Goal: Task Accomplishment & Management: Manage account settings

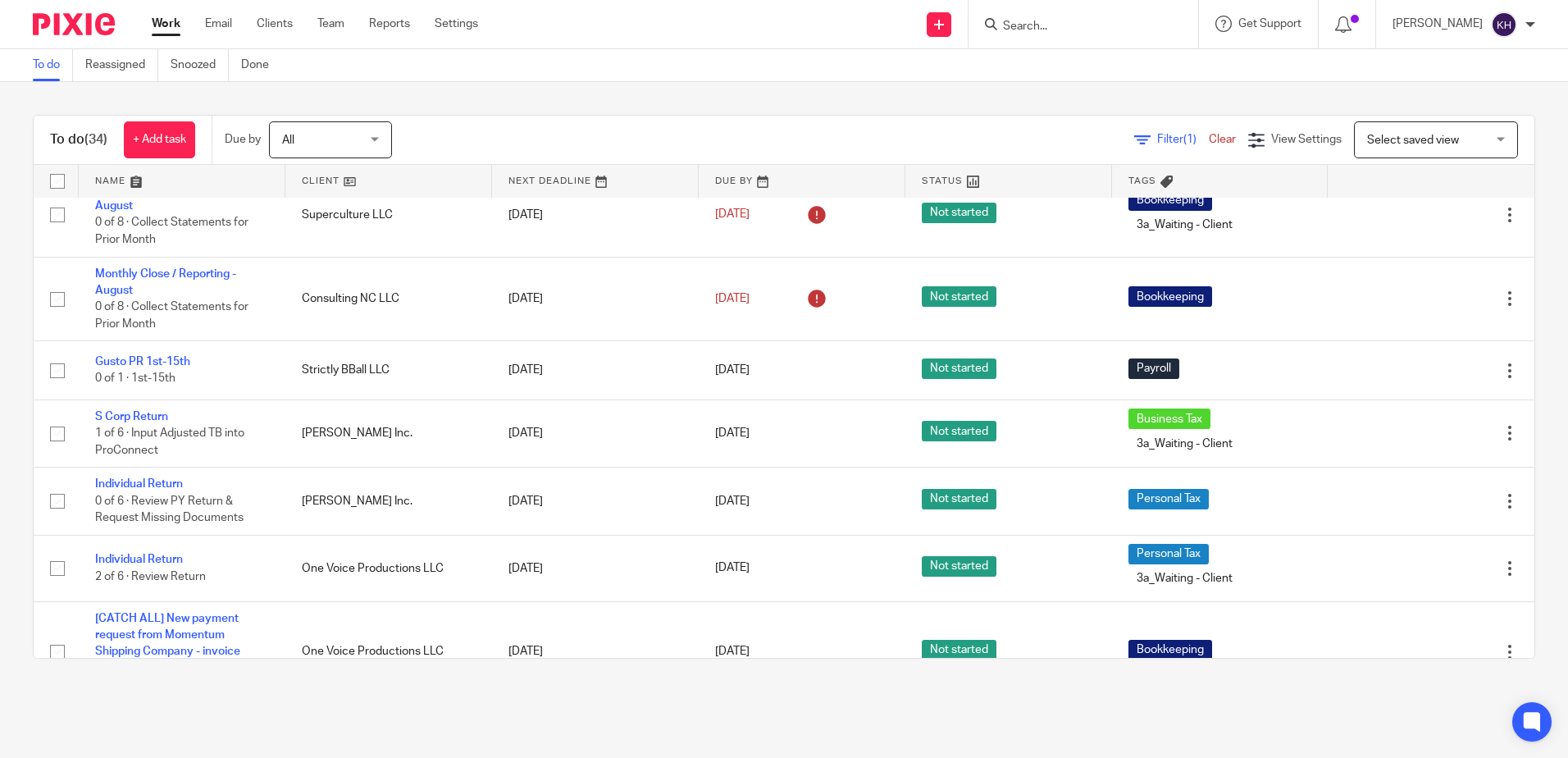
scroll to position [657, 0]
click at [214, 22] on link "Email" at bounding box center [218, 24] width 27 height 16
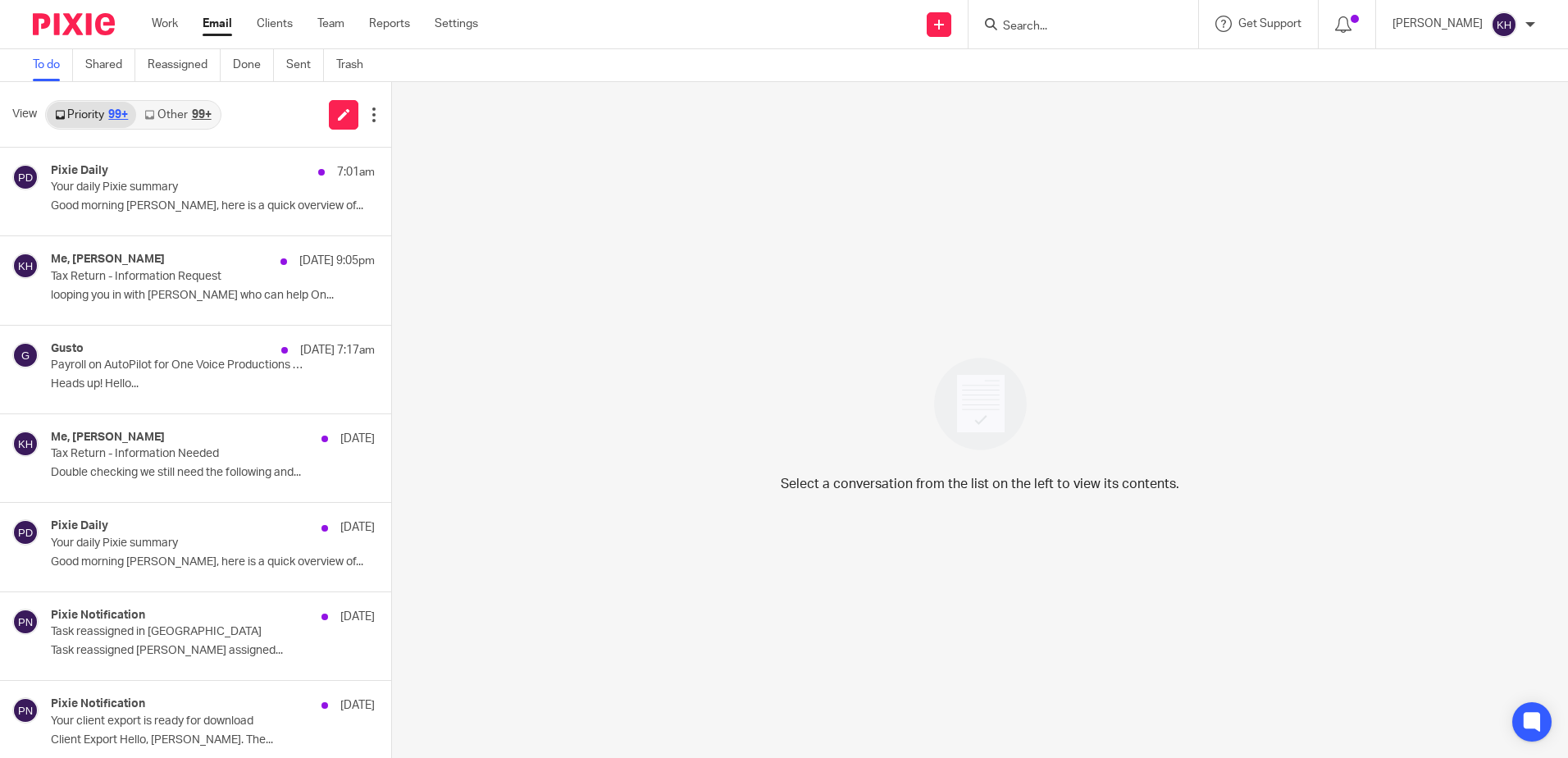
click at [188, 102] on link "Other 99+" at bounding box center [177, 115] width 82 height 26
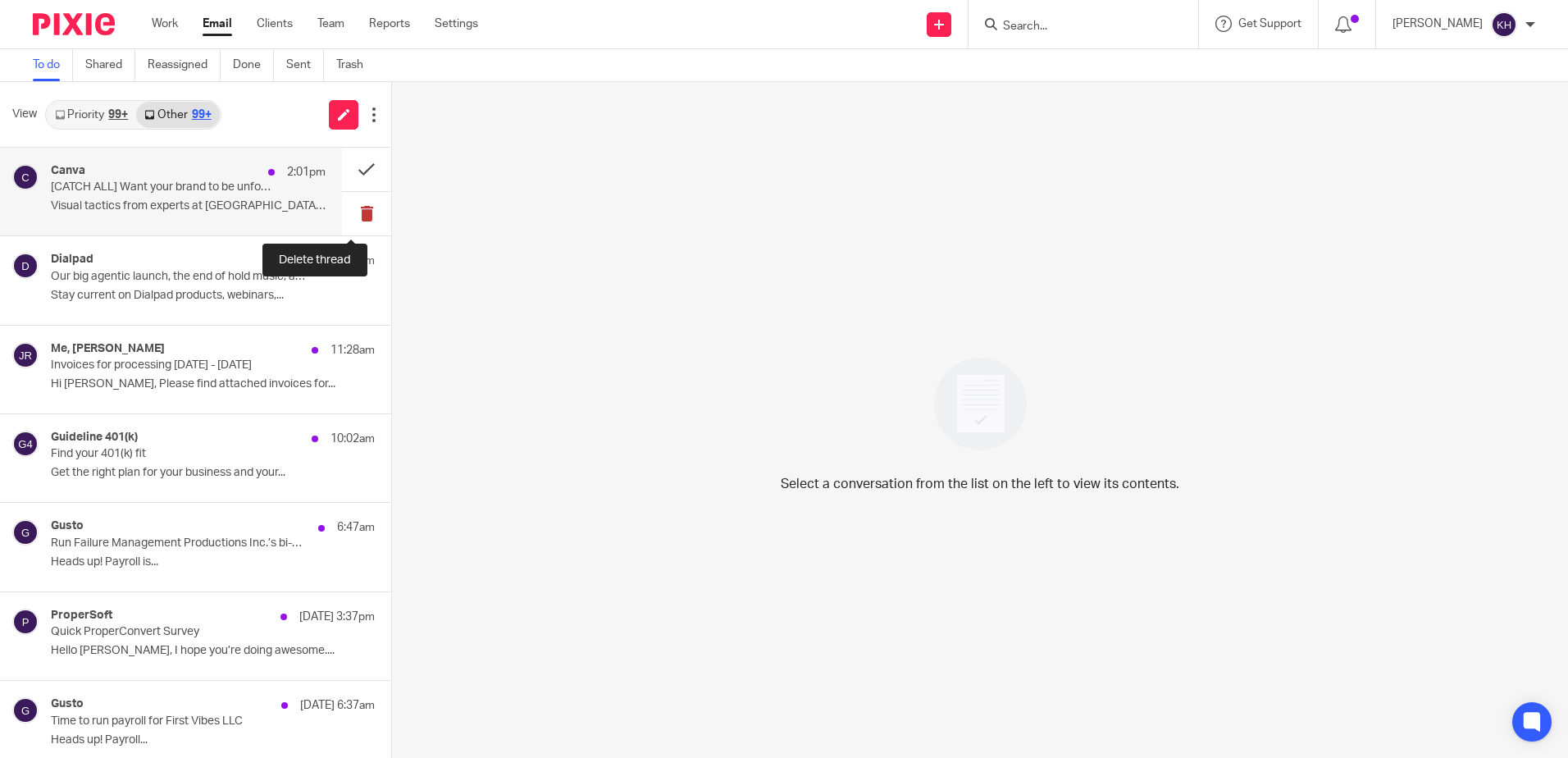
click at [352, 214] on button at bounding box center [367, 214] width 49 height 44
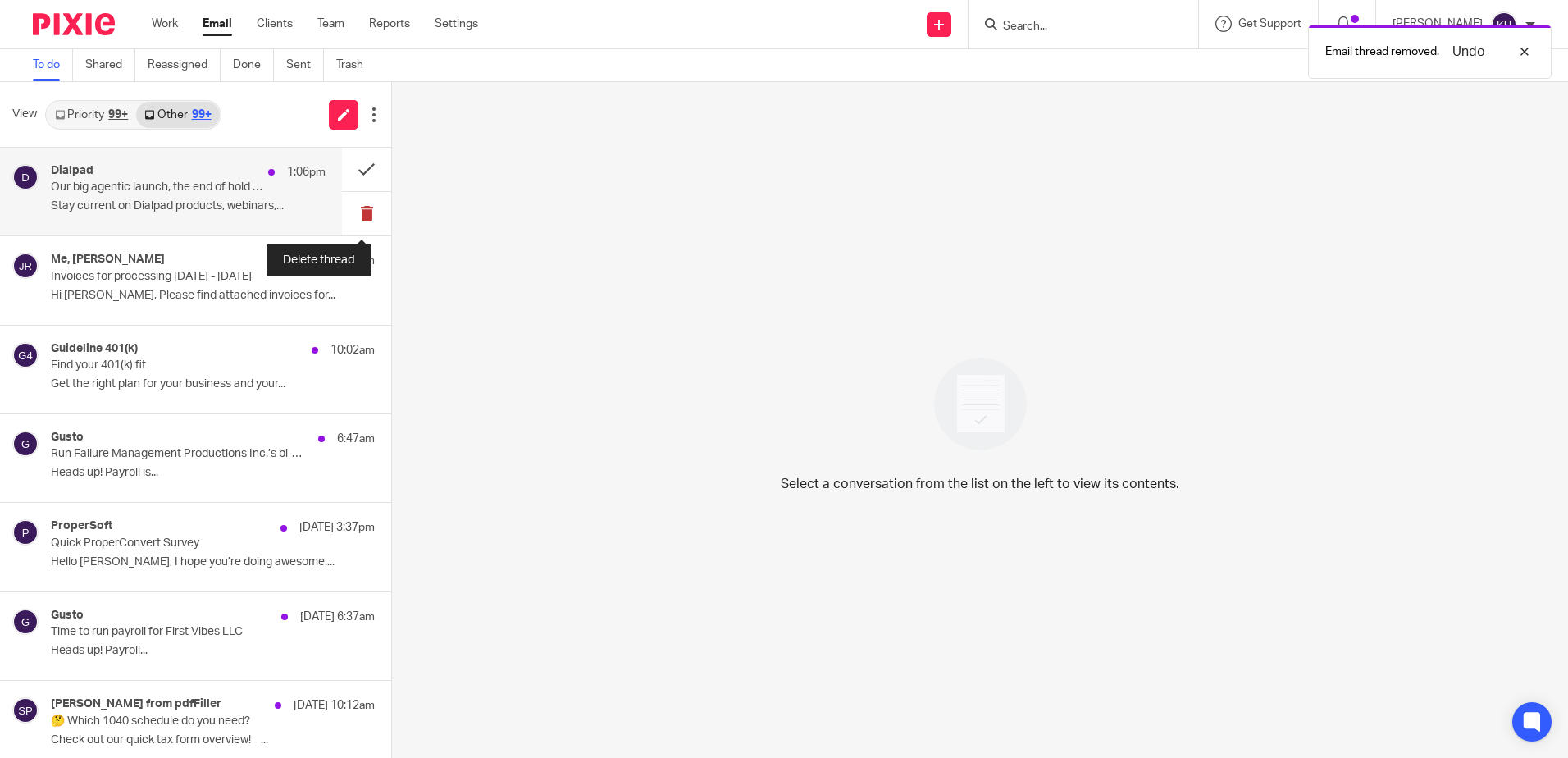
click at [352, 225] on button at bounding box center [367, 214] width 49 height 44
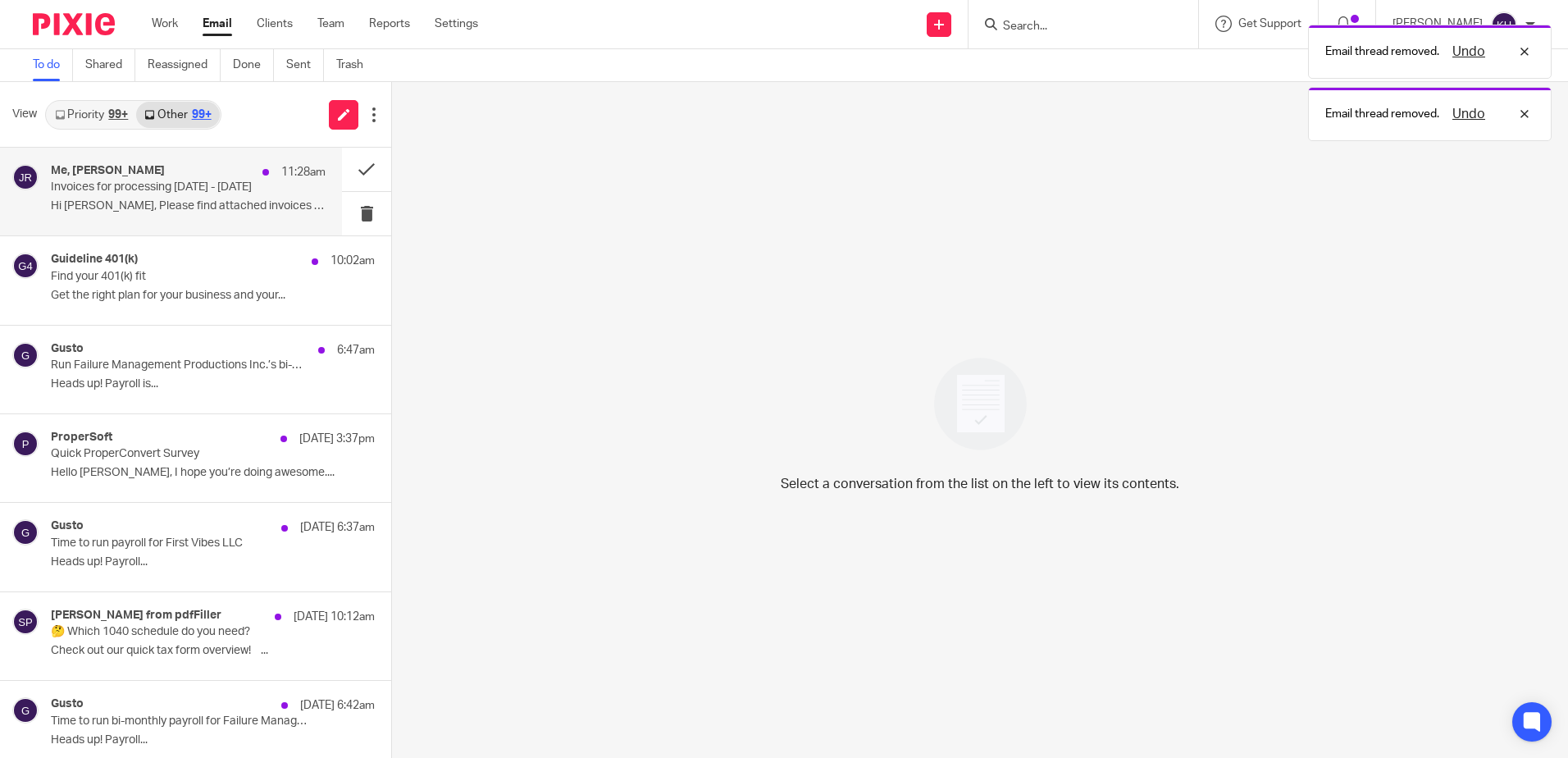
click at [147, 204] on p "Hi Katie, Please find attached invoices for..." at bounding box center [188, 206] width 275 height 14
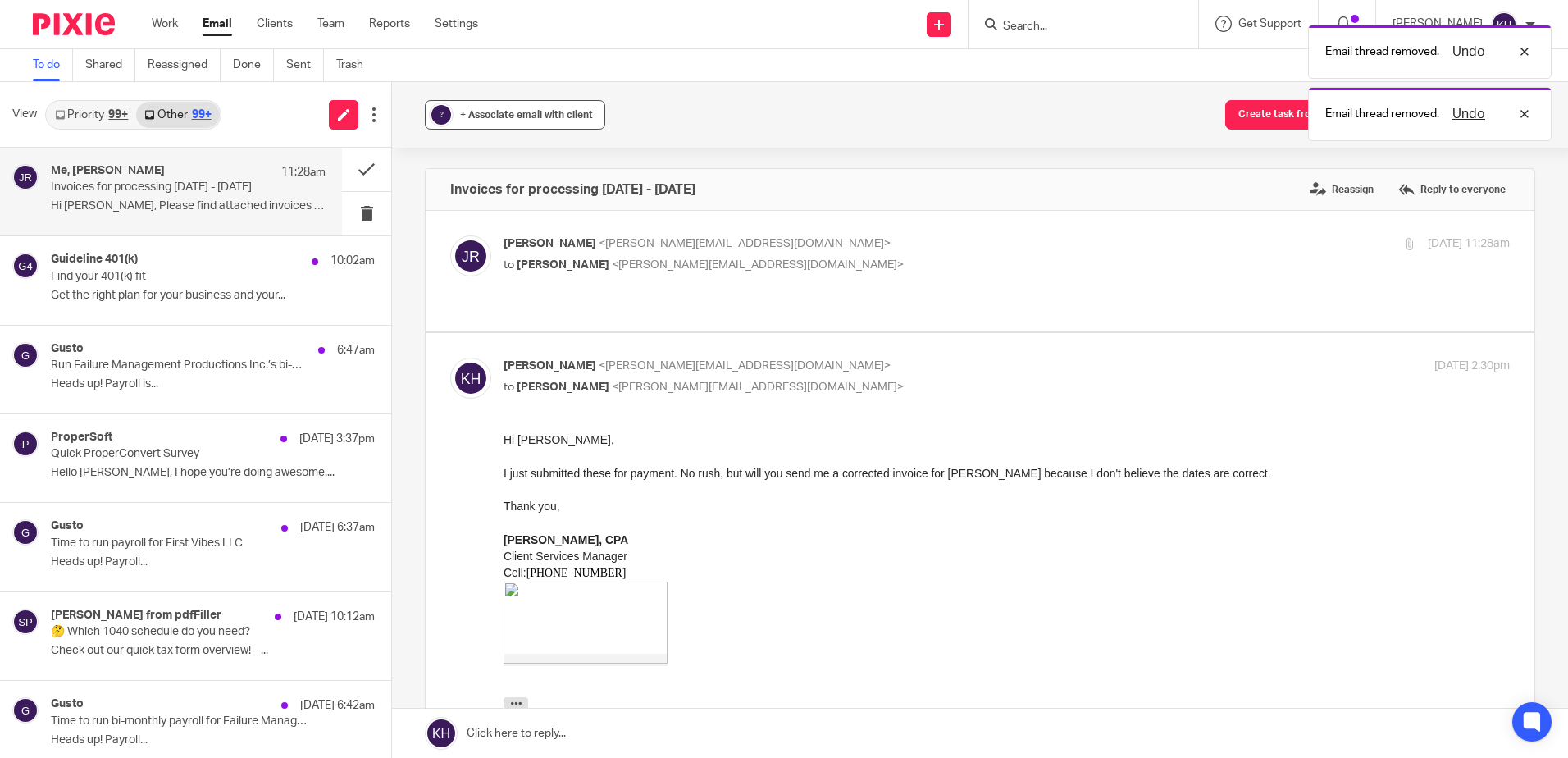
click at [520, 125] on button "? + Associate email with client" at bounding box center [514, 115] width 181 height 30
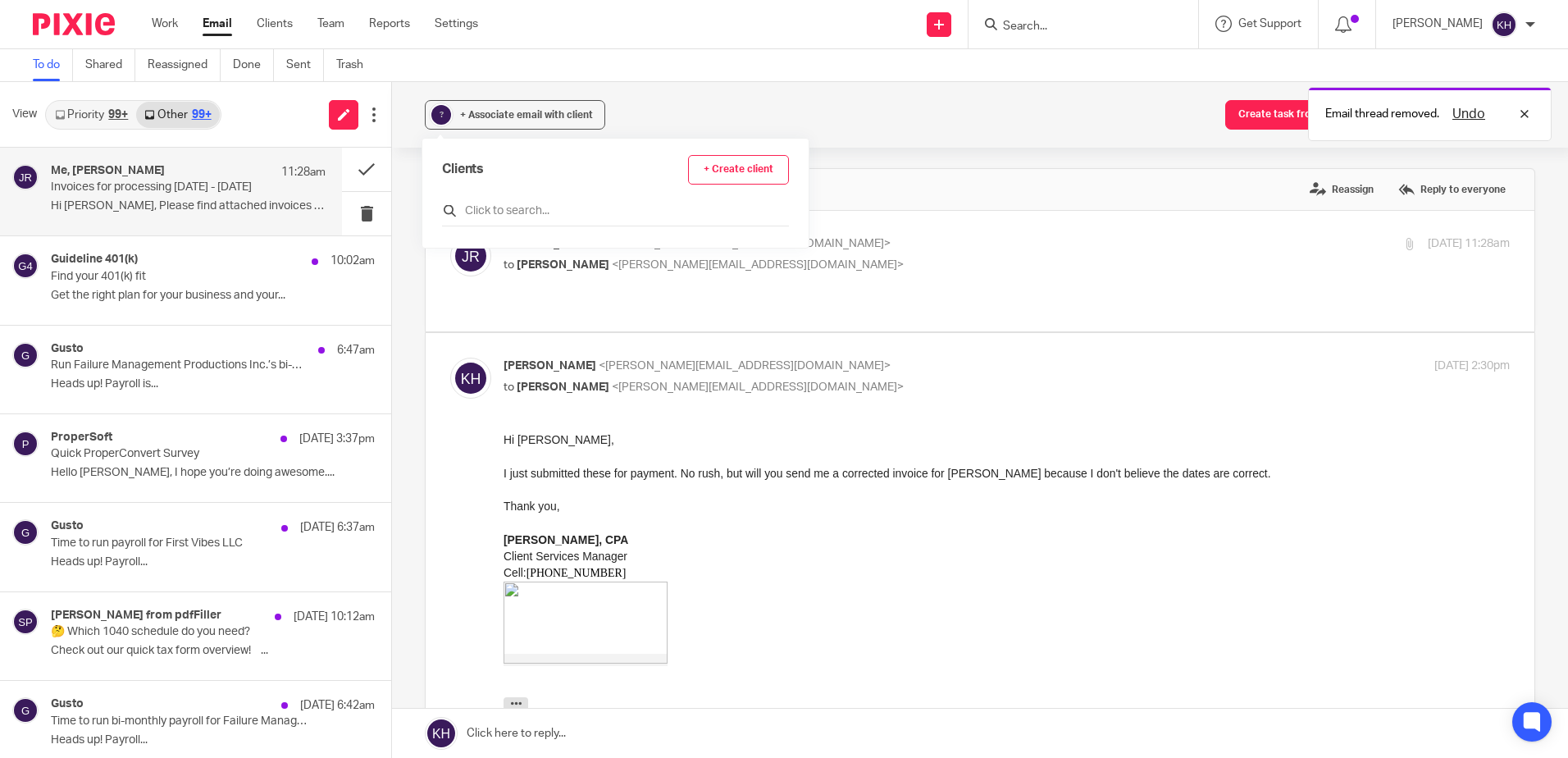
click at [539, 214] on input "text" at bounding box center [615, 211] width 347 height 16
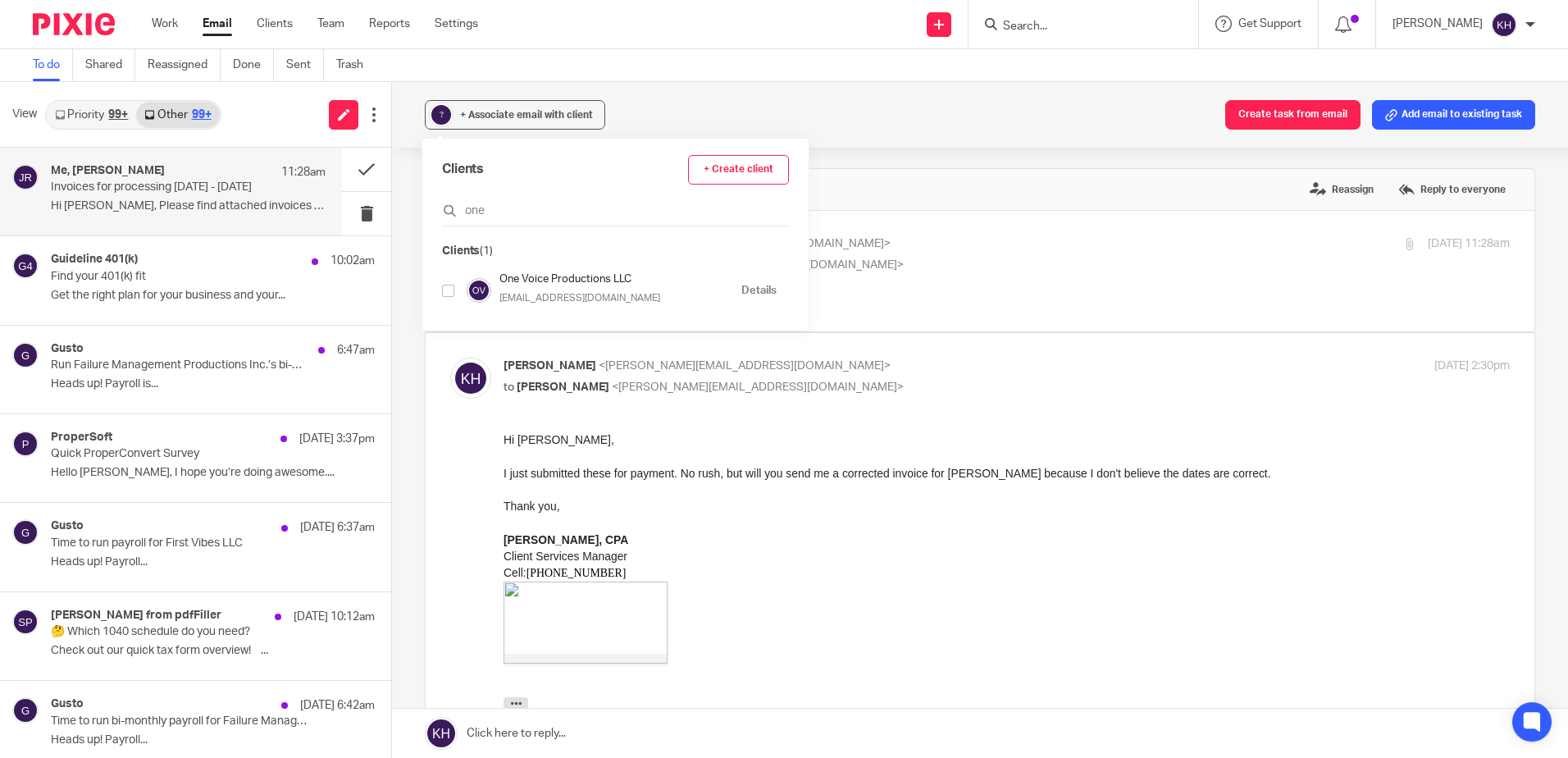
type input "one"
click at [453, 288] on input "checkbox" at bounding box center [448, 290] width 12 height 12
checkbox input "true"
click at [1266, 119] on button "Create task from email" at bounding box center [1293, 115] width 135 height 30
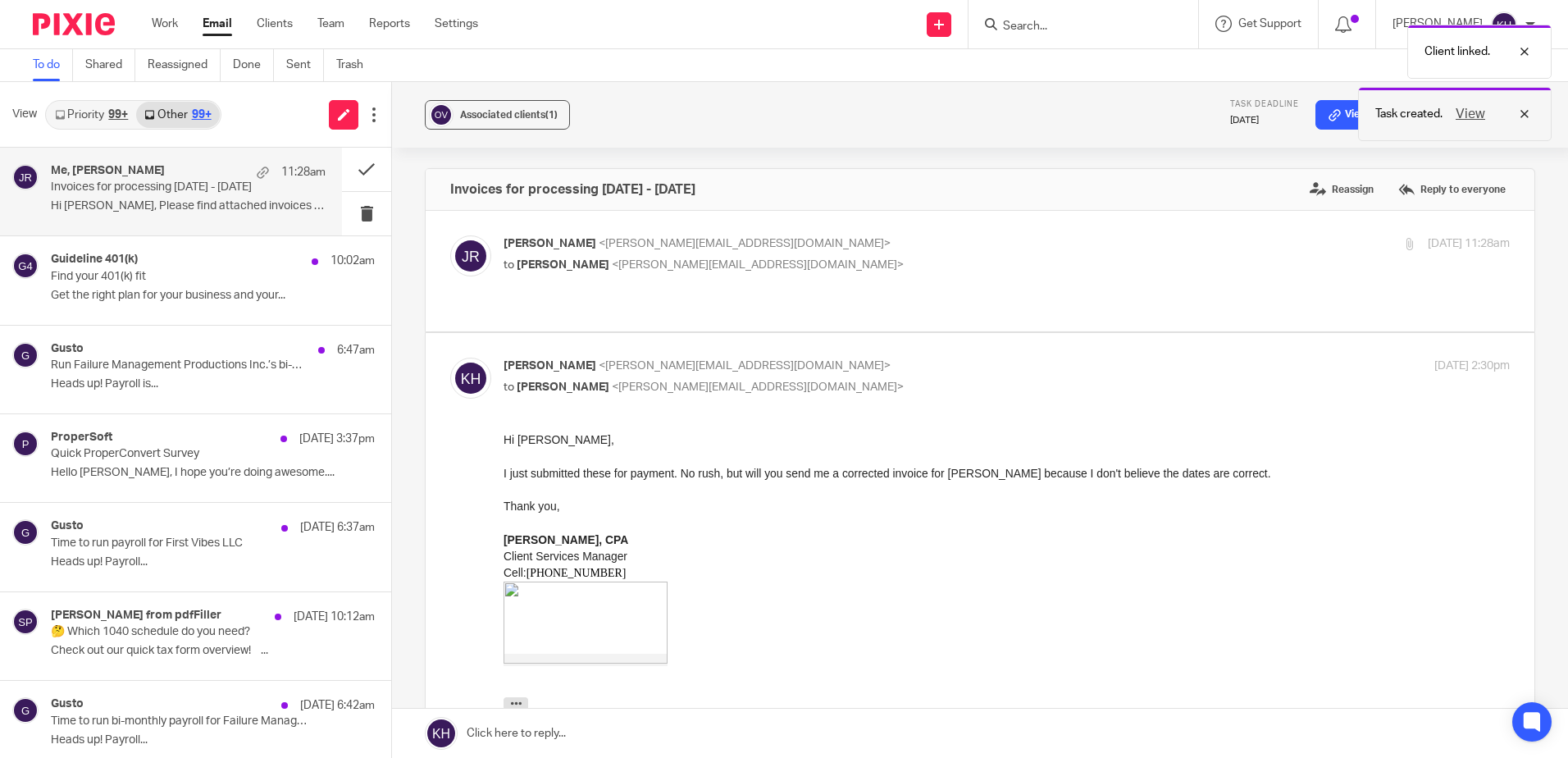
click at [1478, 111] on button "View" at bounding box center [1471, 114] width 40 height 20
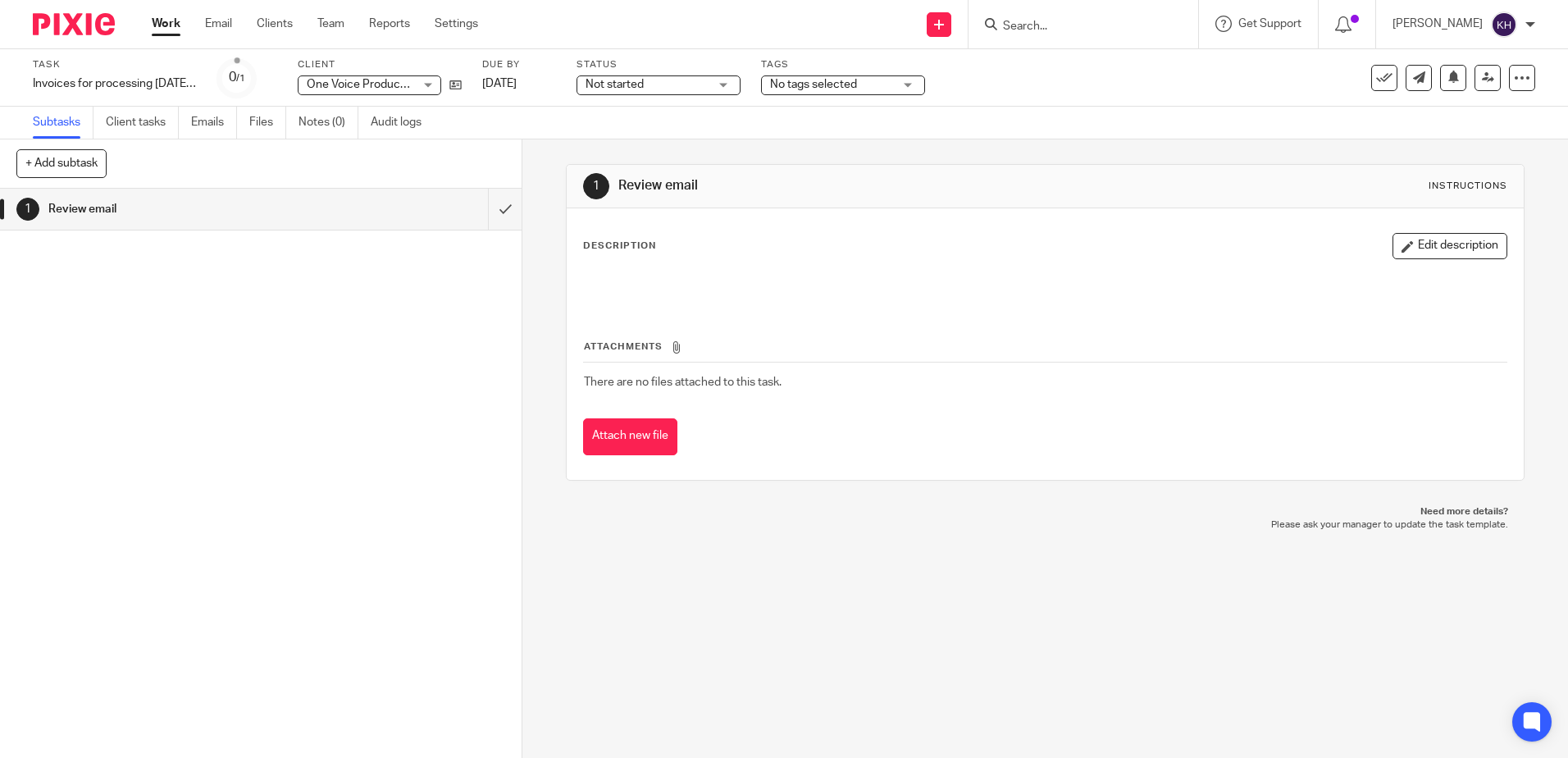
click at [875, 79] on span "No tags selected" at bounding box center [831, 85] width 123 height 17
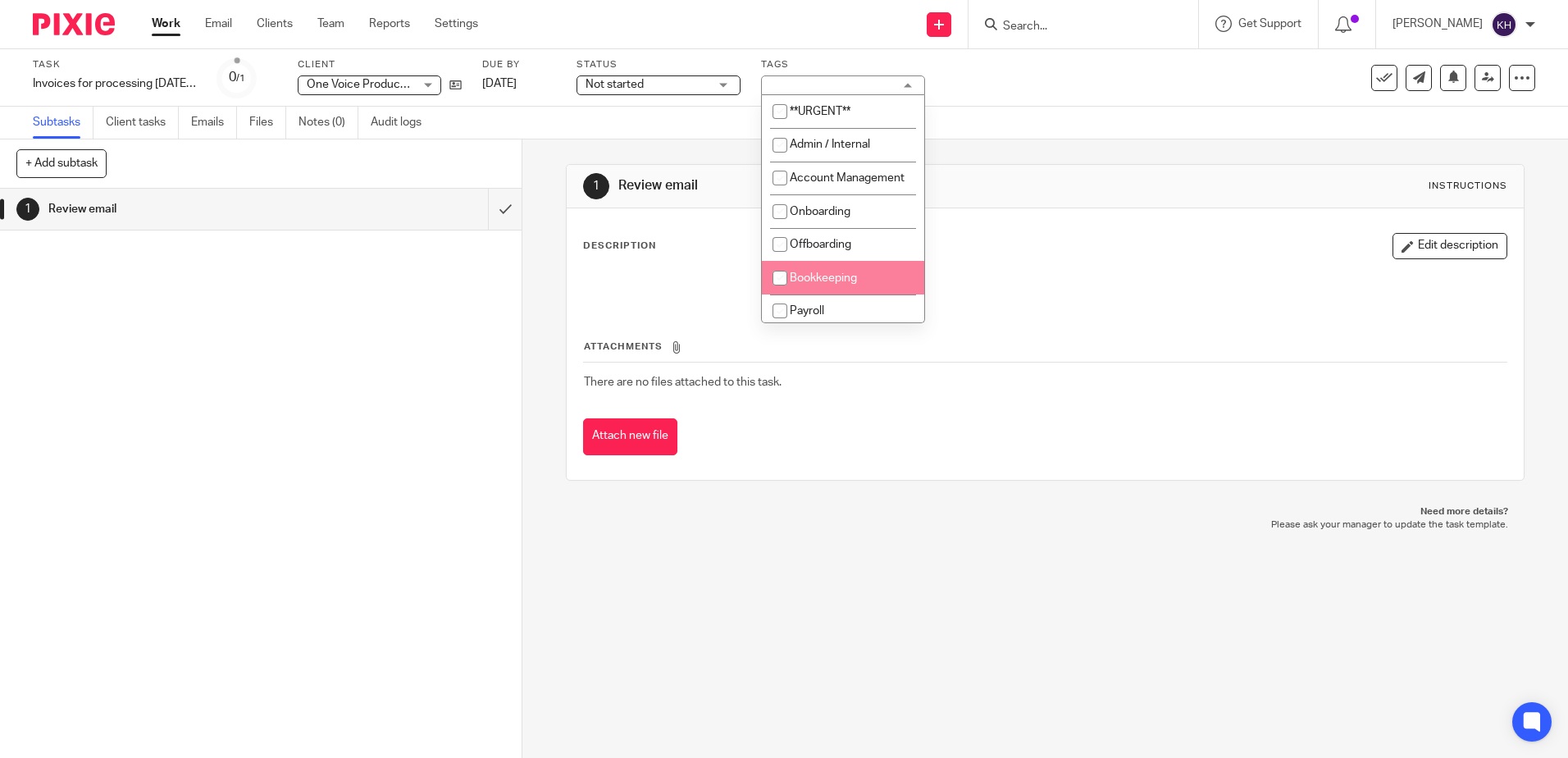
click at [769, 293] on input "checkbox" at bounding box center [780, 278] width 31 height 31
checkbox input "true"
click at [647, 441] on button "Attach new file" at bounding box center [630, 436] width 94 height 37
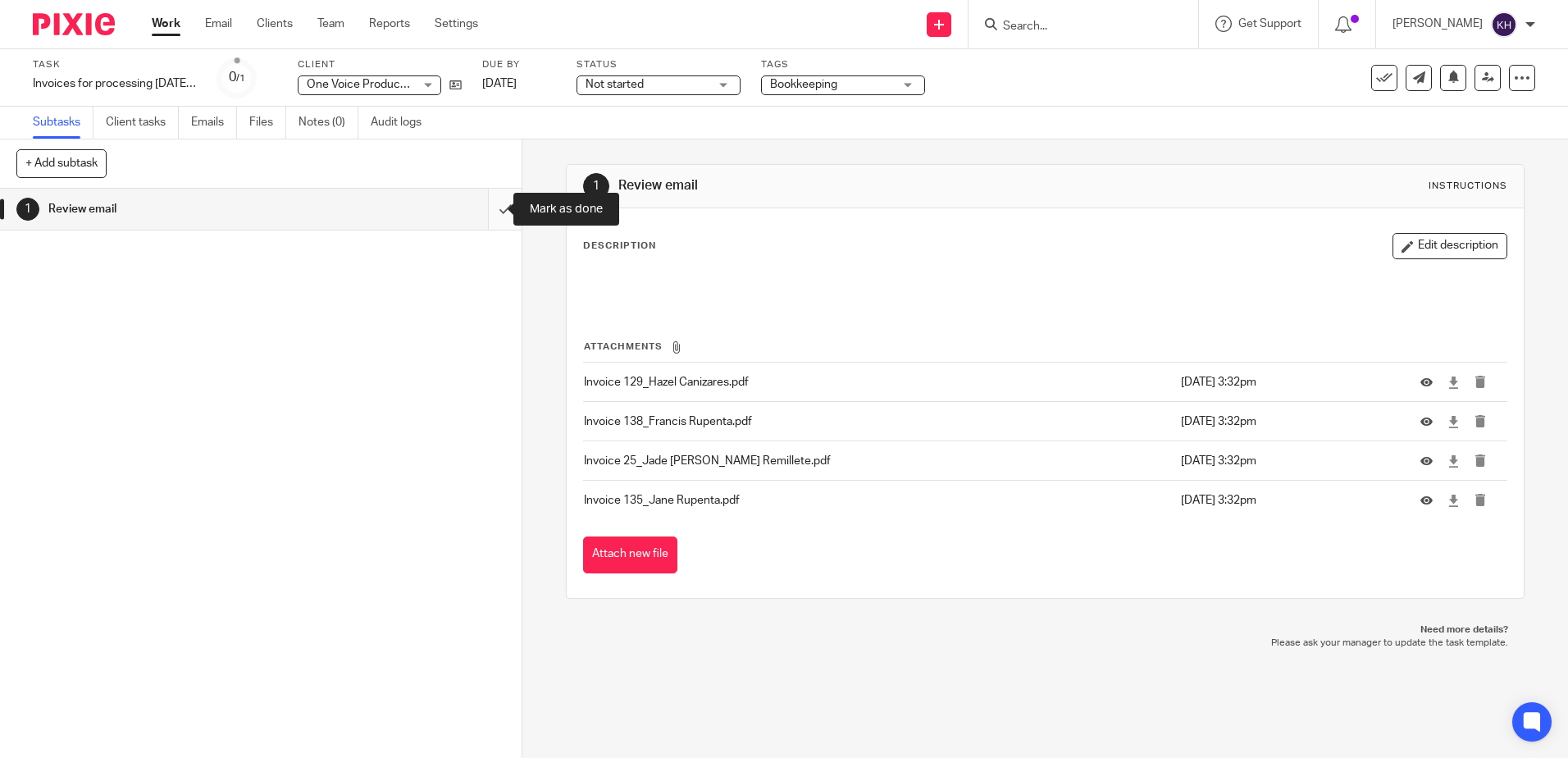
click at [488, 205] on input "submit" at bounding box center [261, 210] width 522 height 41
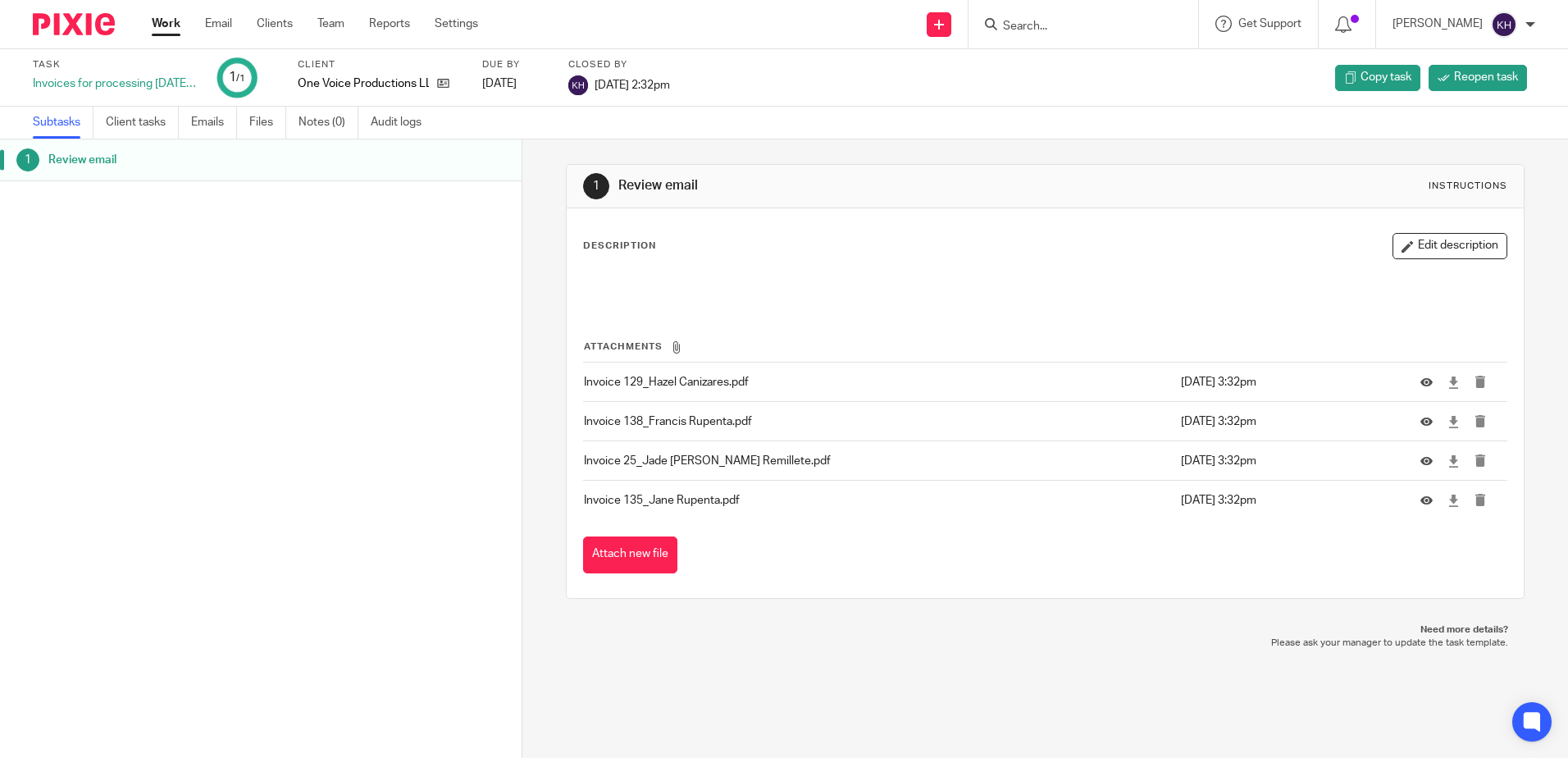
click at [177, 18] on link "Work" at bounding box center [166, 24] width 29 height 16
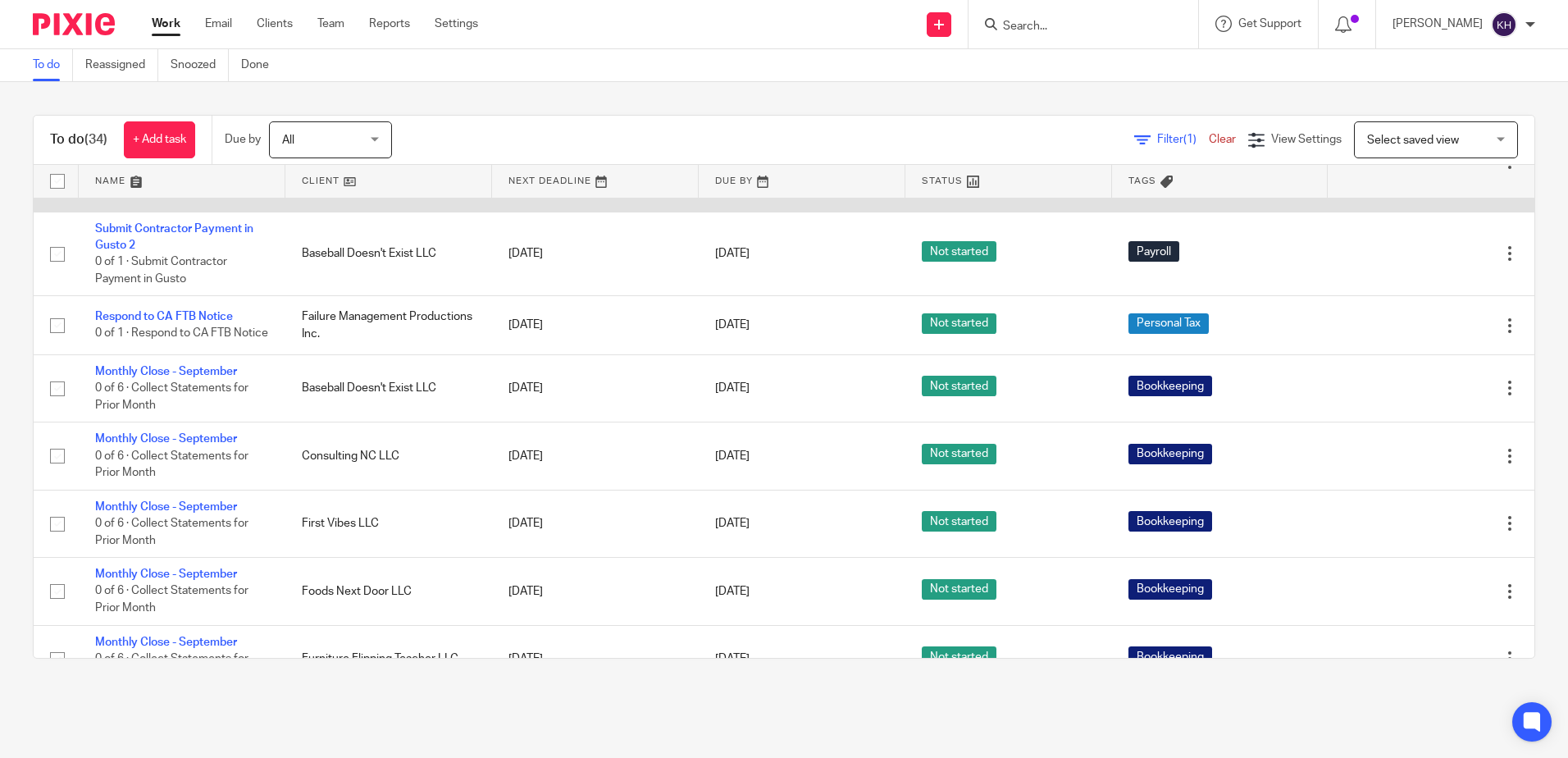
scroll to position [1149, 0]
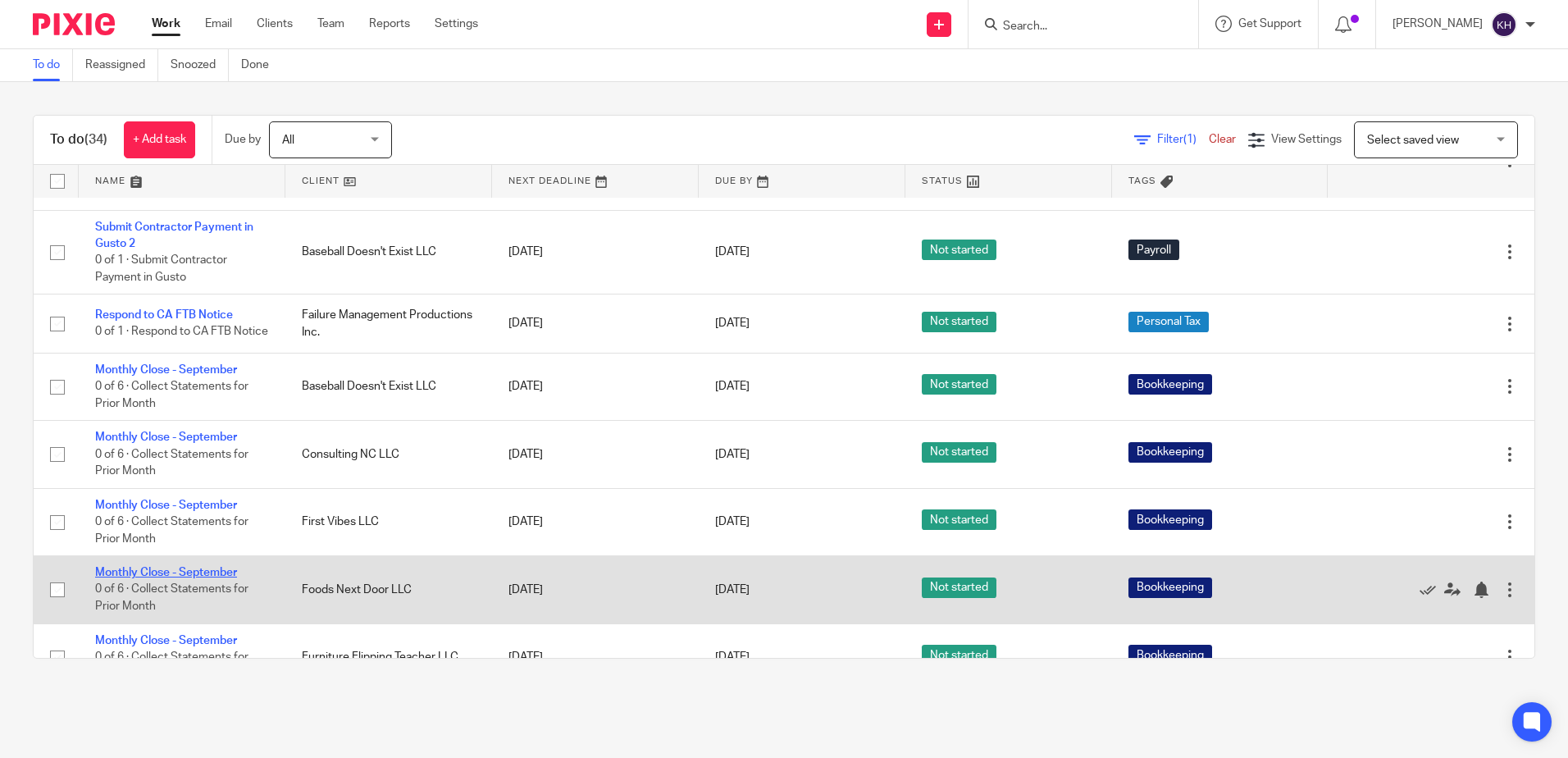
click at [218, 578] on link "Monthly Close - September" at bounding box center [166, 572] width 142 height 12
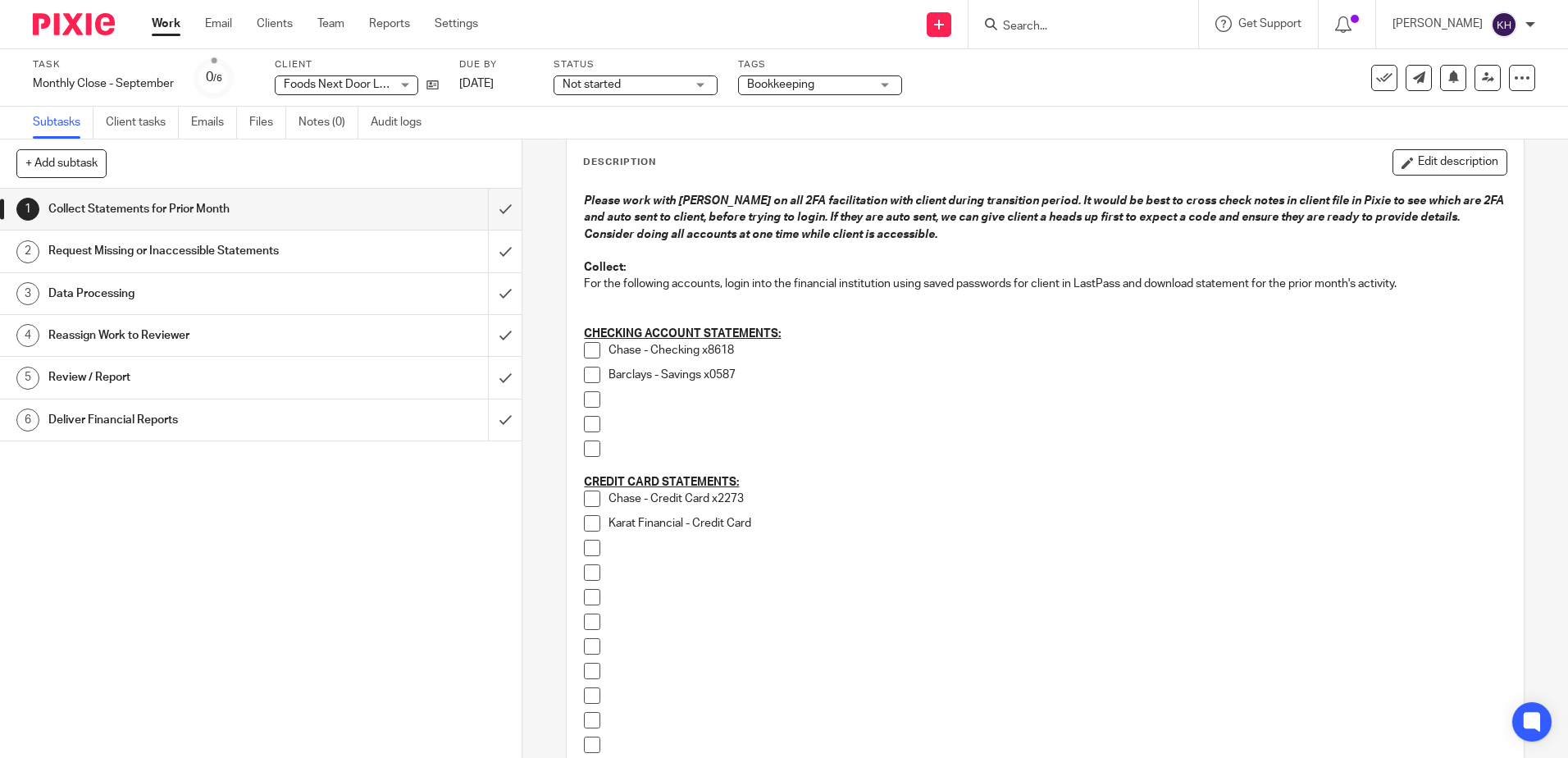
scroll to position [79, 0]
click at [585, 501] on span at bounding box center [592, 503] width 16 height 16
click at [584, 358] on span at bounding box center [592, 355] width 16 height 16
click at [585, 379] on span at bounding box center [592, 379] width 16 height 16
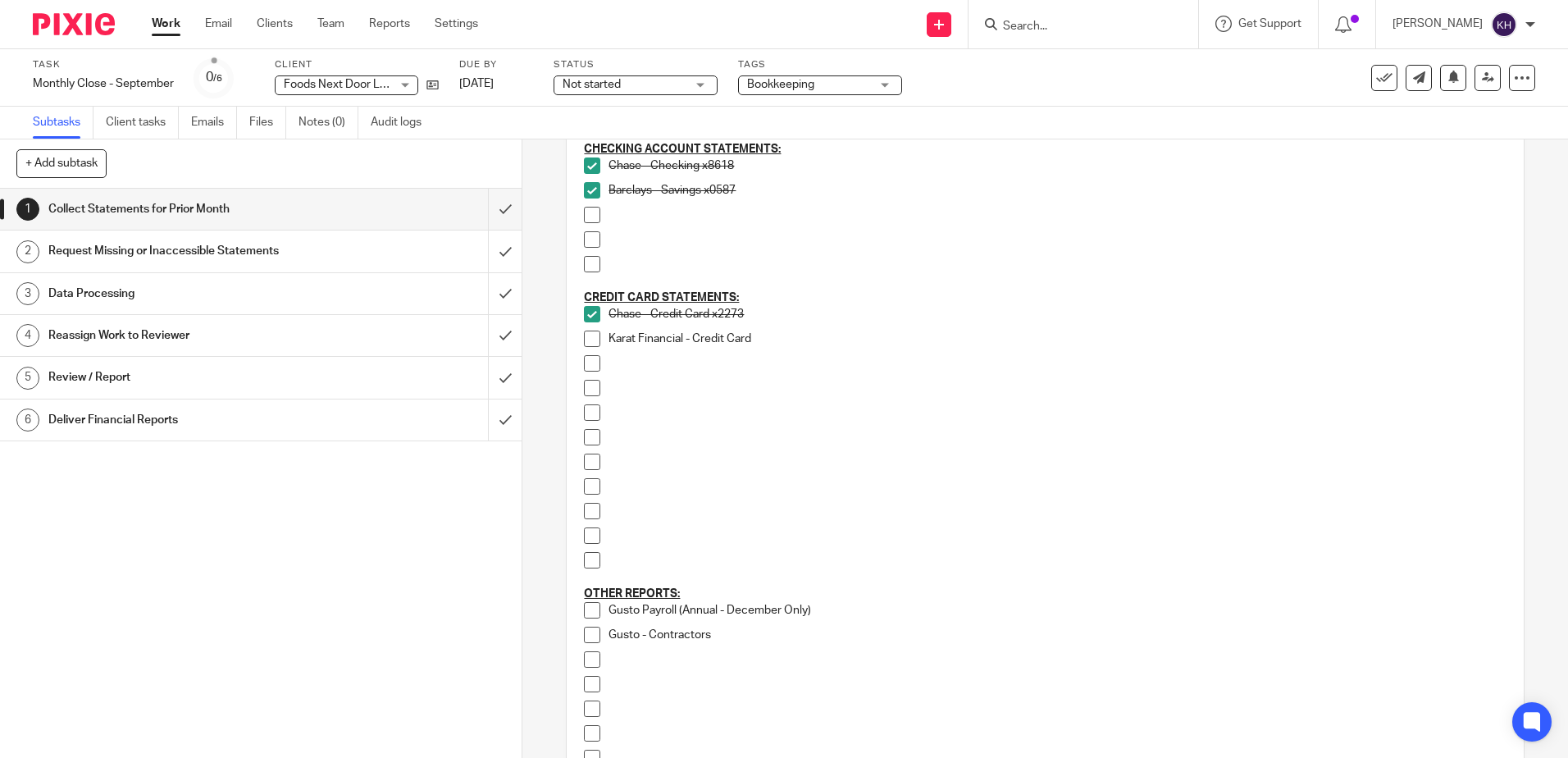
scroll to position [490, 0]
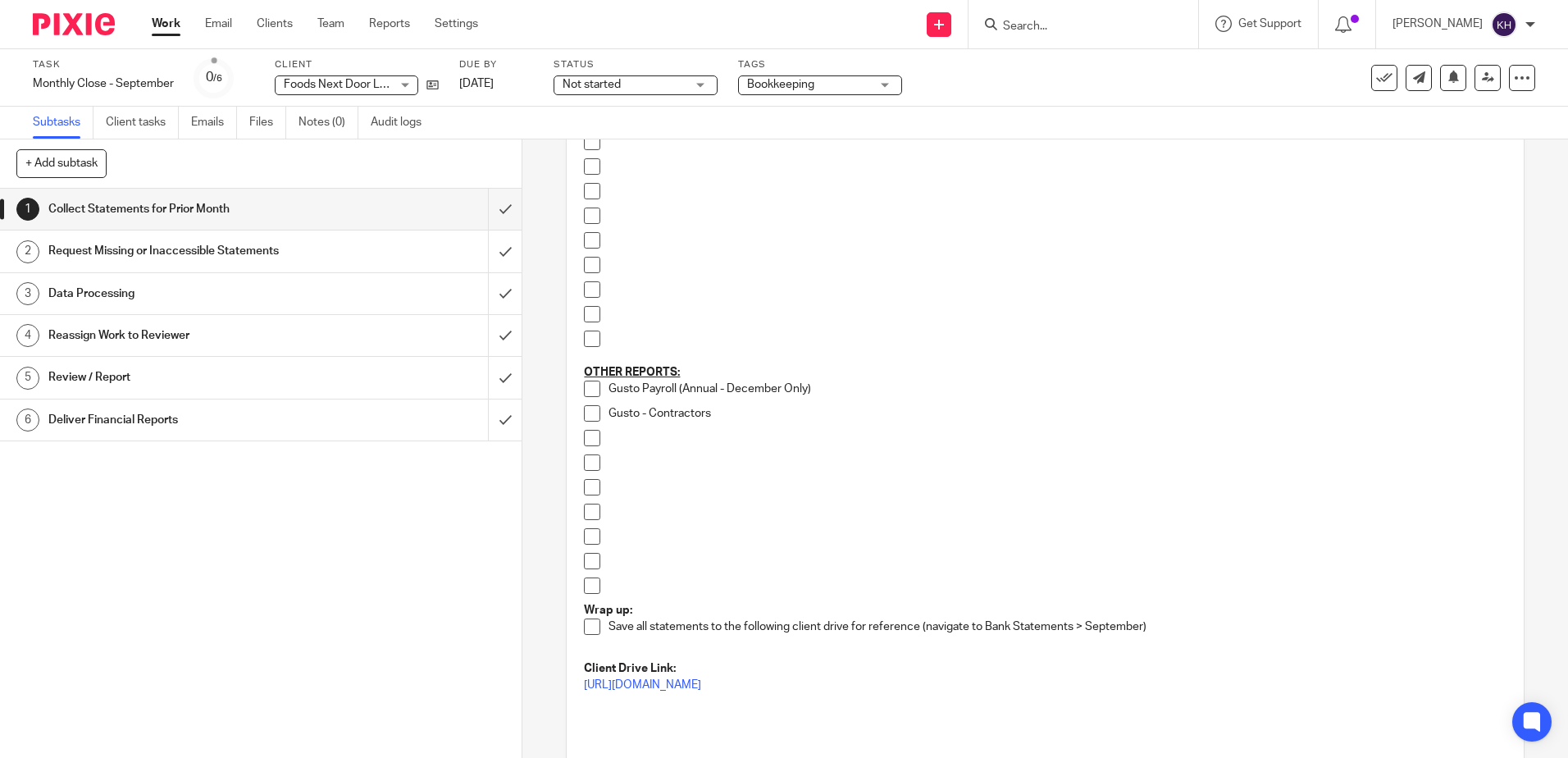
click at [744, 401] on div "Gusto Payroll (Annual - December Only)" at bounding box center [1057, 393] width 897 height 25
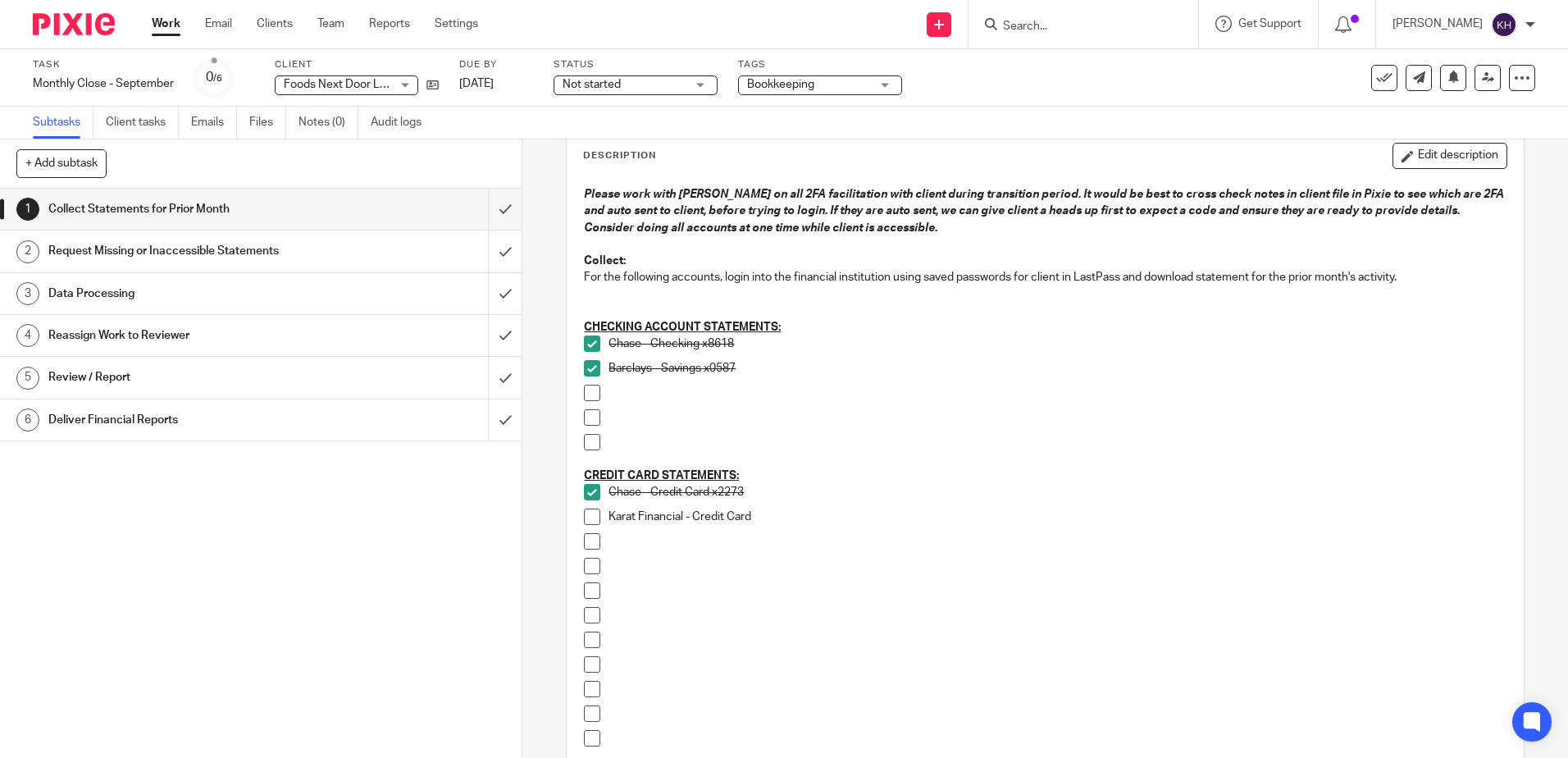
scroll to position [79, 0]
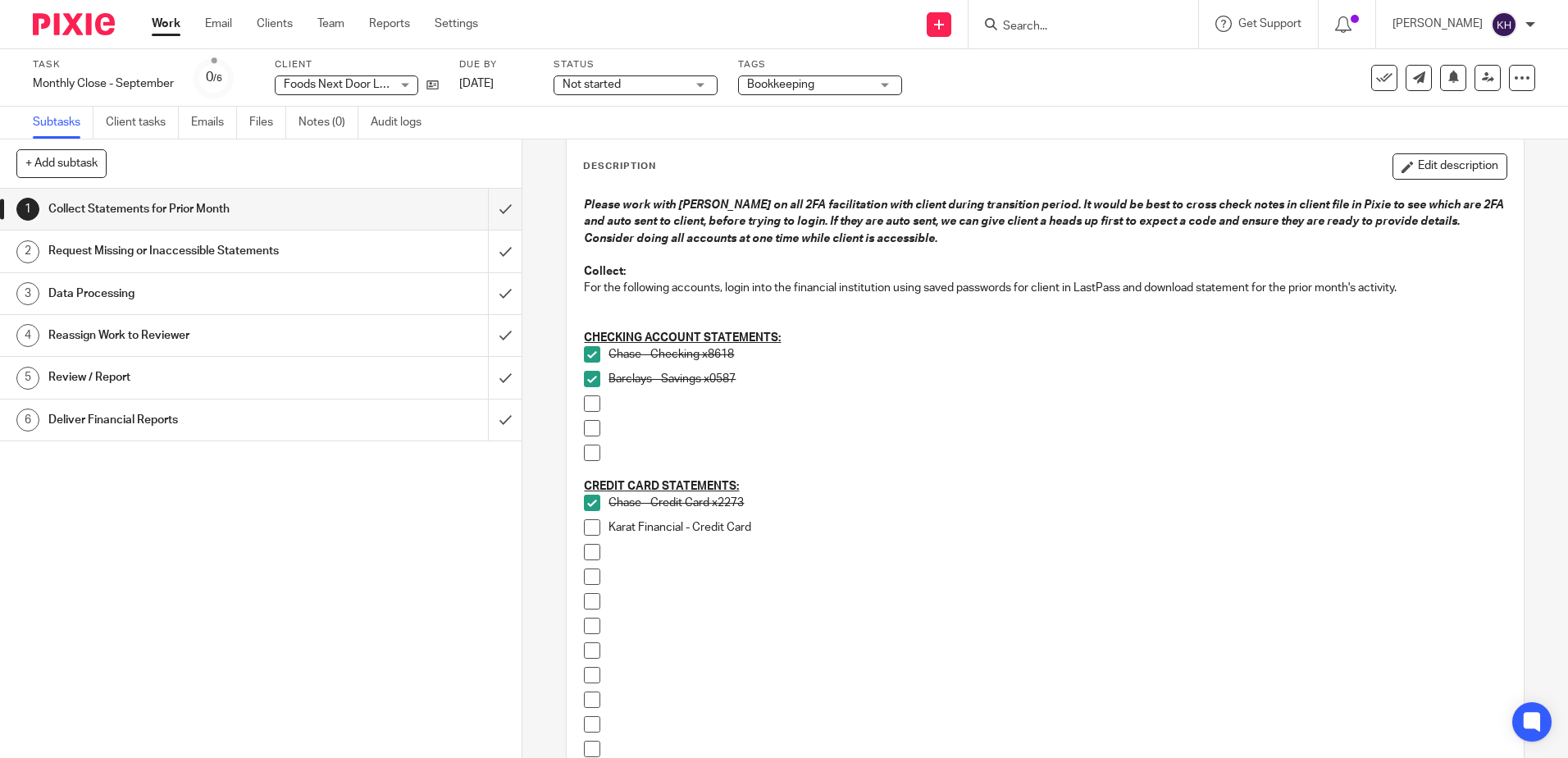
click at [1448, 177] on button "Edit description" at bounding box center [1449, 167] width 115 height 26
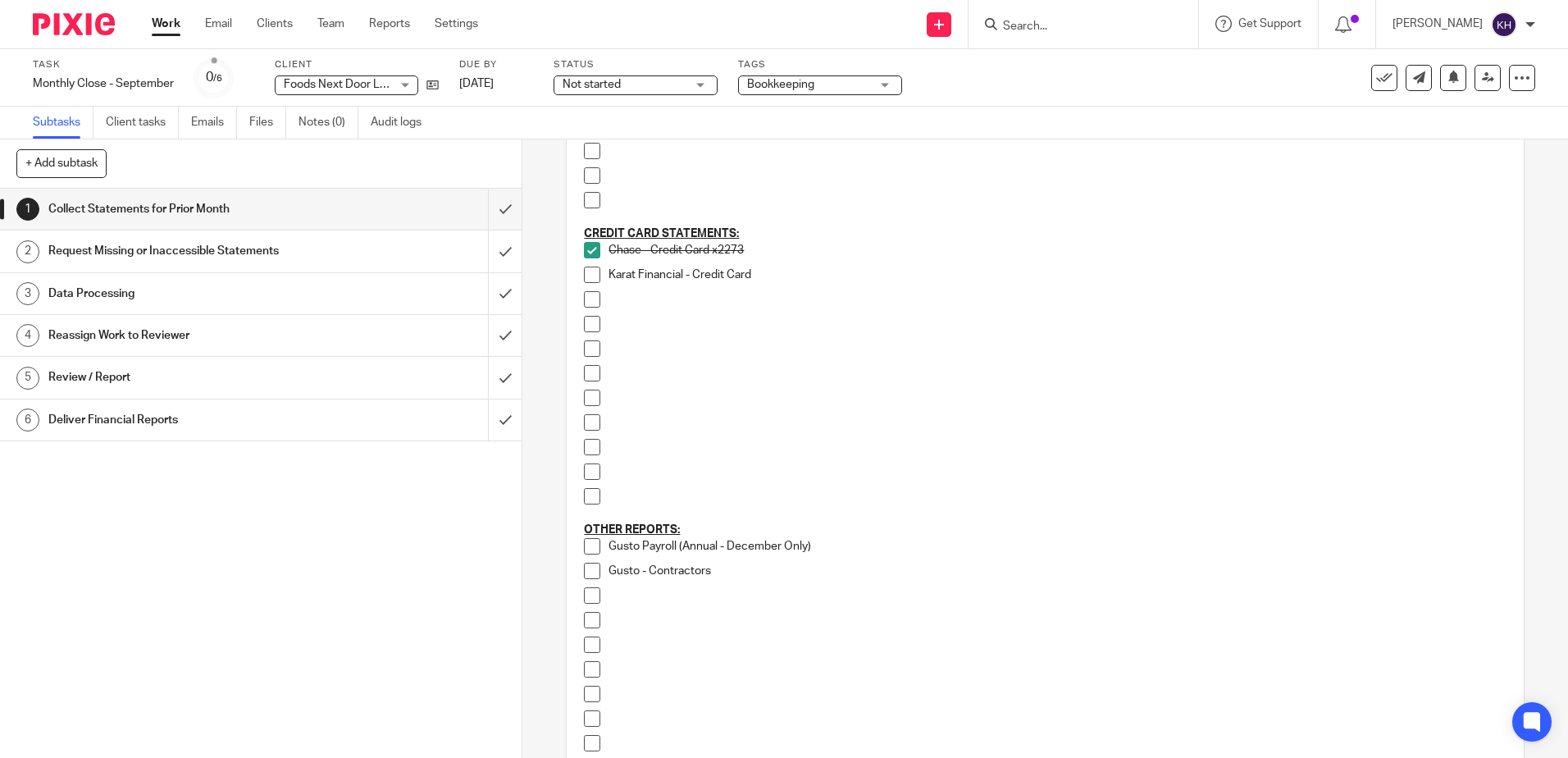
scroll to position [578, 0]
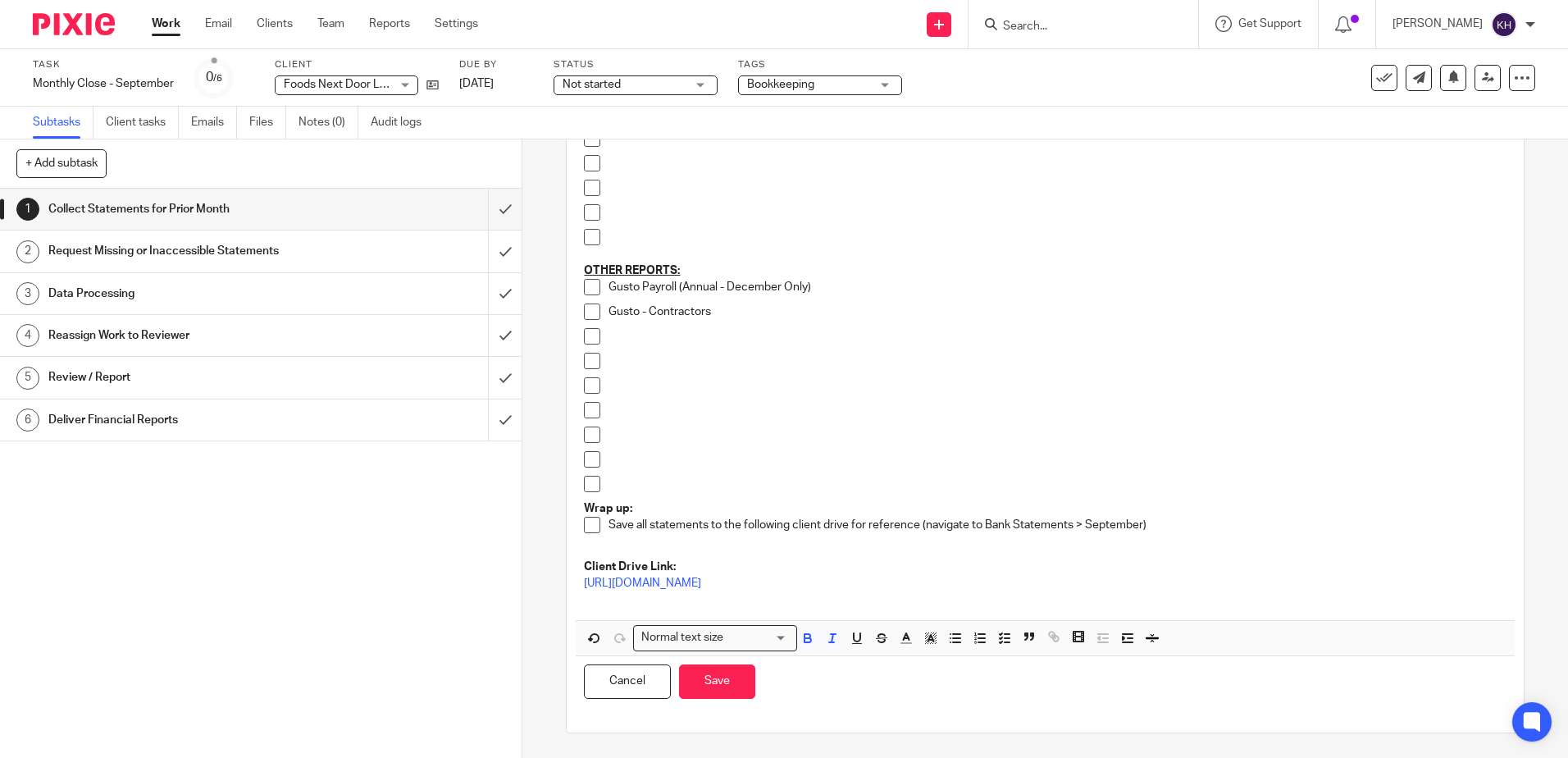
click at [882, 287] on p "Gusto Payroll (Annual - December Only)" at bounding box center [1057, 287] width 897 height 16
click at [774, 311] on p "Gusto - Contractors" at bounding box center [1057, 312] width 897 height 16
drag, startPoint x: 805, startPoint y: 312, endPoint x: 718, endPoint y: 313, distance: 87.0
click at [718, 313] on p "Gusto - Contractors - no pmts for Sept" at bounding box center [1057, 312] width 897 height 16
copy p "no pmts for Sept"
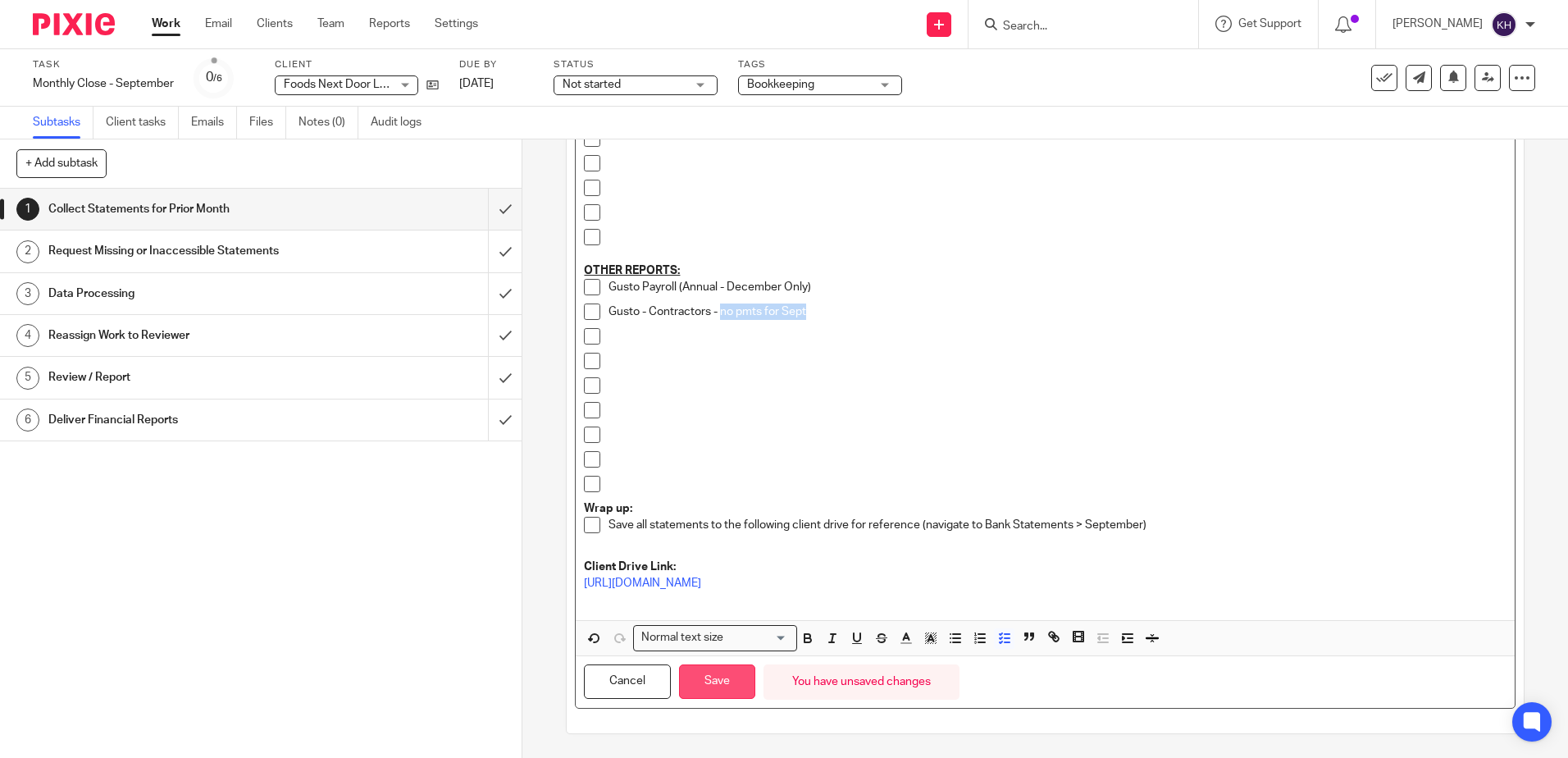
click at [724, 687] on button "Save" at bounding box center [717, 682] width 77 height 35
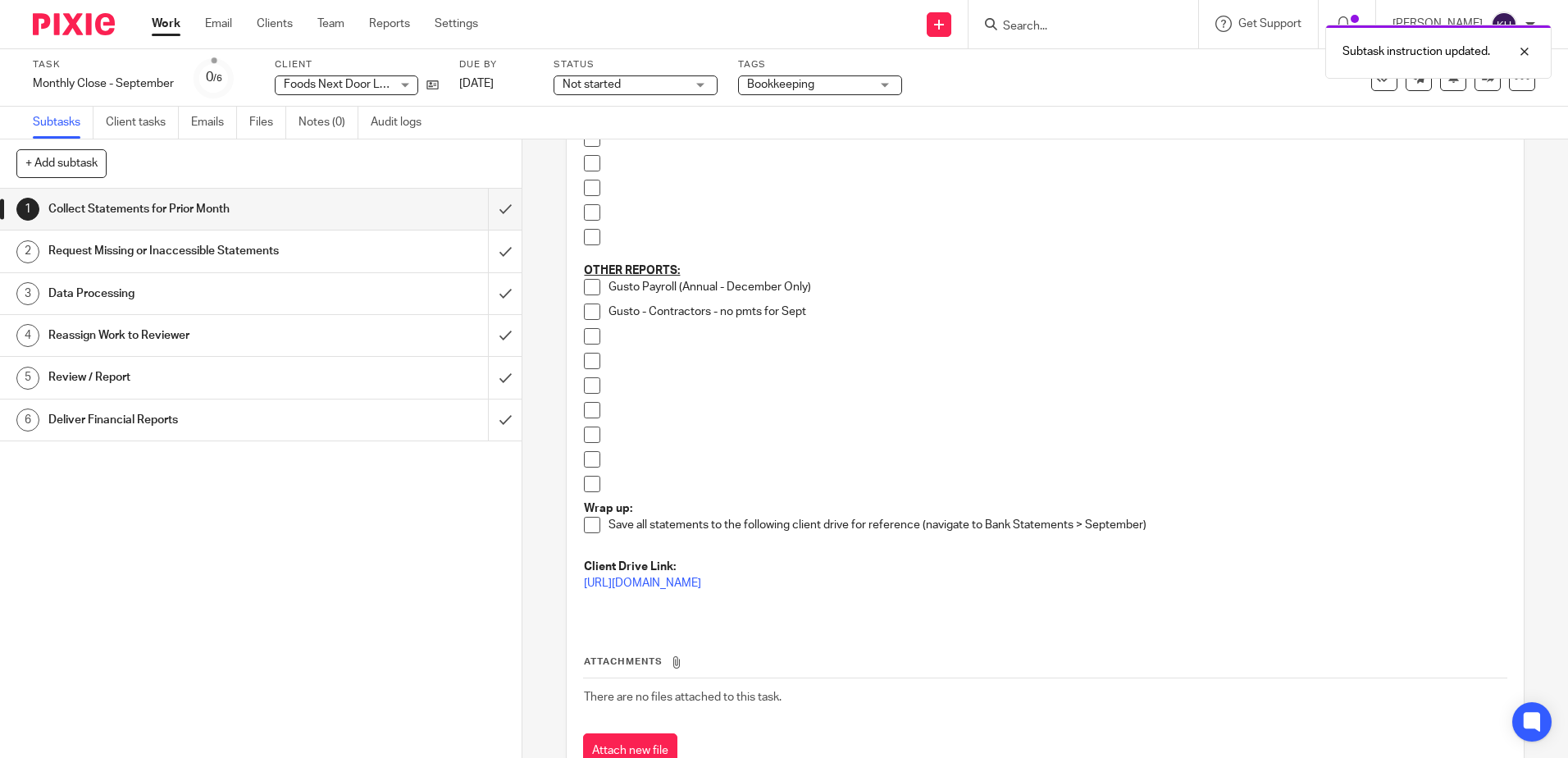
drag, startPoint x: 303, startPoint y: 295, endPoint x: 312, endPoint y: 288, distance: 11.4
click at [303, 295] on h1 "Data Processing" at bounding box center [190, 294] width 282 height 25
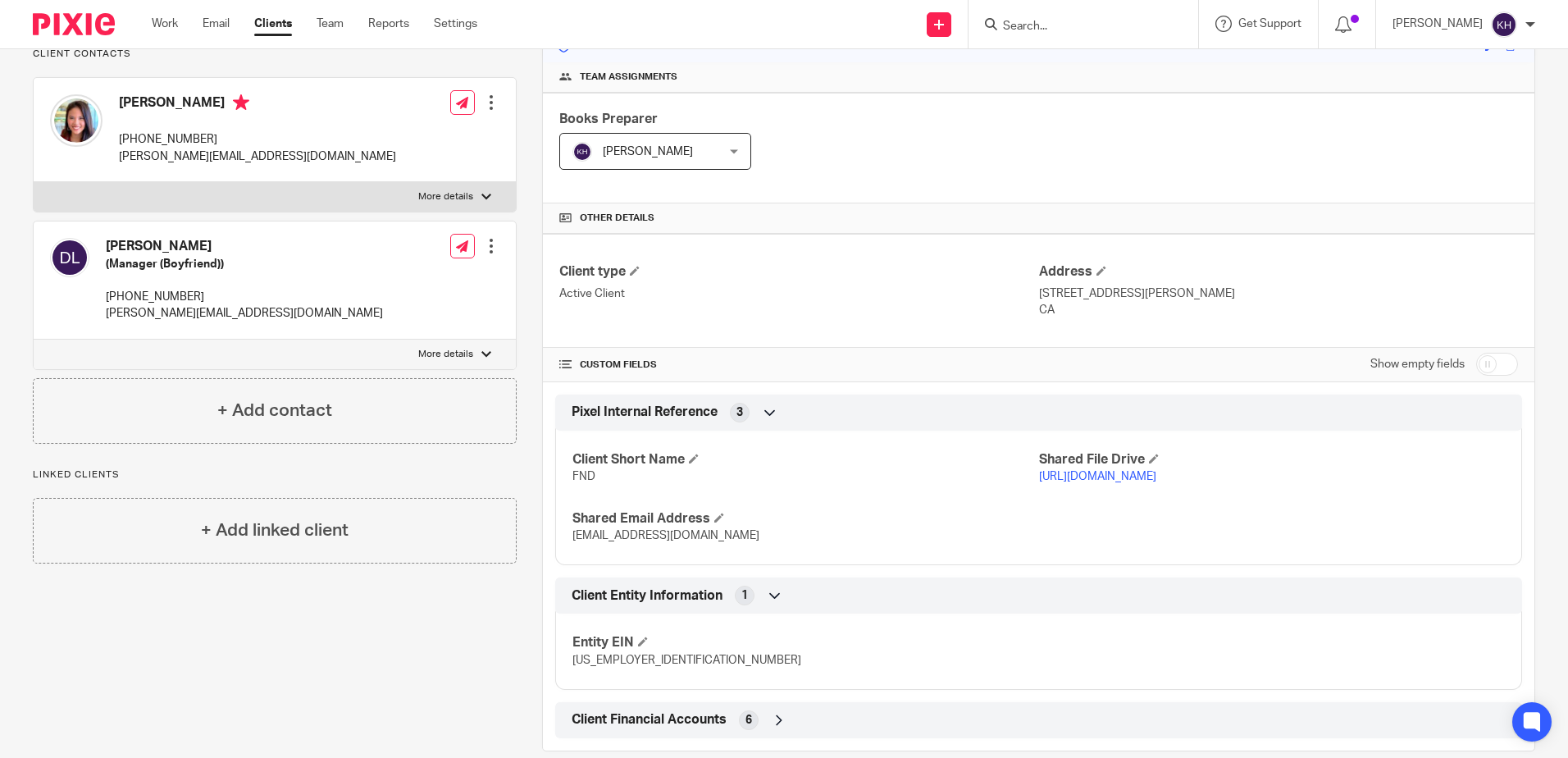
scroll to position [275, 0]
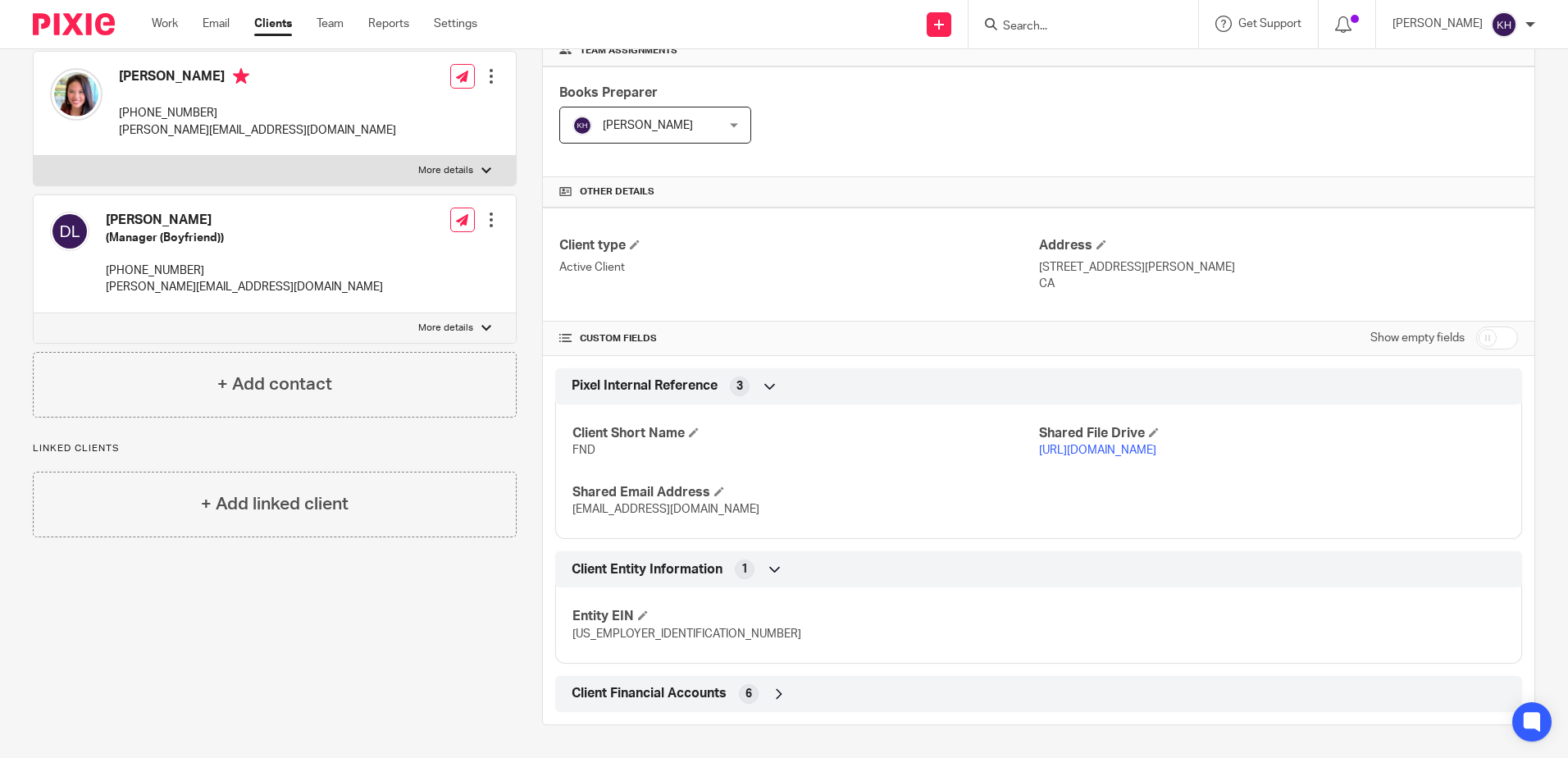
drag, startPoint x: 766, startPoint y: 699, endPoint x: 773, endPoint y: 694, distance: 8.6
click at [766, 699] on div "Client Financial Accounts 6" at bounding box center [1038, 694] width 942 height 28
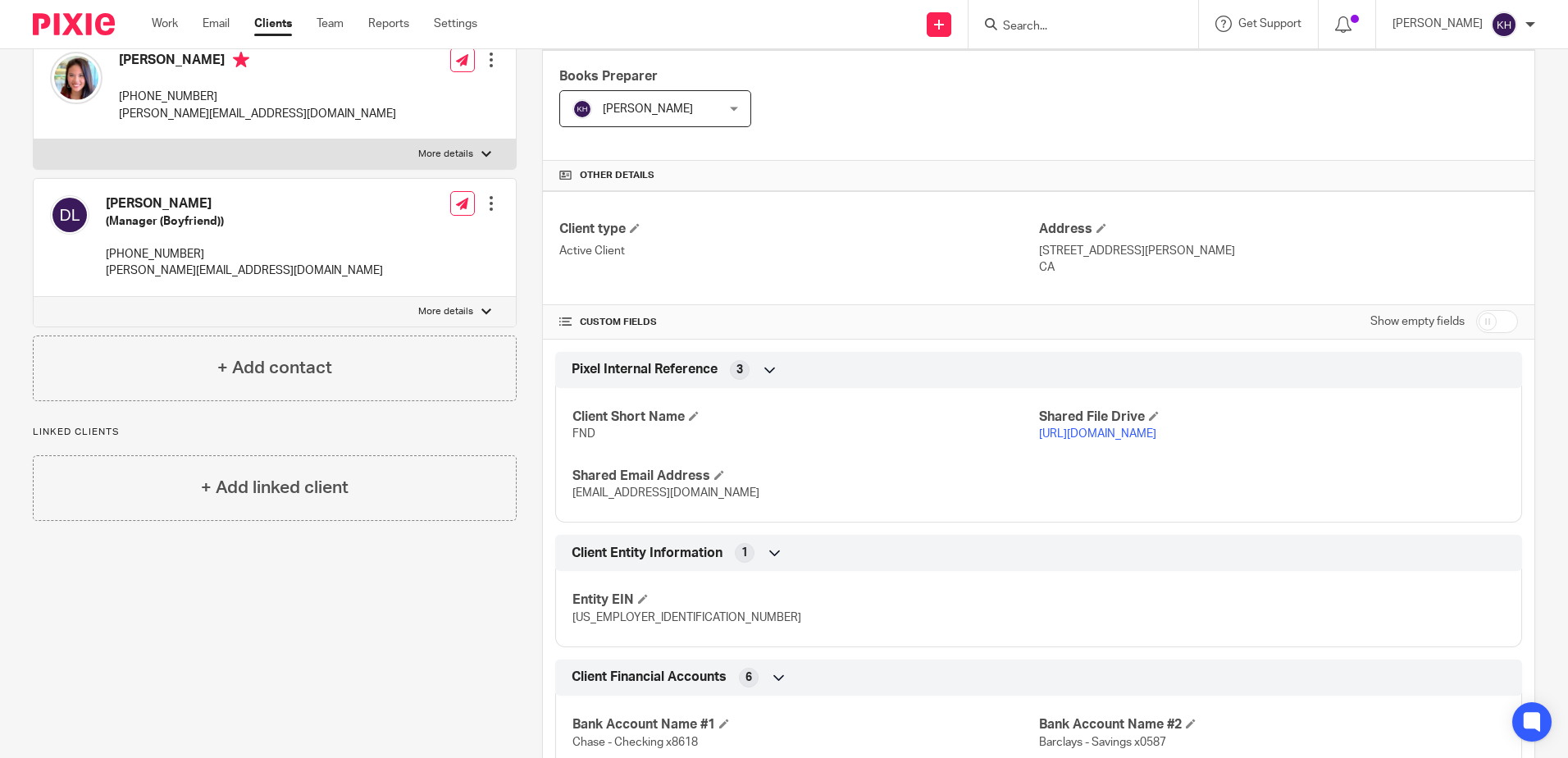
scroll to position [469, 0]
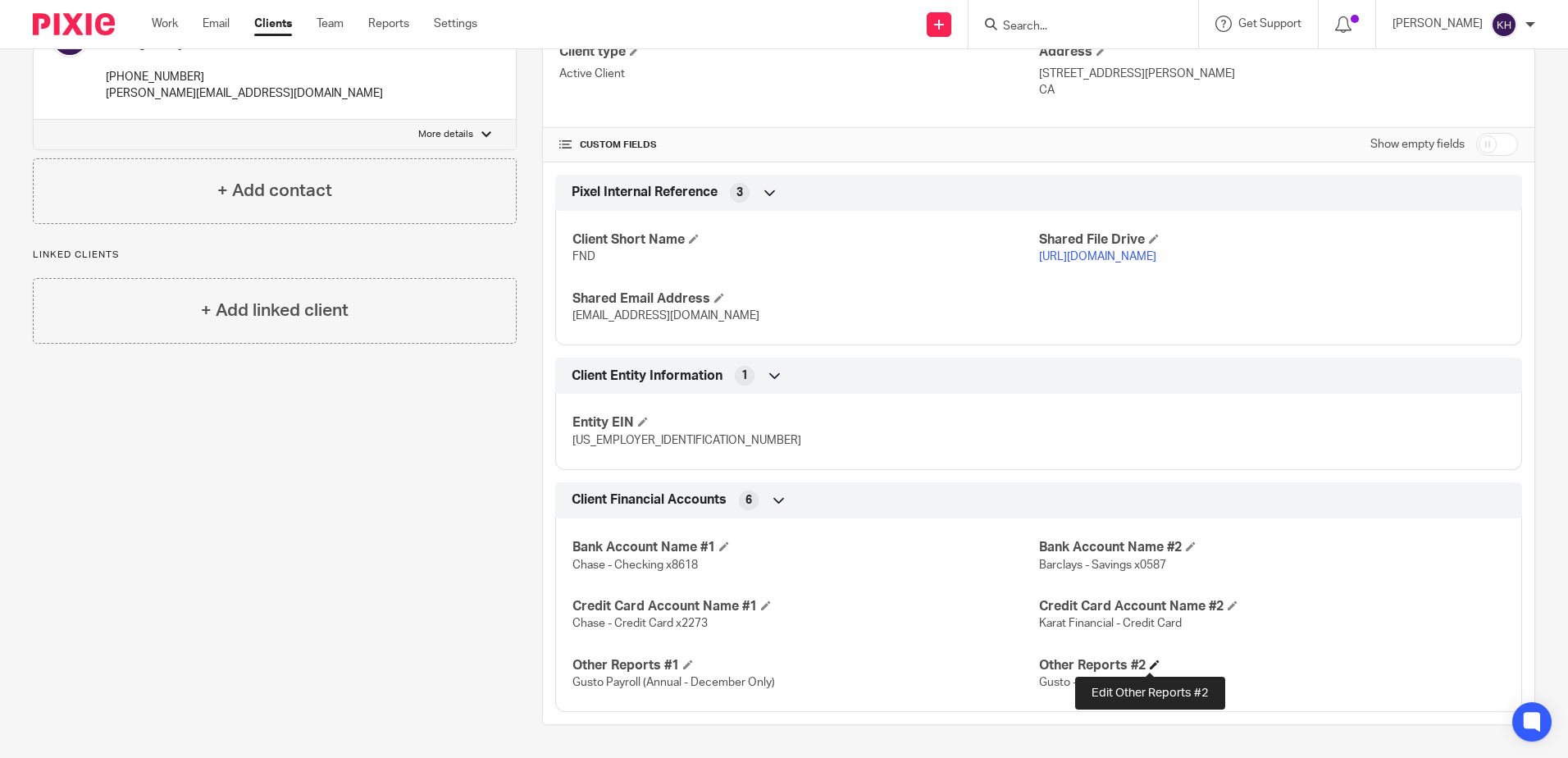
click at [1150, 661] on span at bounding box center [1155, 665] width 10 height 10
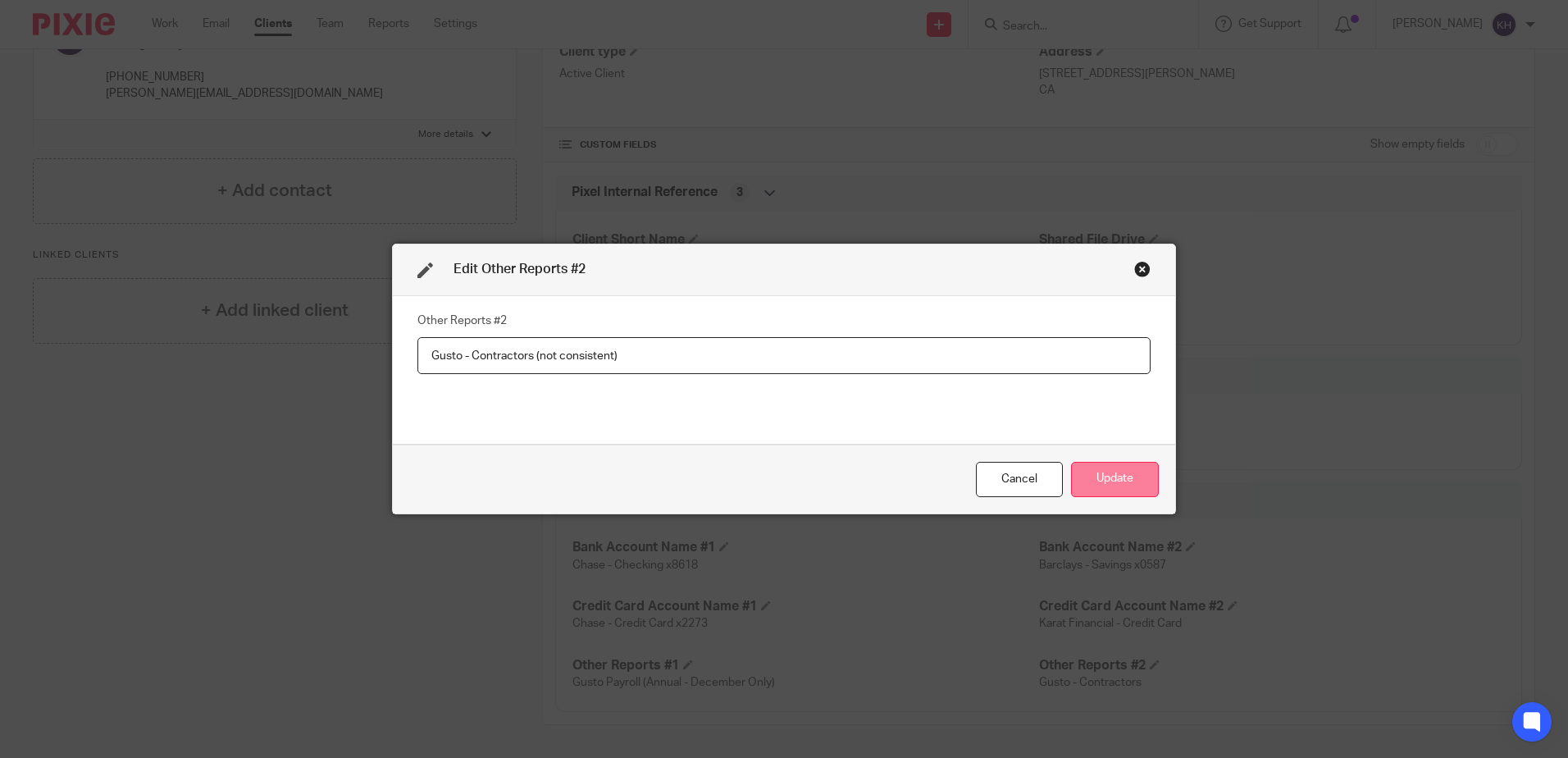
type input "Gusto - Contractors (not consistent)"
click at [1102, 467] on button "Update" at bounding box center [1115, 479] width 87 height 35
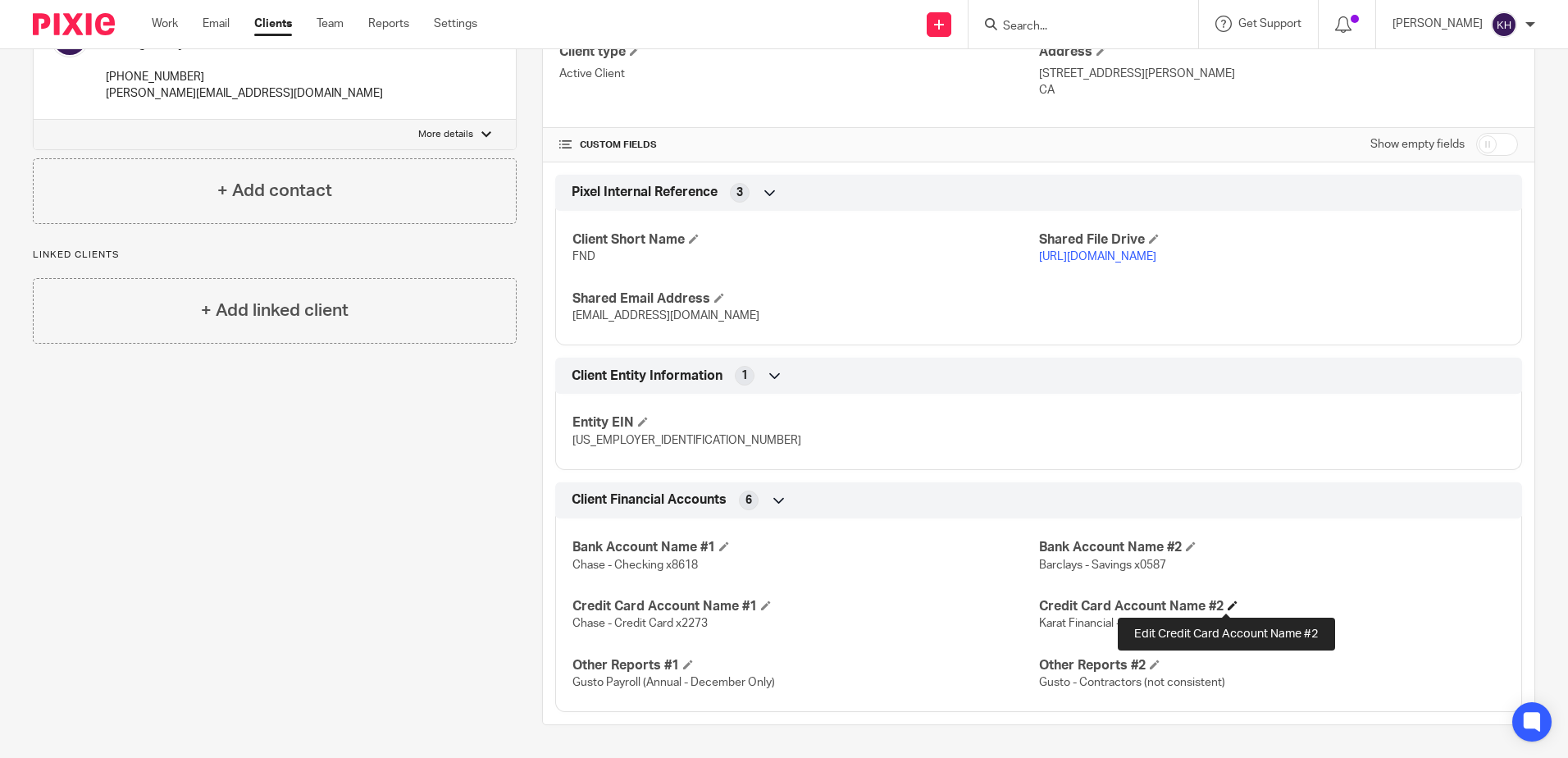
click at [1228, 605] on span at bounding box center [1232, 605] width 10 height 10
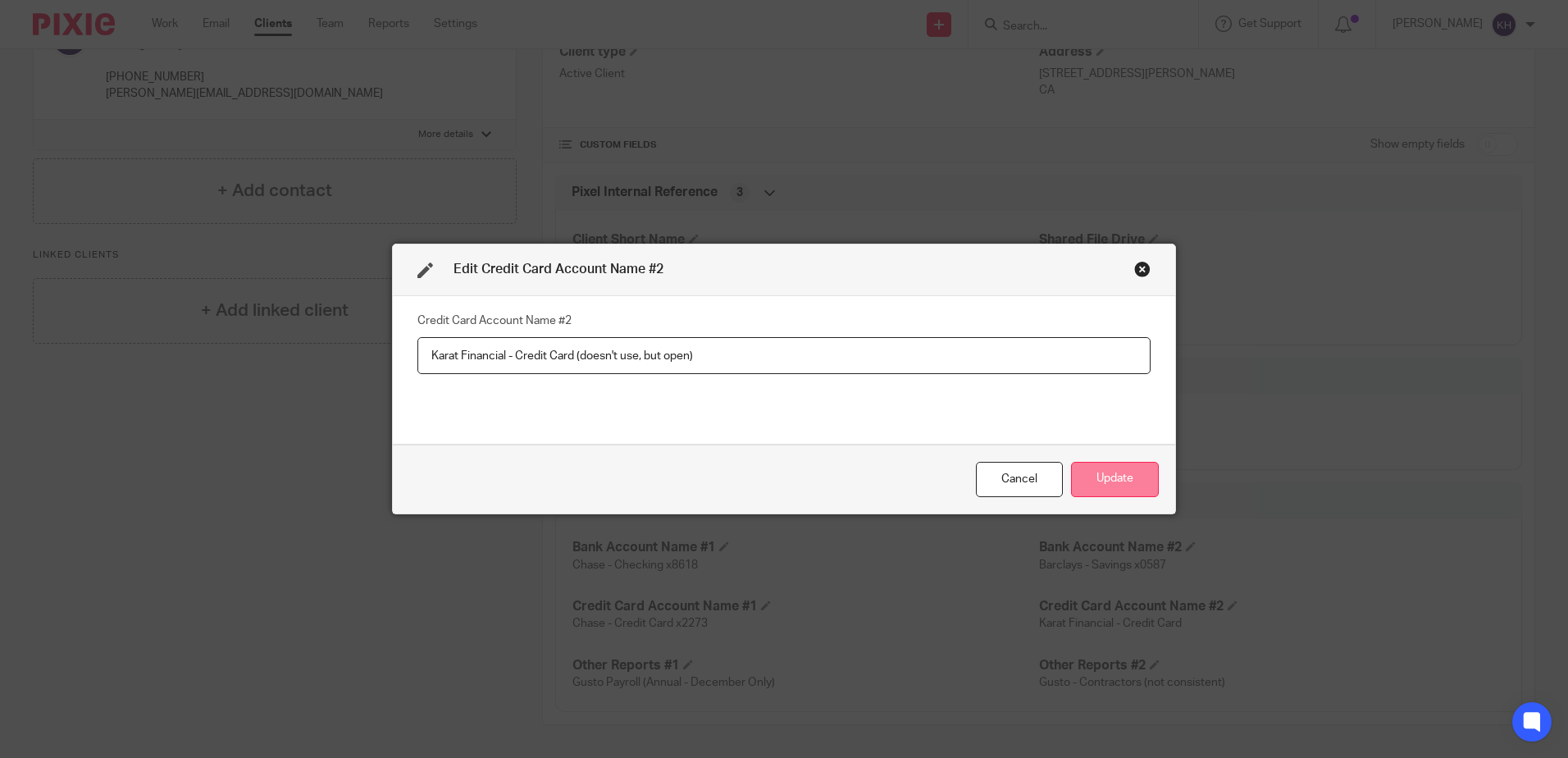
type input "Karat Financial - Credit Card (doesn't use, but open)"
click at [1123, 476] on button "Update" at bounding box center [1115, 479] width 87 height 35
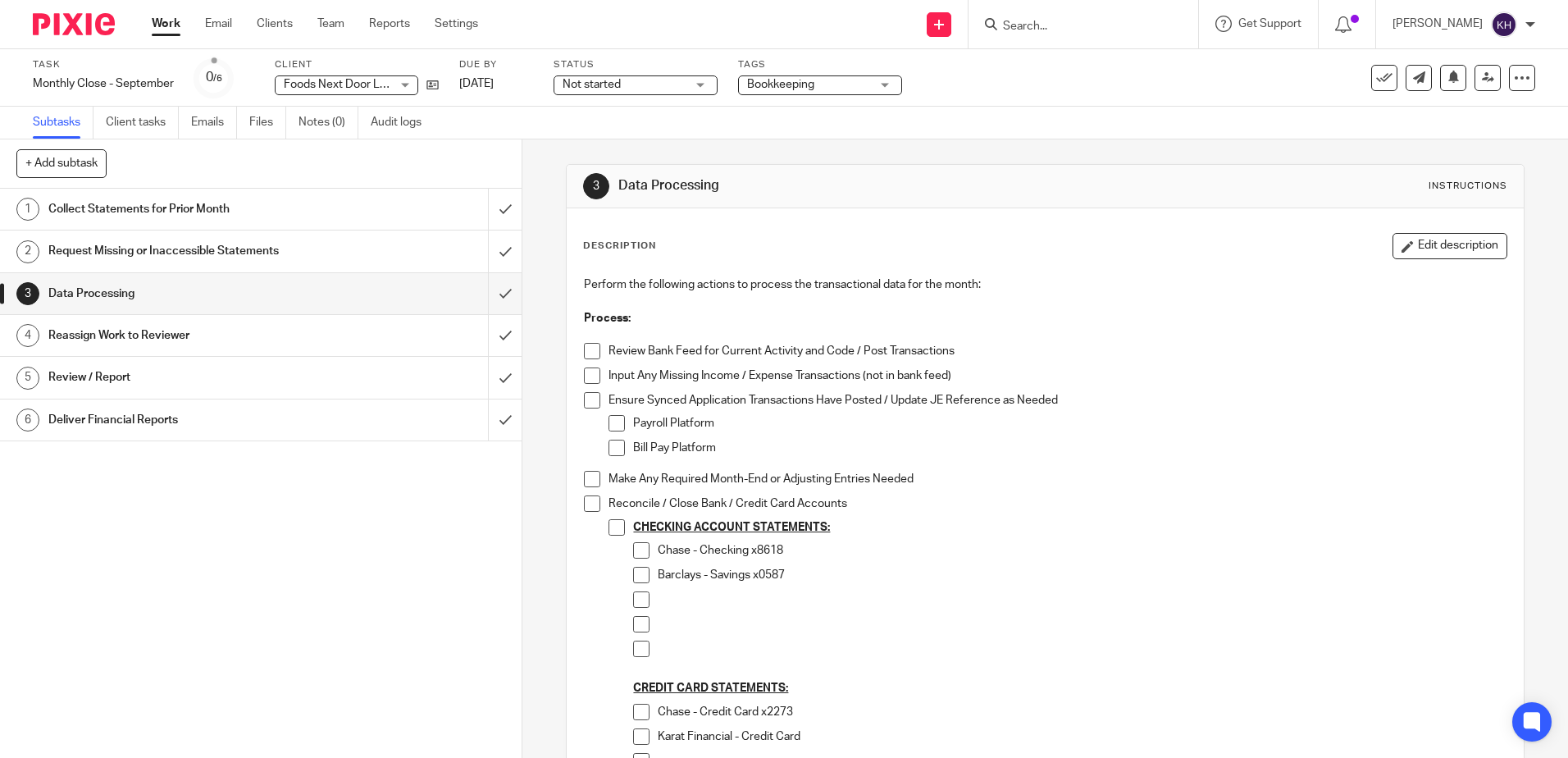
drag, startPoint x: 1431, startPoint y: 264, endPoint x: 1419, endPoint y: 256, distance: 14.4
click at [1430, 264] on div "Description Edit description Perform the following actions to process the trans…" at bounding box center [1045, 759] width 923 height 1052
click at [1419, 256] on button "Edit description" at bounding box center [1449, 246] width 115 height 26
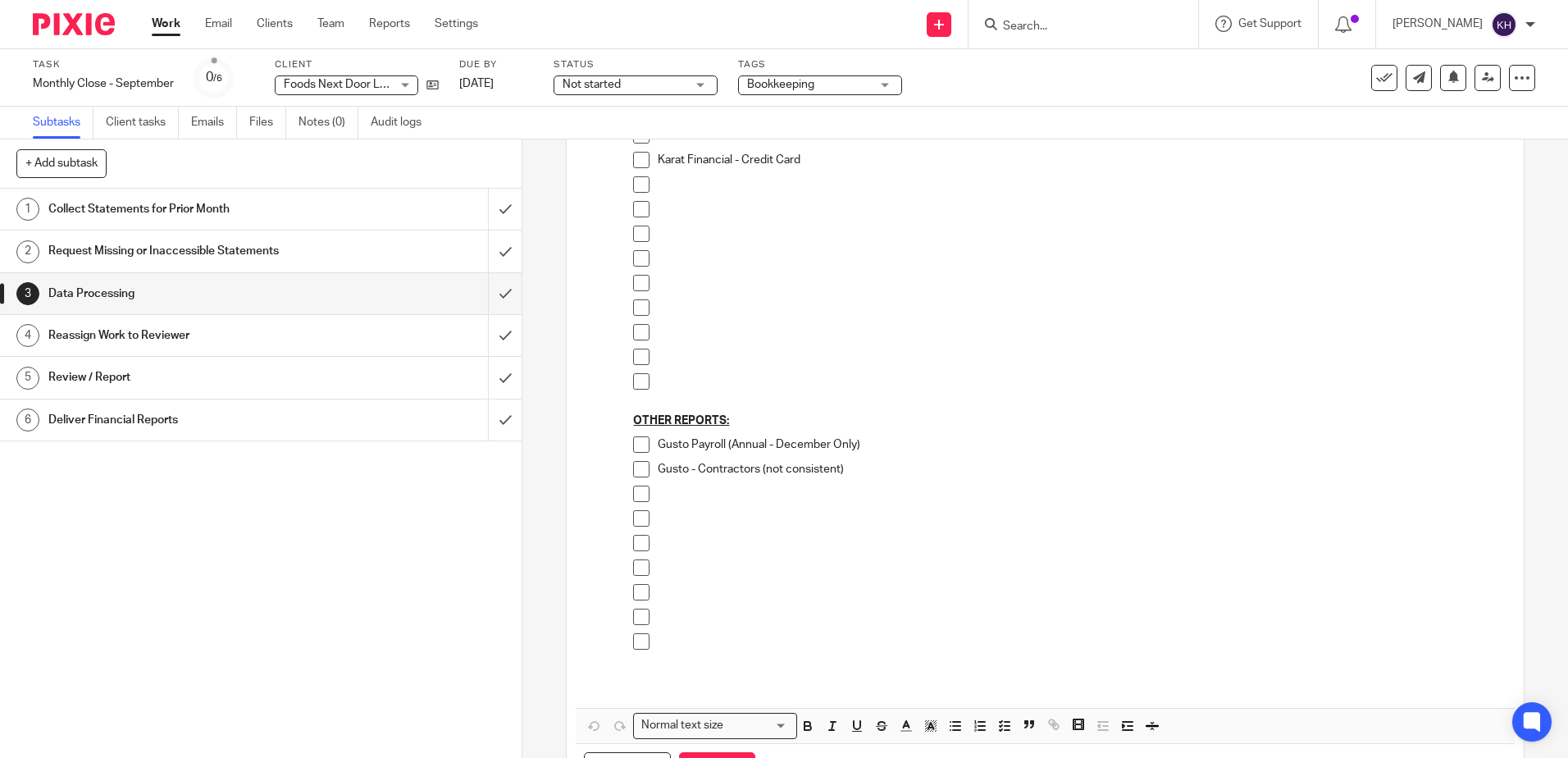
scroll to position [574, 0]
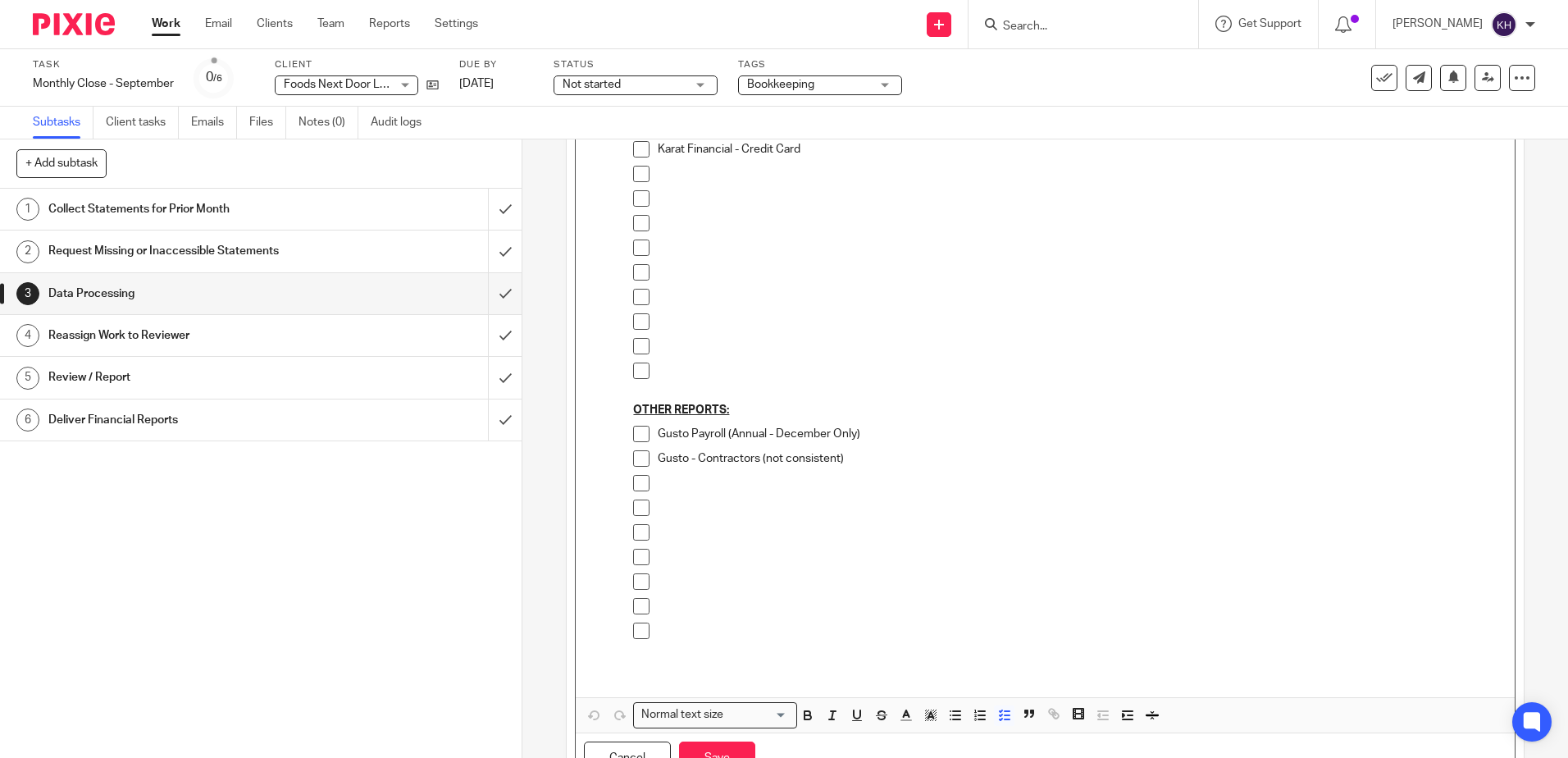
click at [869, 460] on p "Gusto - Contractors (not consistent)" at bounding box center [1082, 459] width 847 height 16
click at [844, 458] on p "Gusto - Contractors (not consistent) no pmts for Sept" at bounding box center [1082, 459] width 847 height 16
drag, startPoint x: 943, startPoint y: 459, endPoint x: 852, endPoint y: 458, distance: 91.0
click at [852, 458] on p "Gusto - Contractors (not consistent) - no pmts for Sept" at bounding box center [1082, 459] width 847 height 16
drag, startPoint x: 848, startPoint y: 459, endPoint x: 927, endPoint y: 505, distance: 91.4
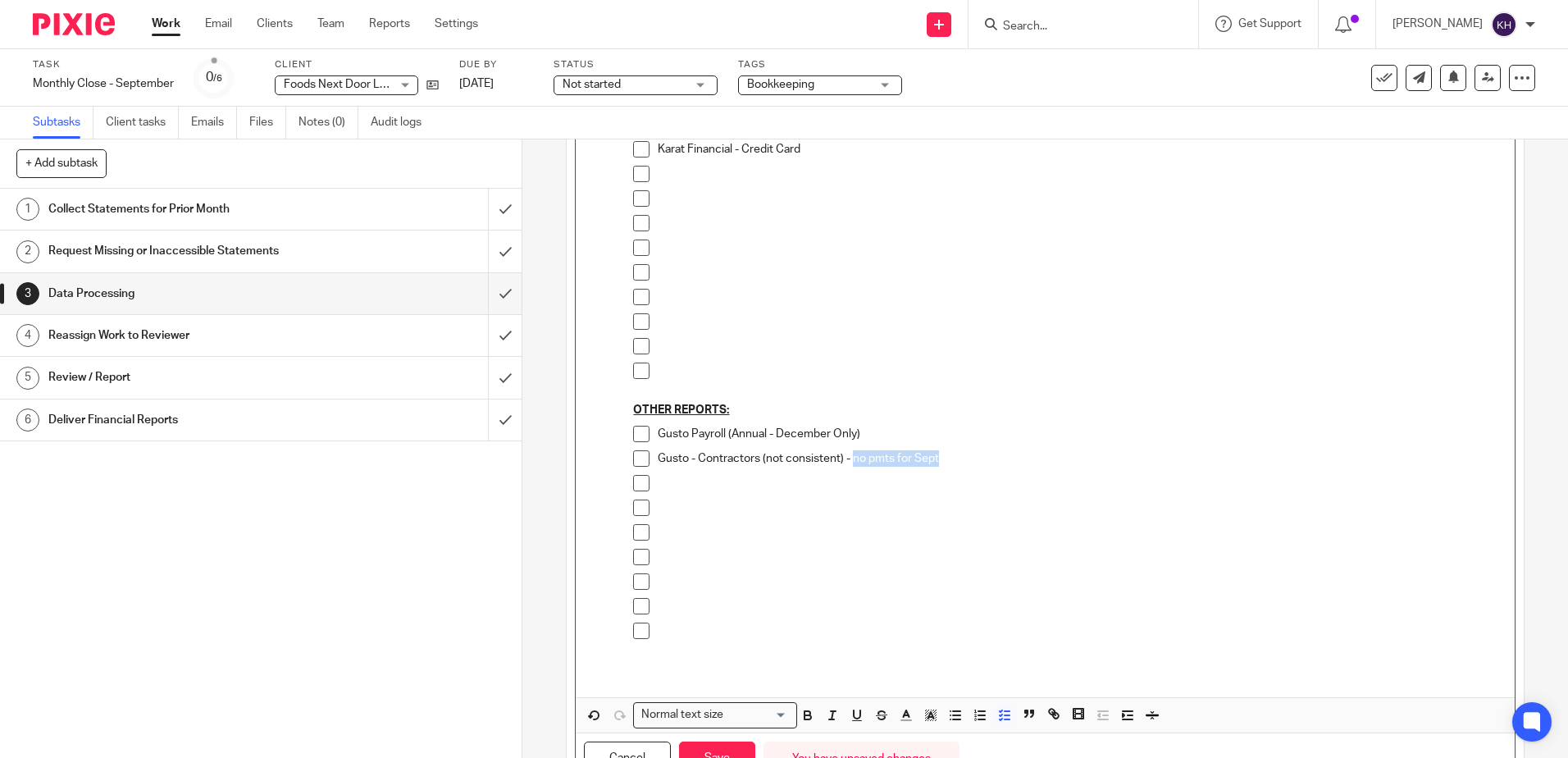
click at [937, 467] on div "Gusto - Contractors (not consistent) - no pmts for Sept" at bounding box center [1082, 463] width 847 height 25
click at [805, 715] on icon "button" at bounding box center [808, 717] width 7 height 4
click at [955, 599] on p at bounding box center [1082, 606] width 847 height 16
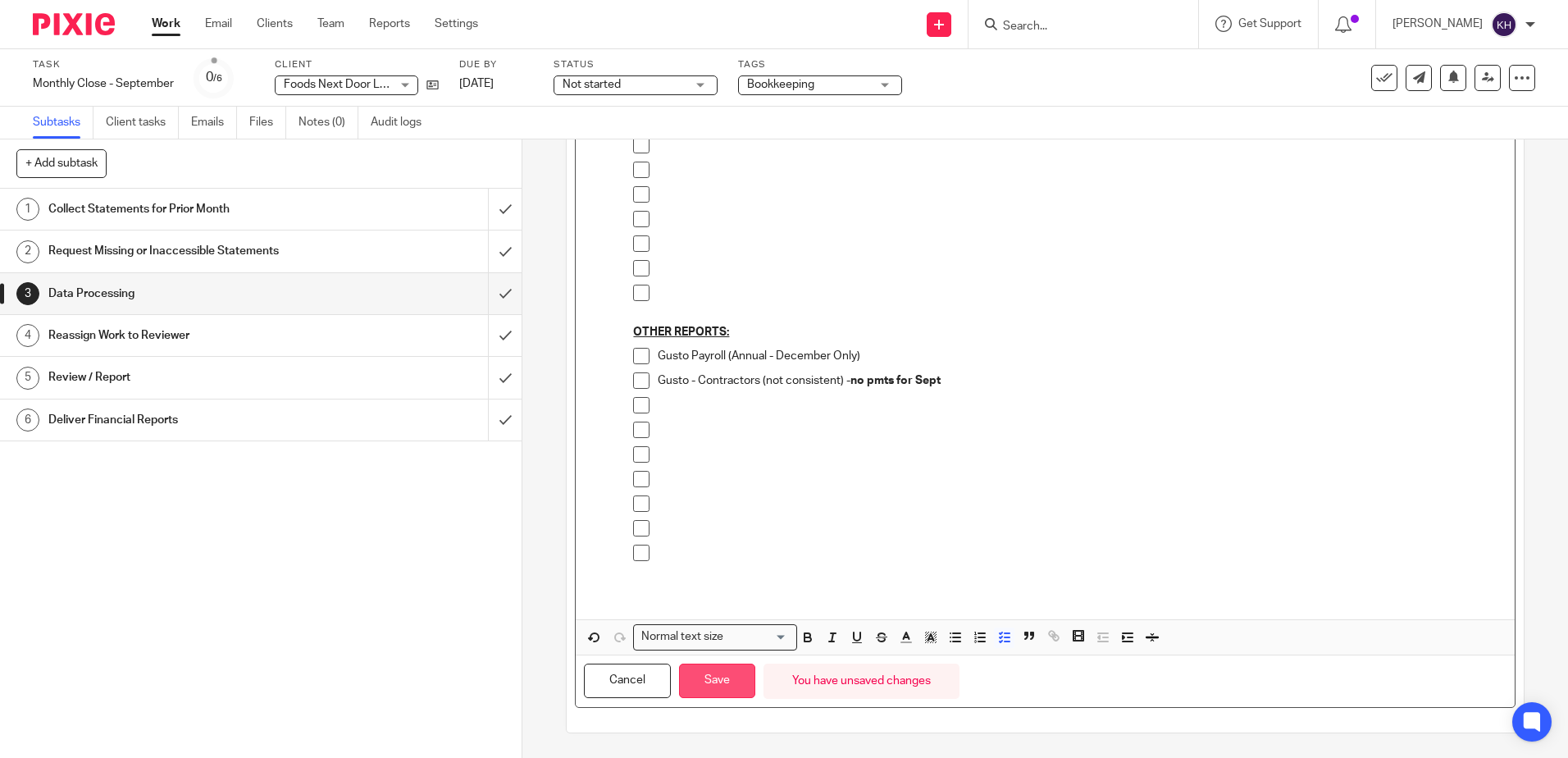
click at [721, 685] on button "Save" at bounding box center [717, 681] width 77 height 35
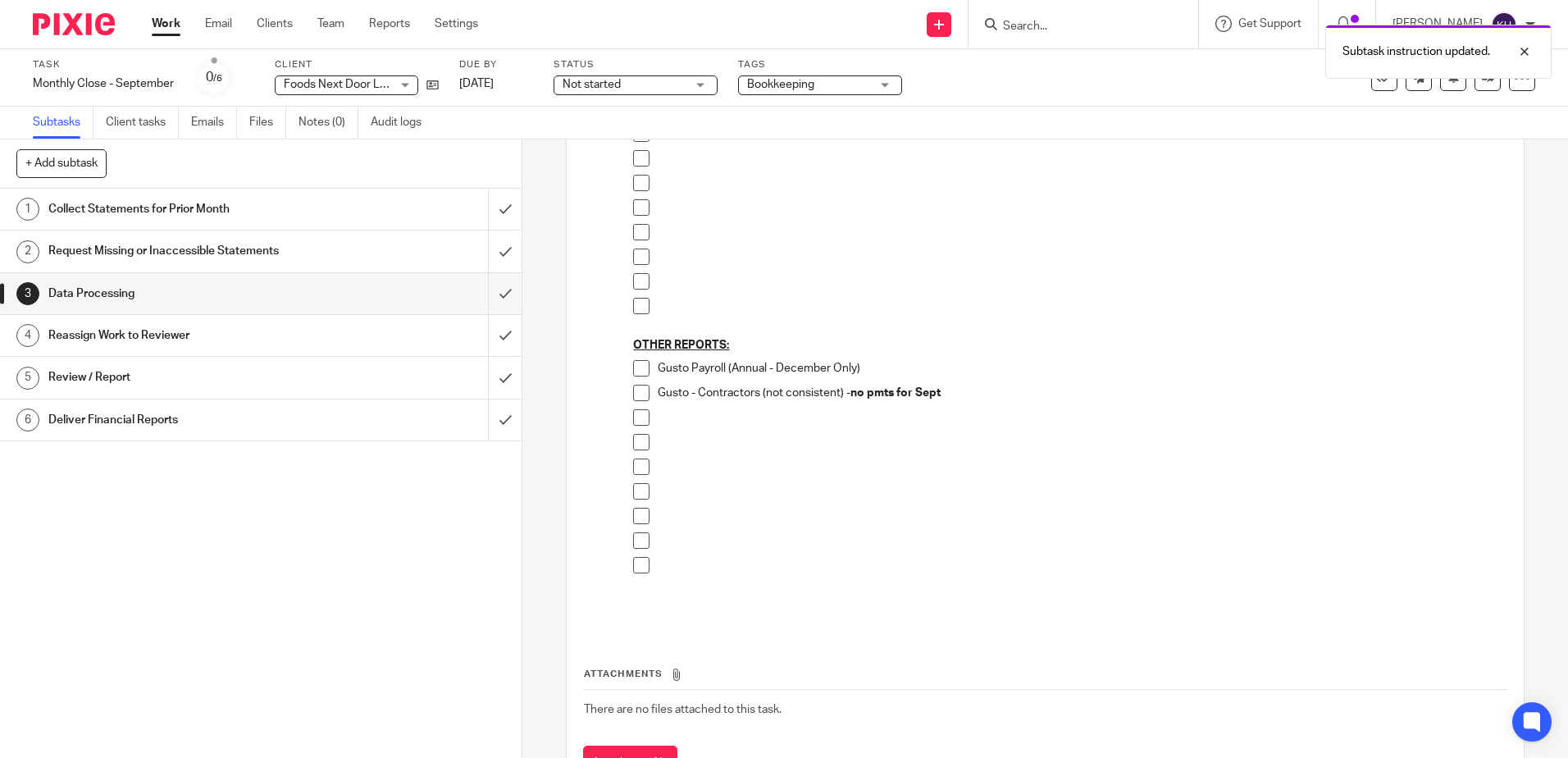
scroll to position [666, 0]
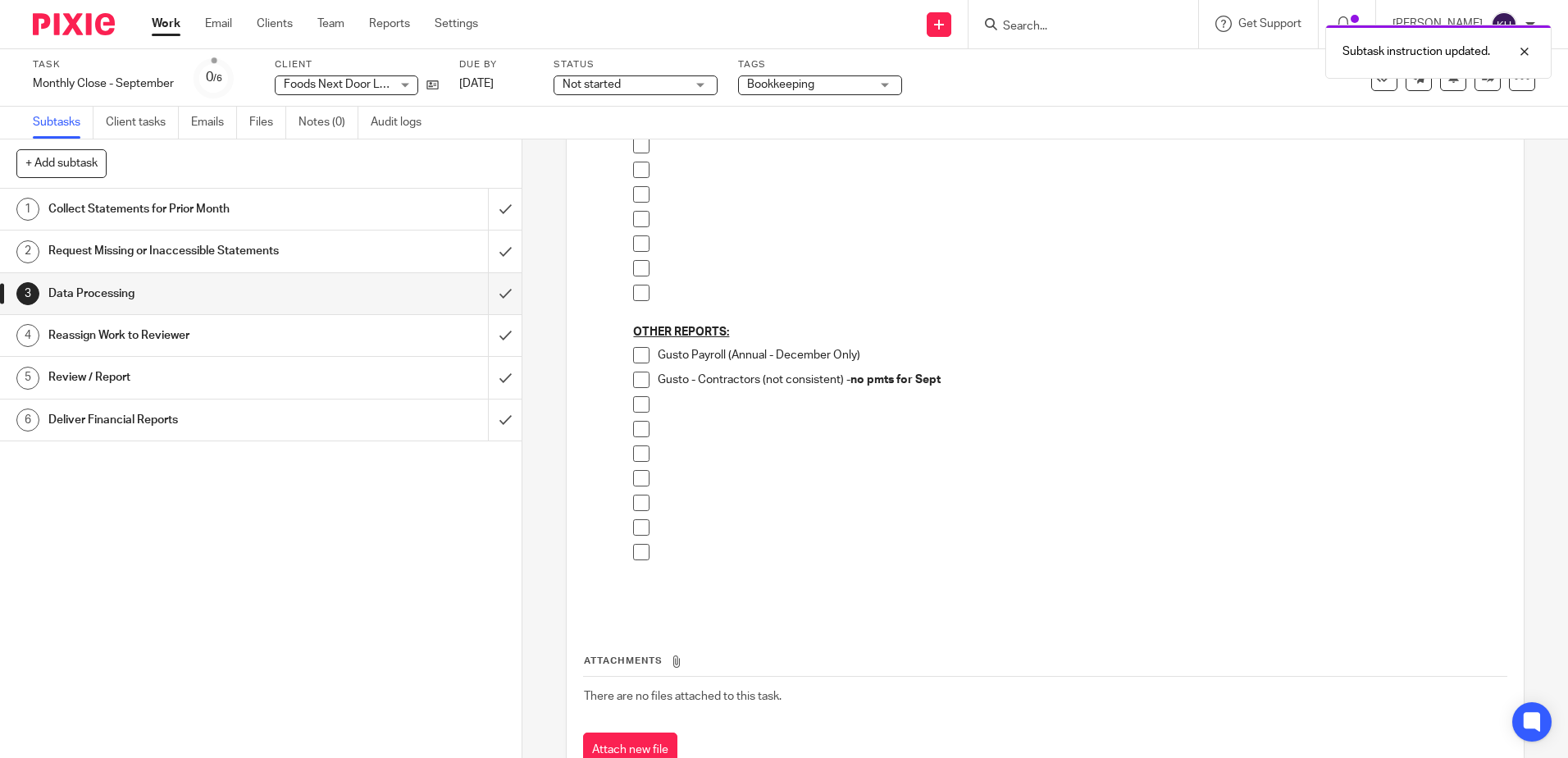
click at [638, 357] on span at bounding box center [641, 355] width 16 height 16
click at [636, 382] on span at bounding box center [641, 380] width 16 height 16
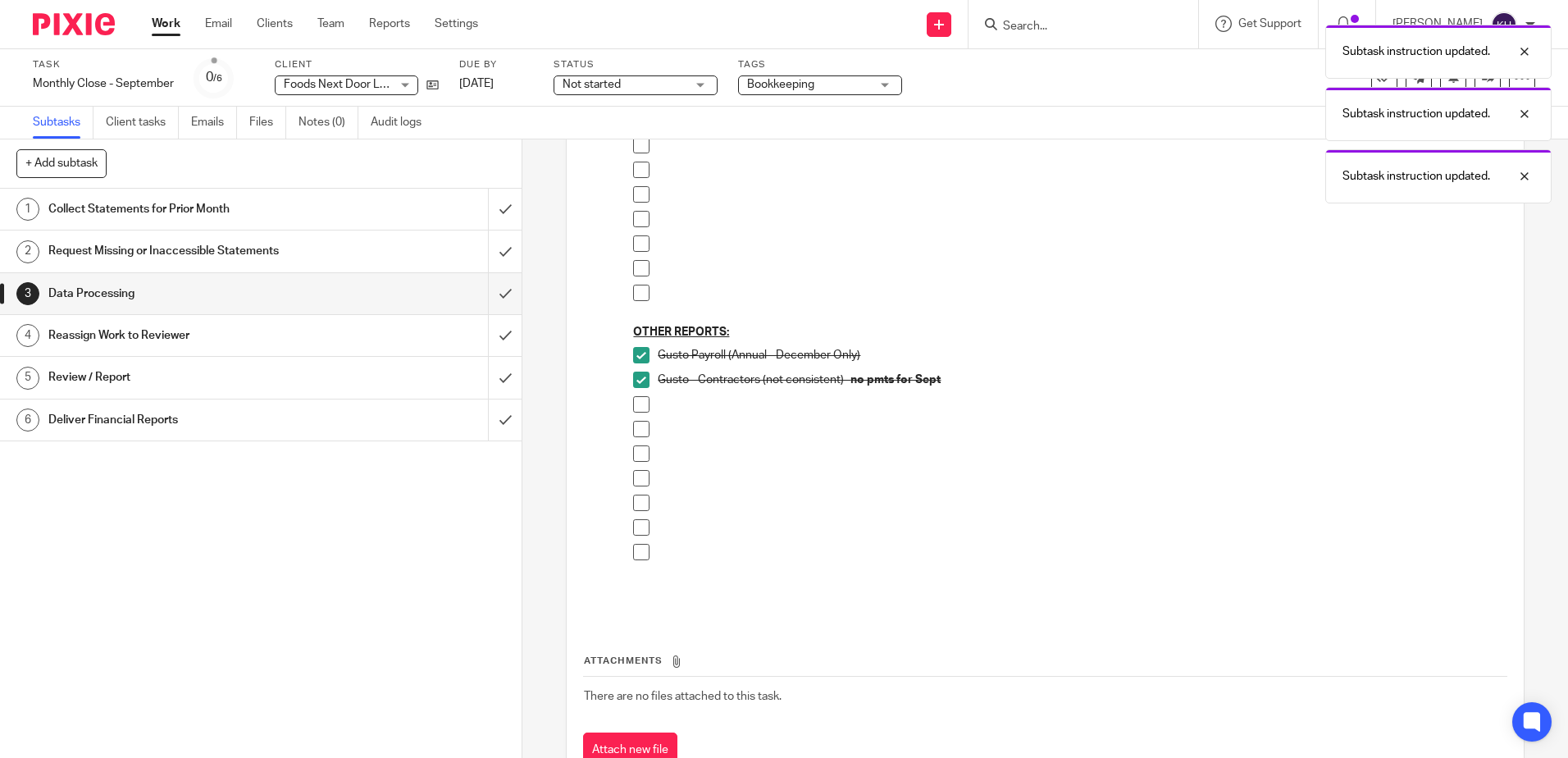
click at [427, 210] on div "Collect Statements for Prior Month" at bounding box center [261, 210] width 424 height 25
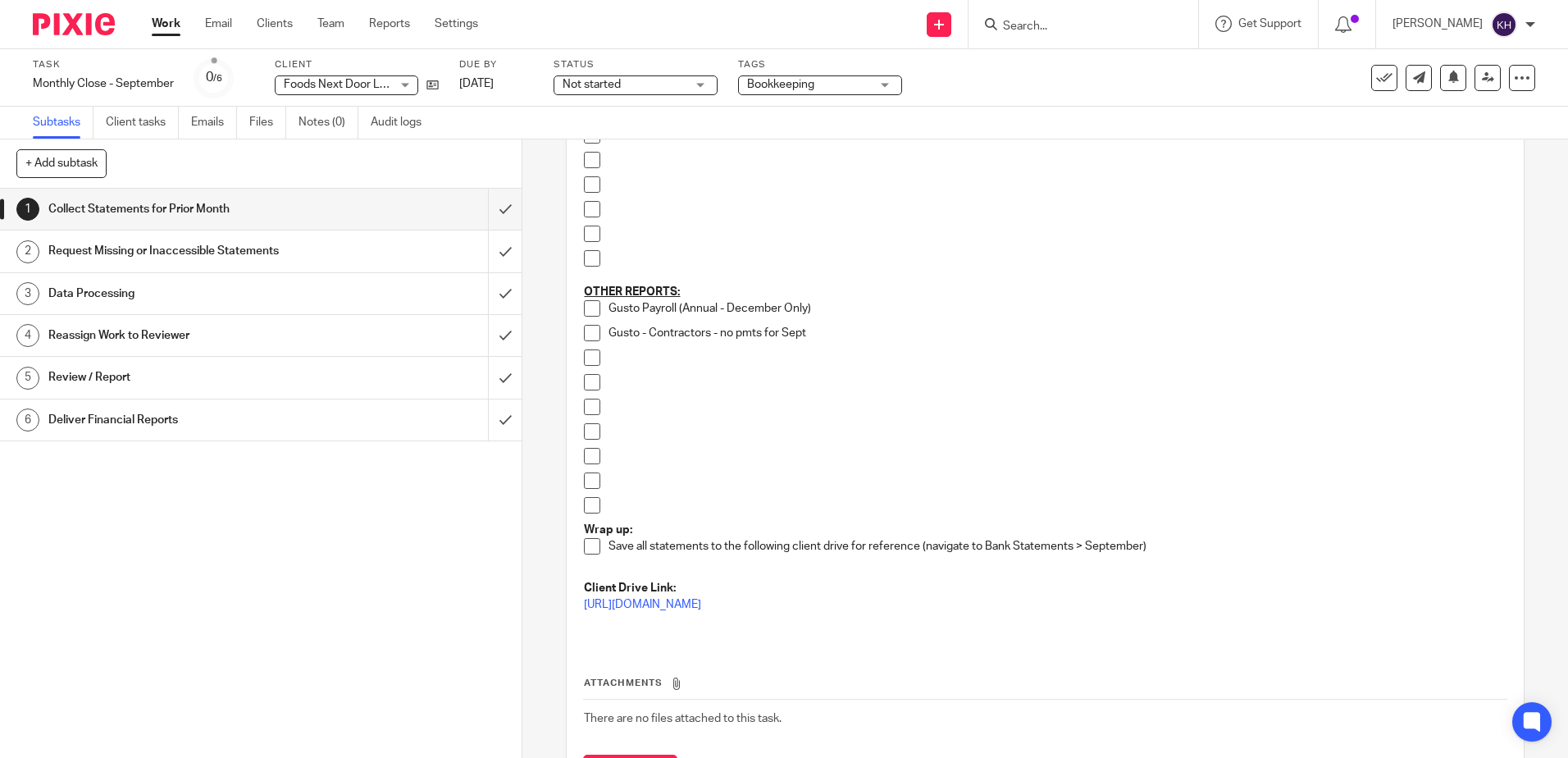
scroll to position [574, 0]
click at [589, 304] on span at bounding box center [592, 304] width 16 height 16
click at [591, 332] on span at bounding box center [592, 329] width 16 height 16
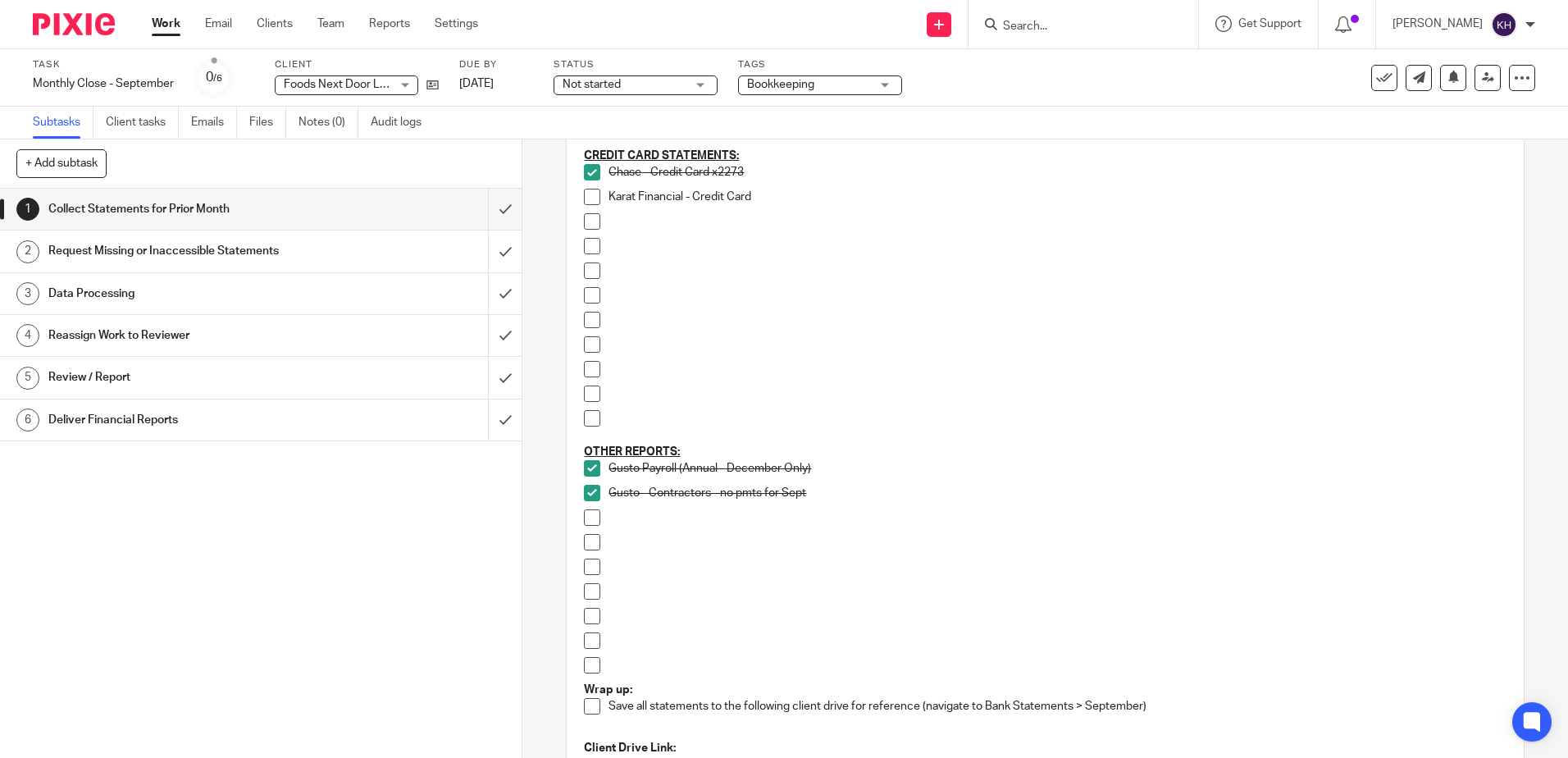
click at [310, 304] on h1 "Data Processing" at bounding box center [190, 294] width 282 height 25
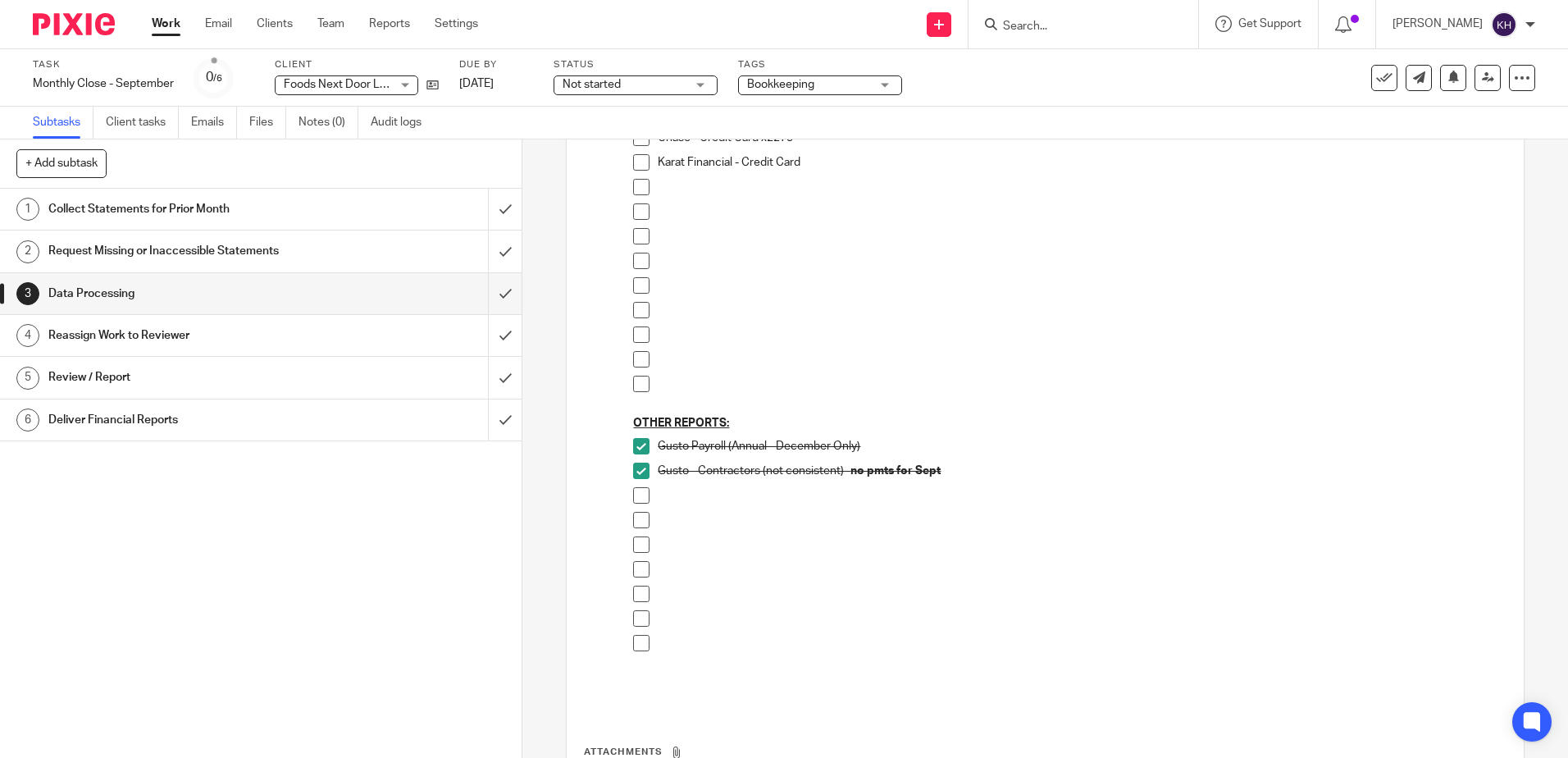
scroll to position [410, 0]
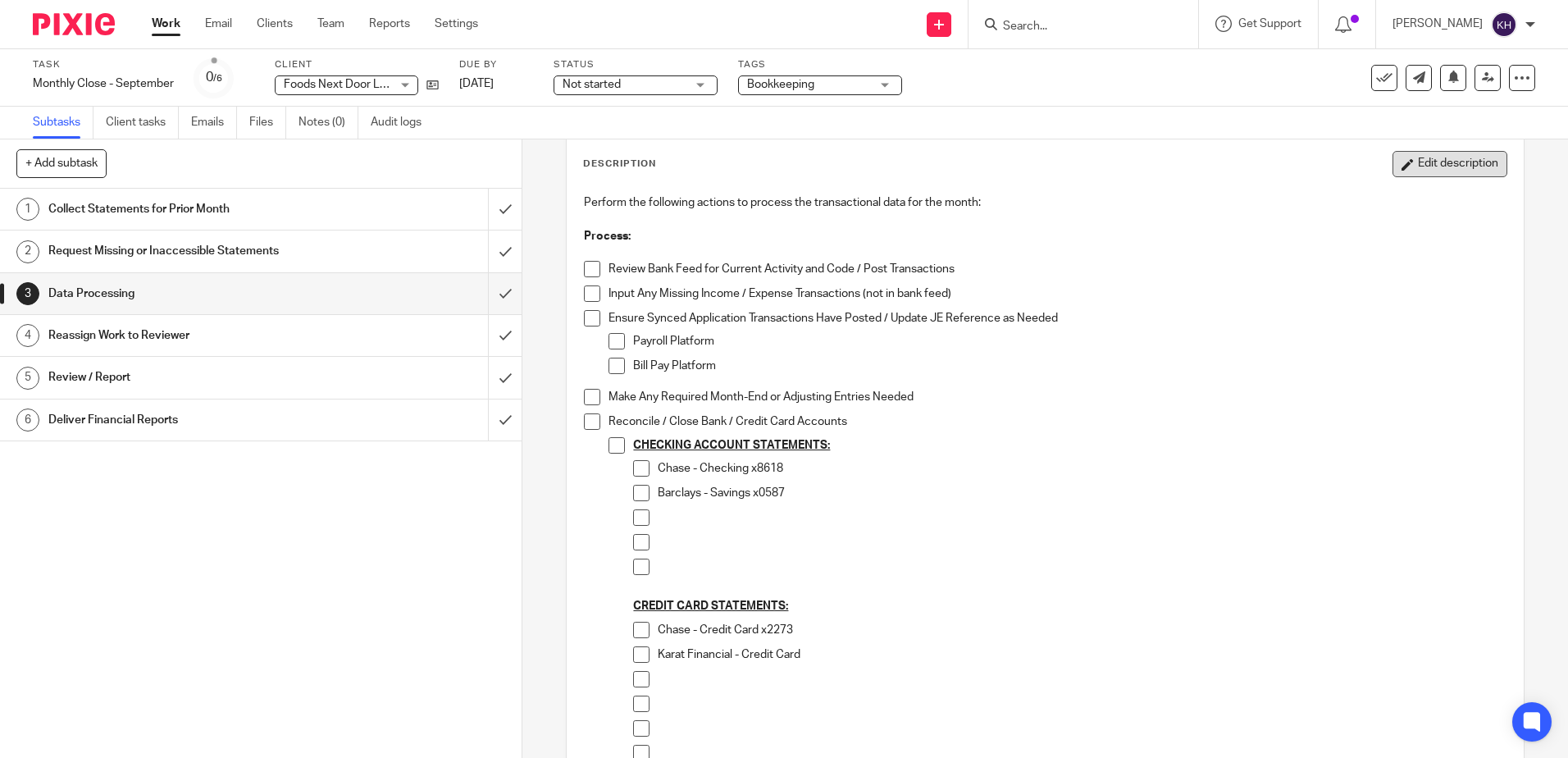
click at [1462, 169] on button "Edit description" at bounding box center [1449, 164] width 115 height 26
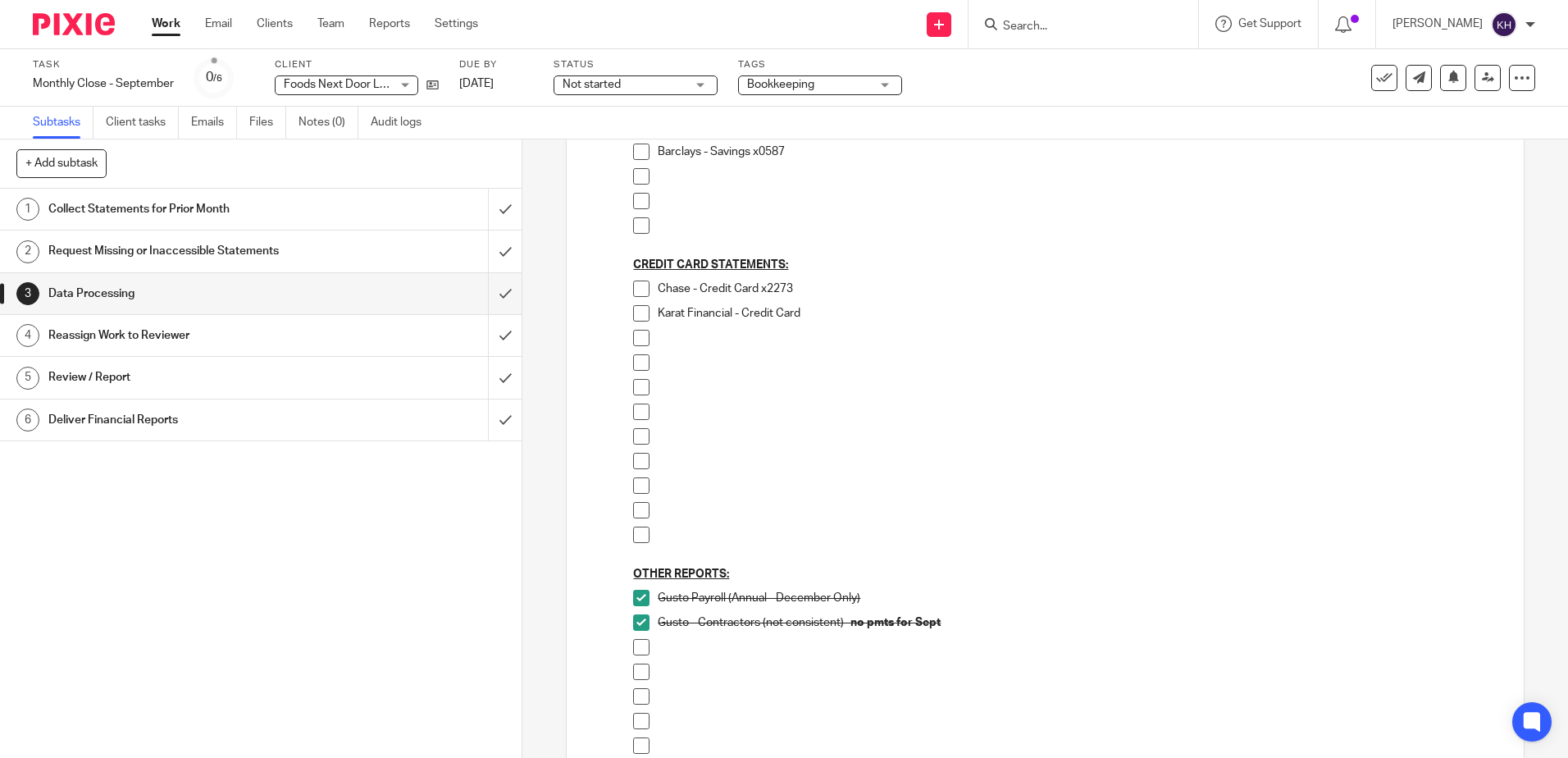
click at [873, 317] on p "Karat Financial - Credit Card" at bounding box center [1082, 313] width 847 height 16
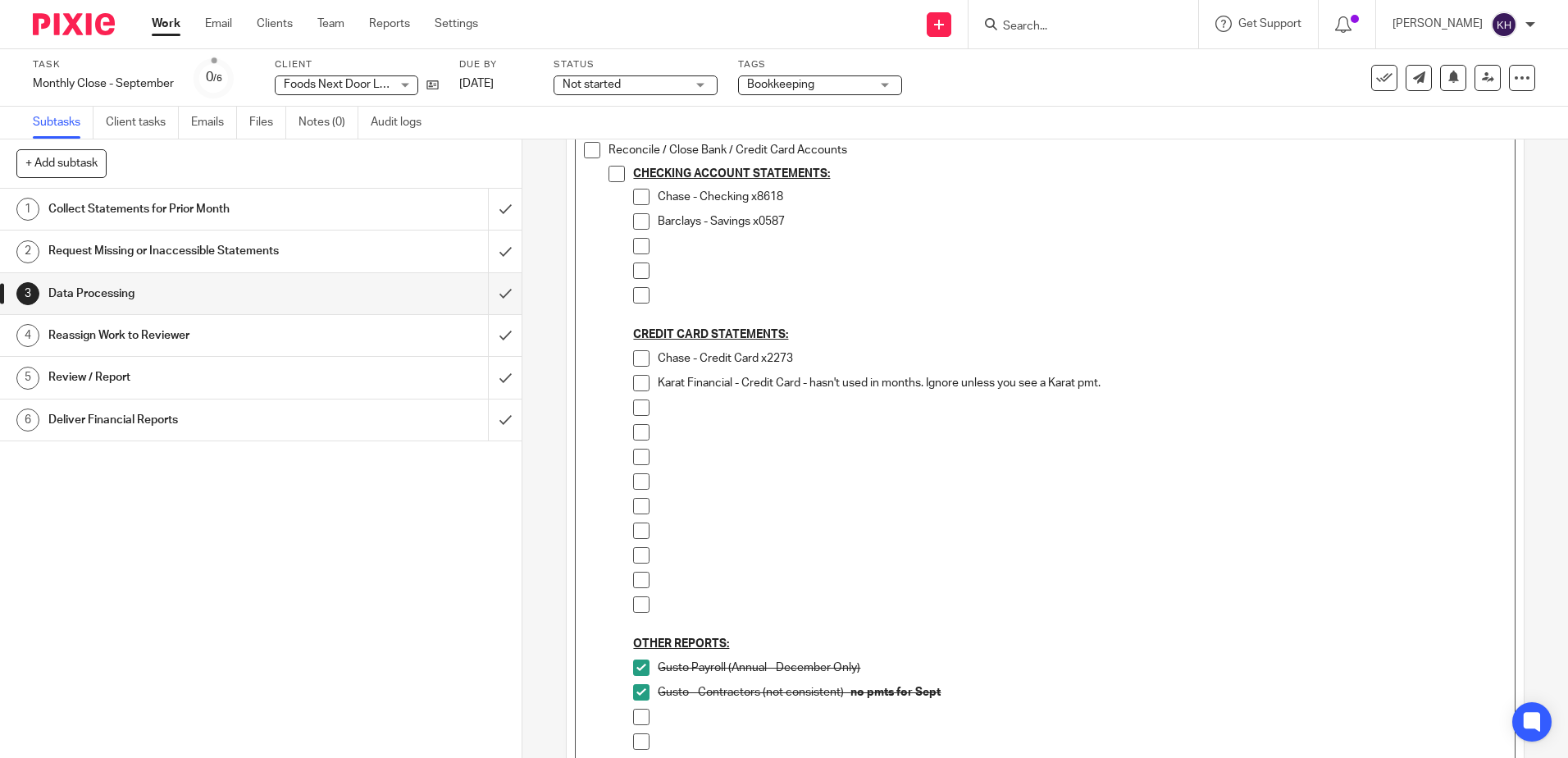
scroll to position [324, 0]
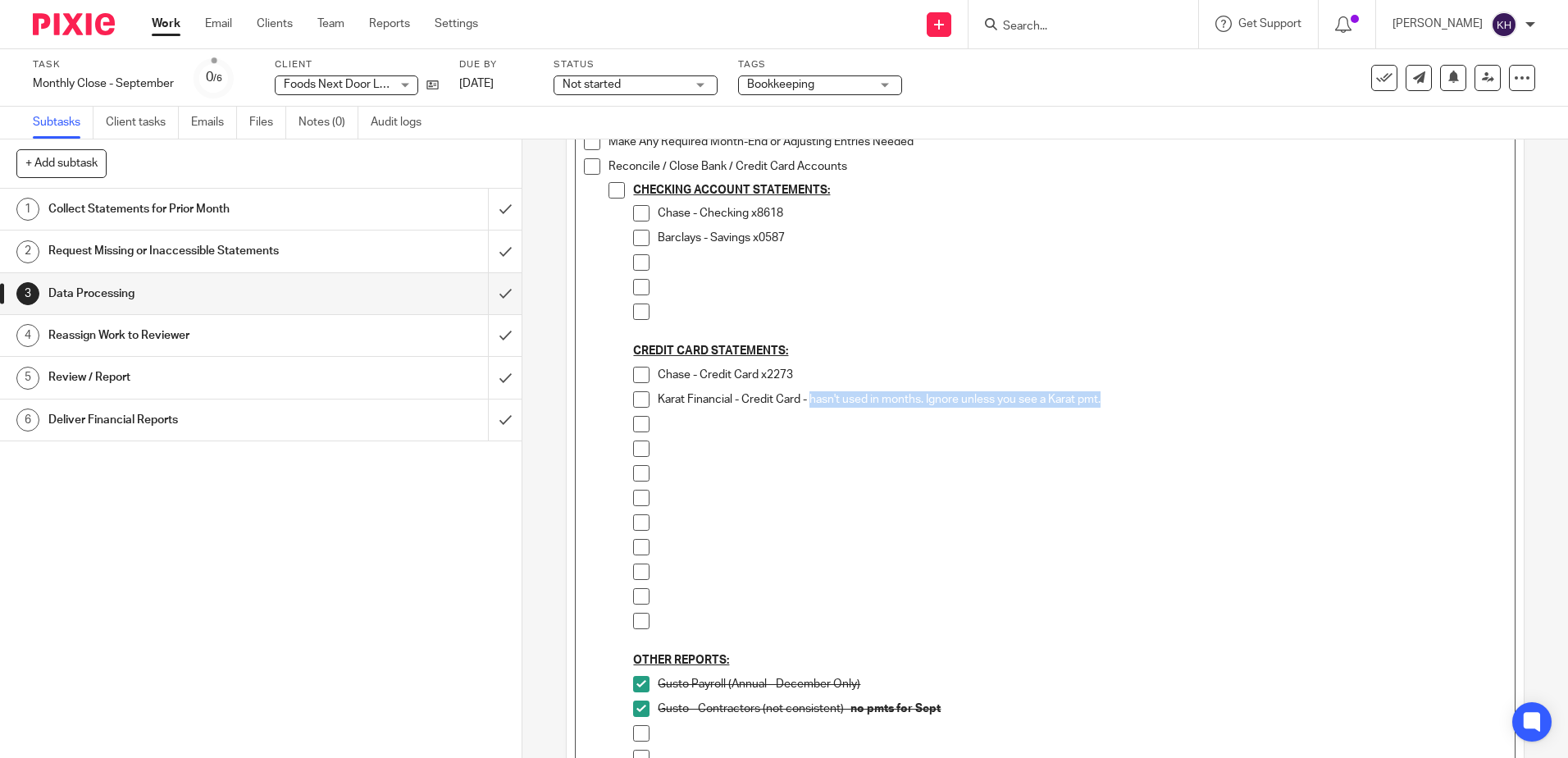
drag, startPoint x: 1106, startPoint y: 396, endPoint x: 807, endPoint y: 396, distance: 299.0
click at [807, 396] on p "Karat Financial - Credit Card - hasn't used in months. Ignore unless you see a …" at bounding box center [1082, 399] width 847 height 16
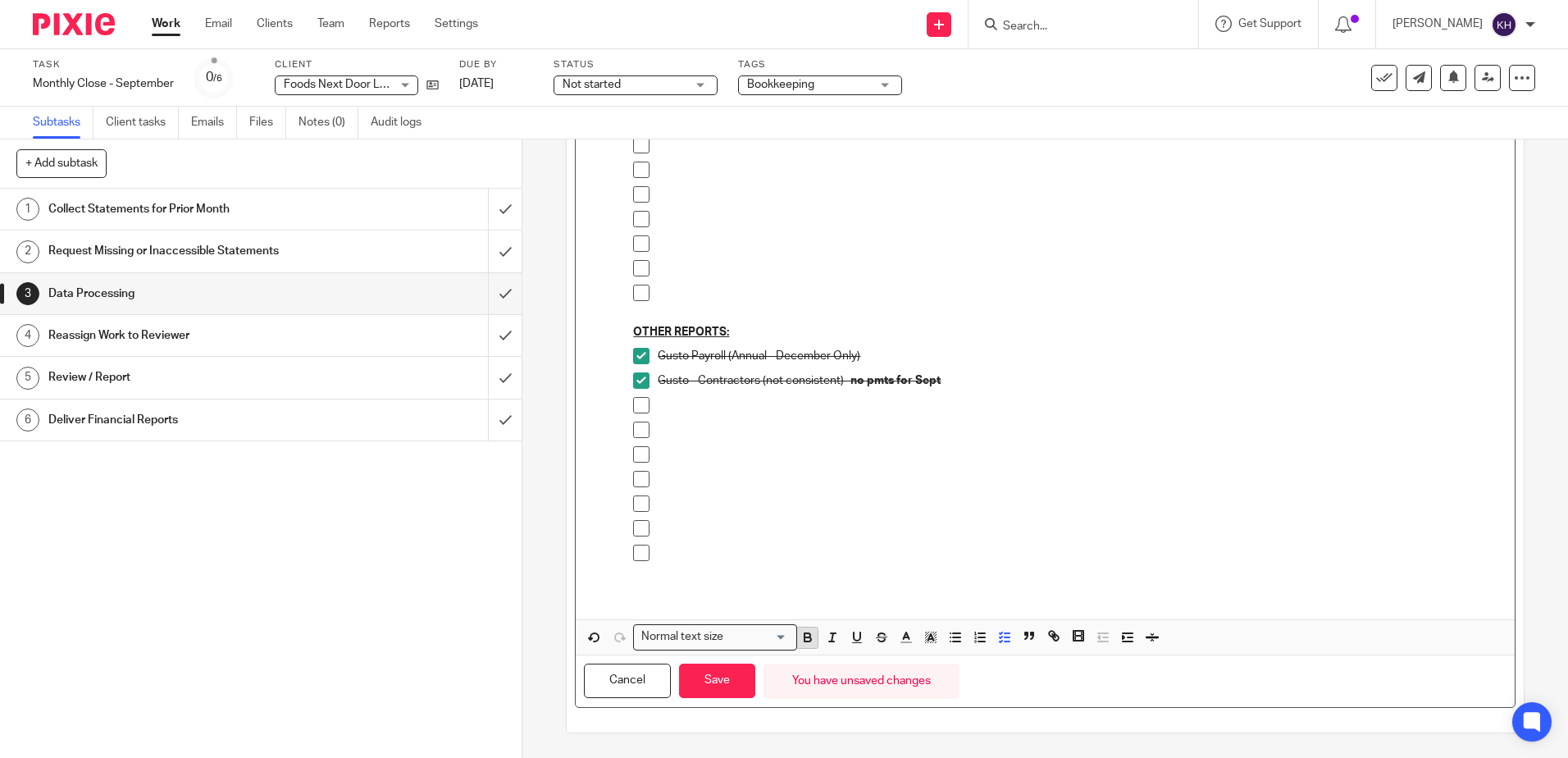
click at [800, 638] on icon "button" at bounding box center [808, 638] width 15 height 15
click at [718, 685] on button "Save" at bounding box center [717, 681] width 77 height 35
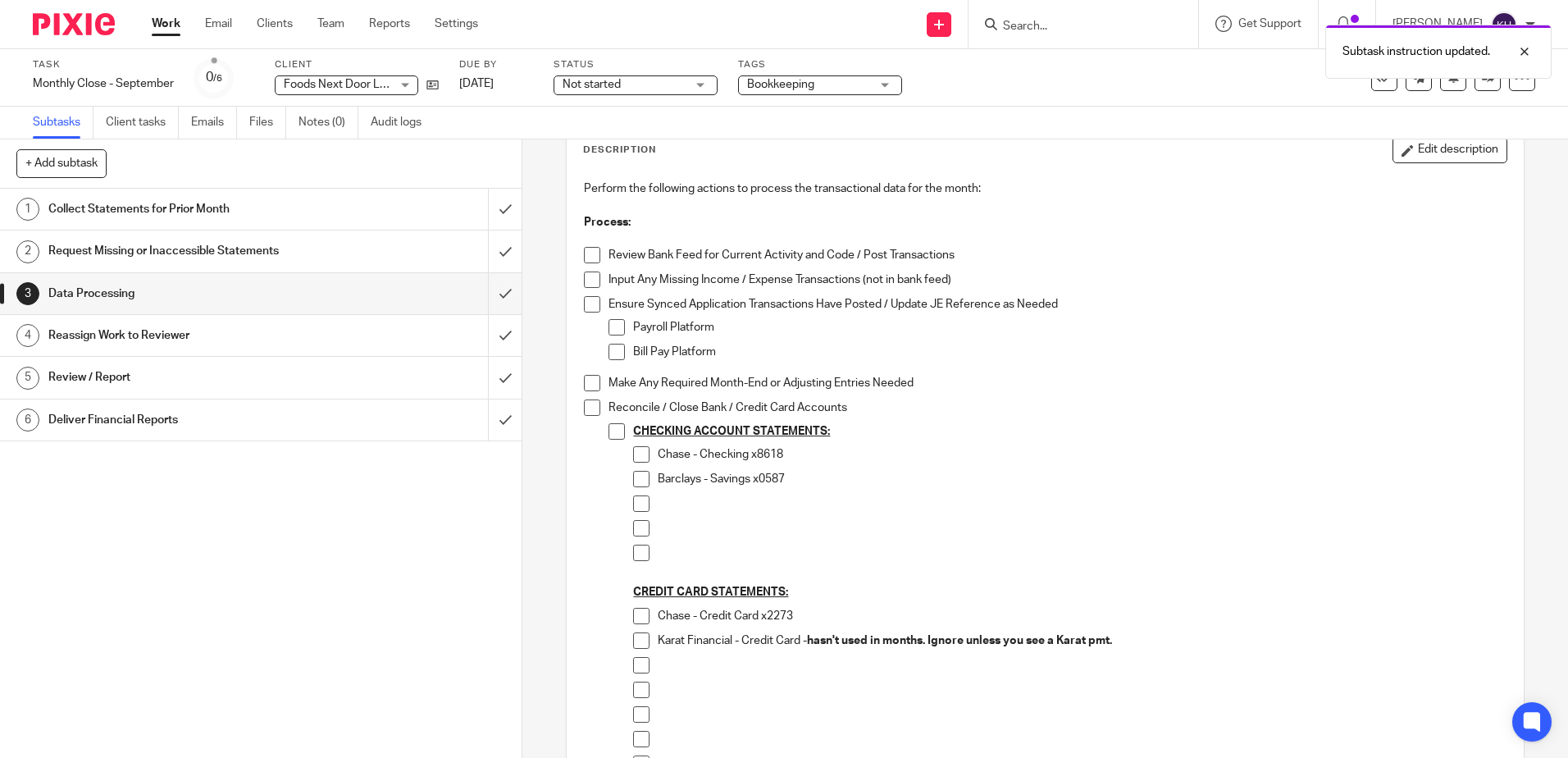
scroll to position [91, 0]
click at [638, 647] on span at bounding box center [641, 646] width 16 height 16
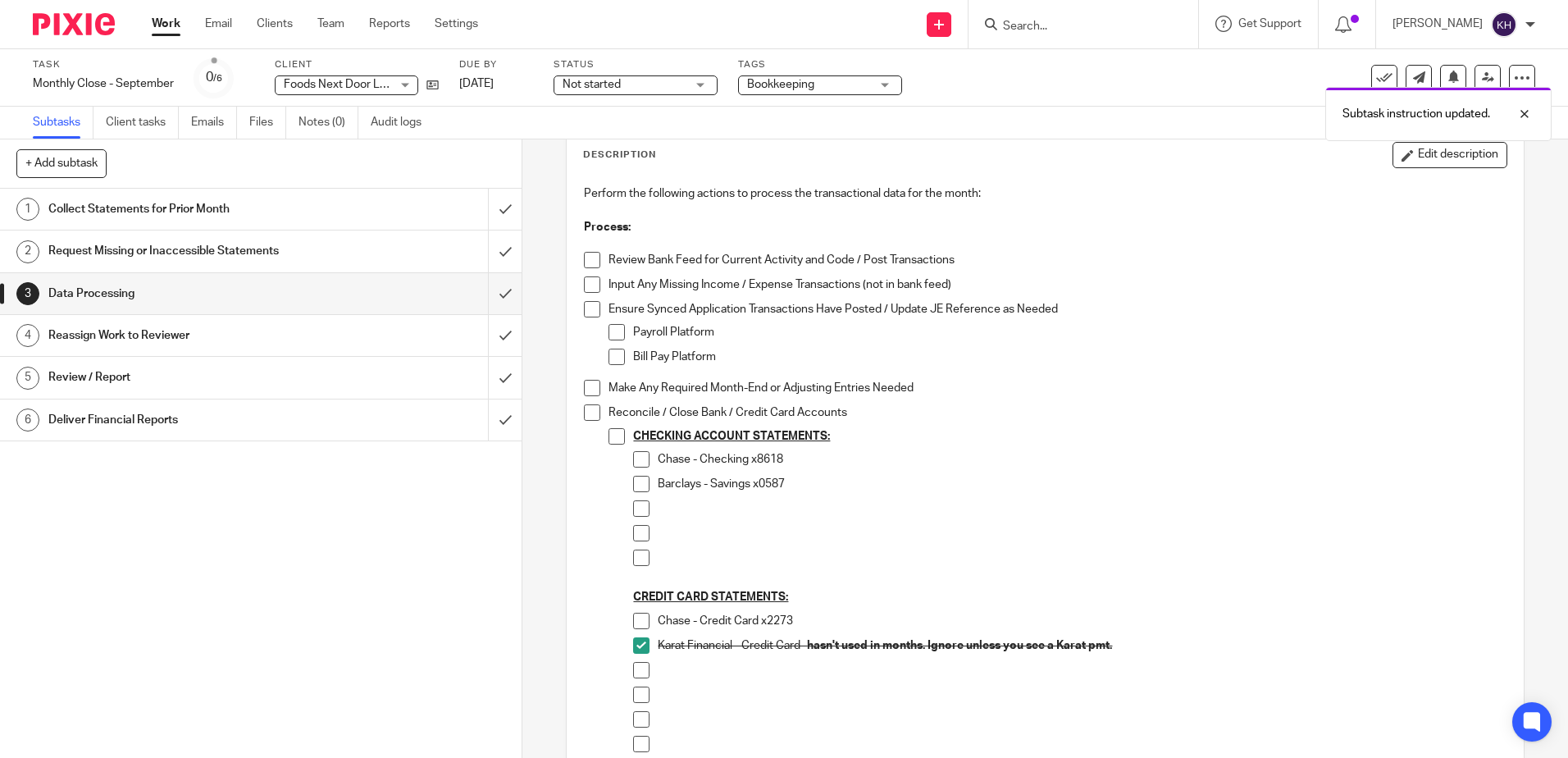
click at [357, 205] on div "Collect Statements for Prior Month" at bounding box center [261, 210] width 424 height 25
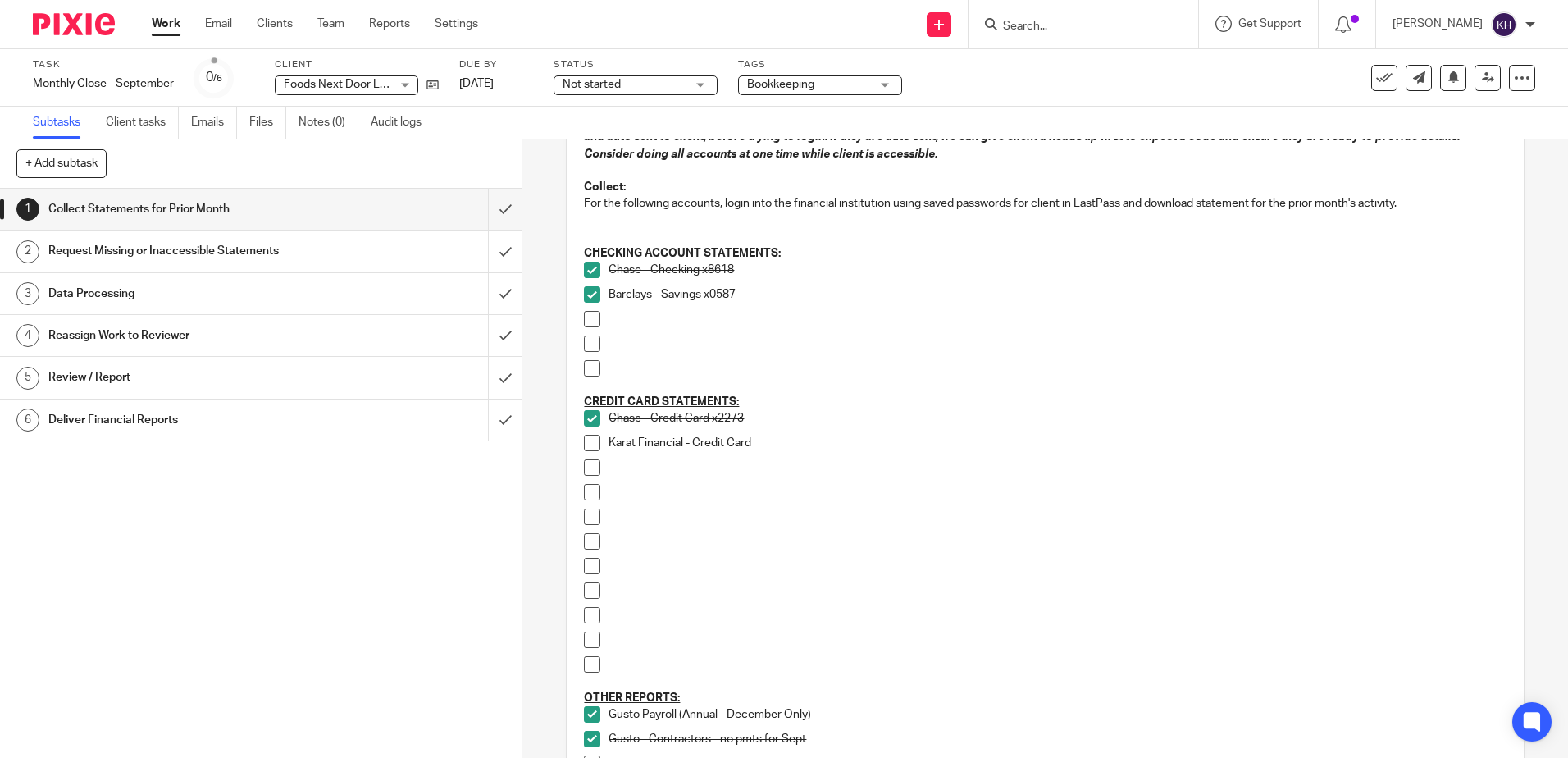
scroll to position [82, 0]
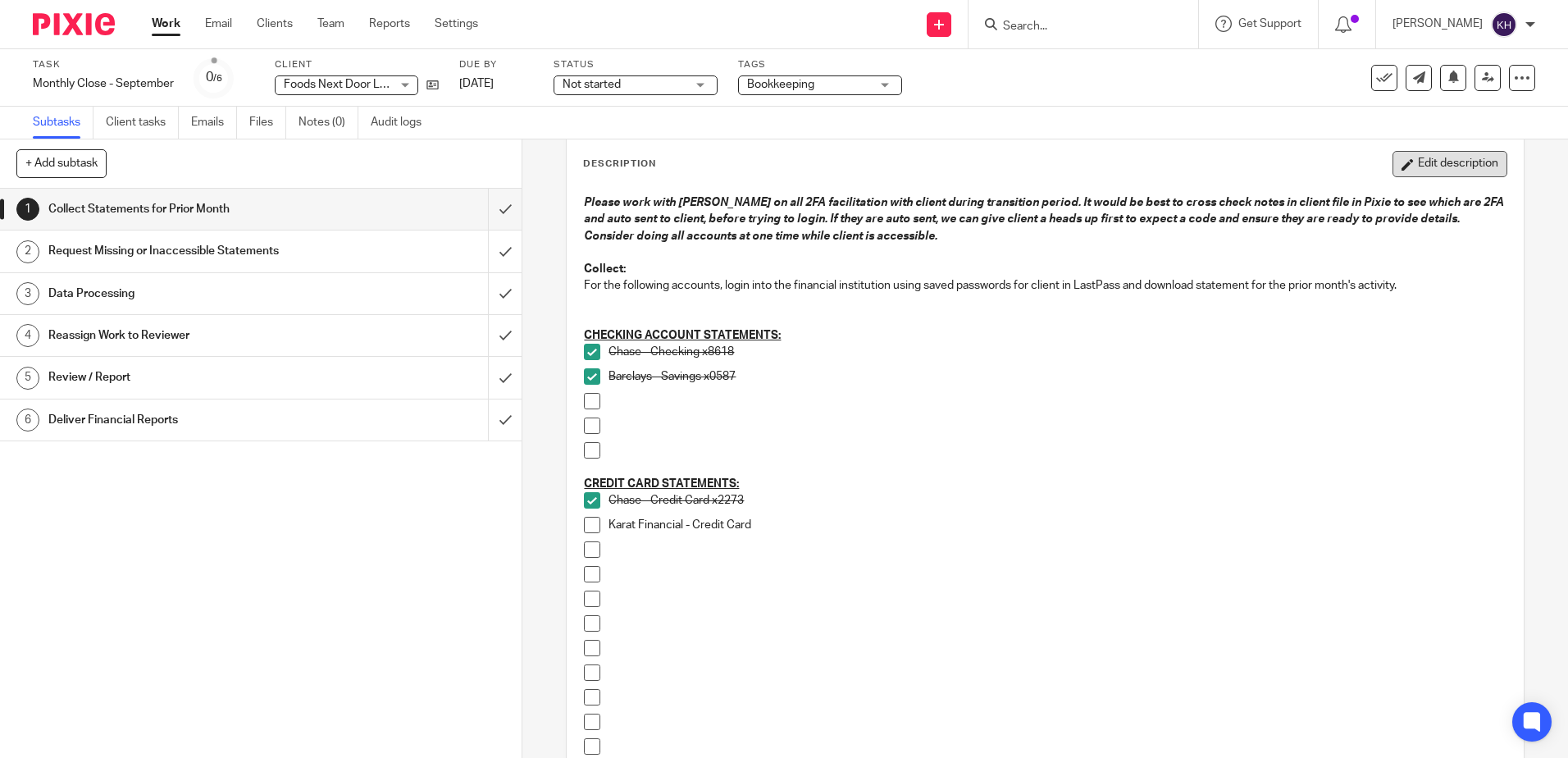
click at [1401, 175] on button "Edit description" at bounding box center [1449, 164] width 115 height 26
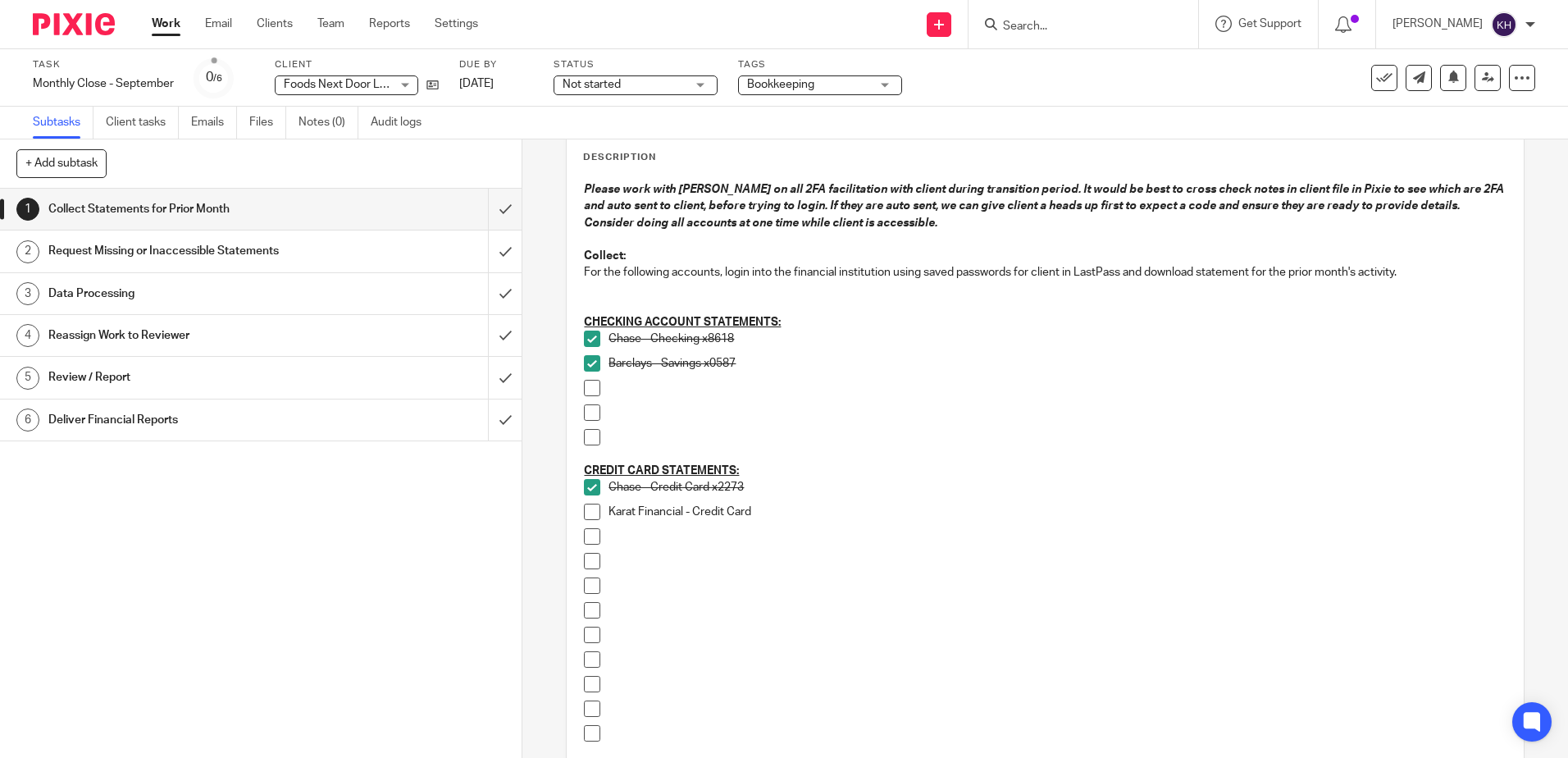
click at [838, 501] on div "Chase - Credit Card x2273" at bounding box center [1057, 492] width 897 height 25
click at [861, 511] on p "Karat Financial - Credit Card" at bounding box center [1057, 512] width 897 height 16
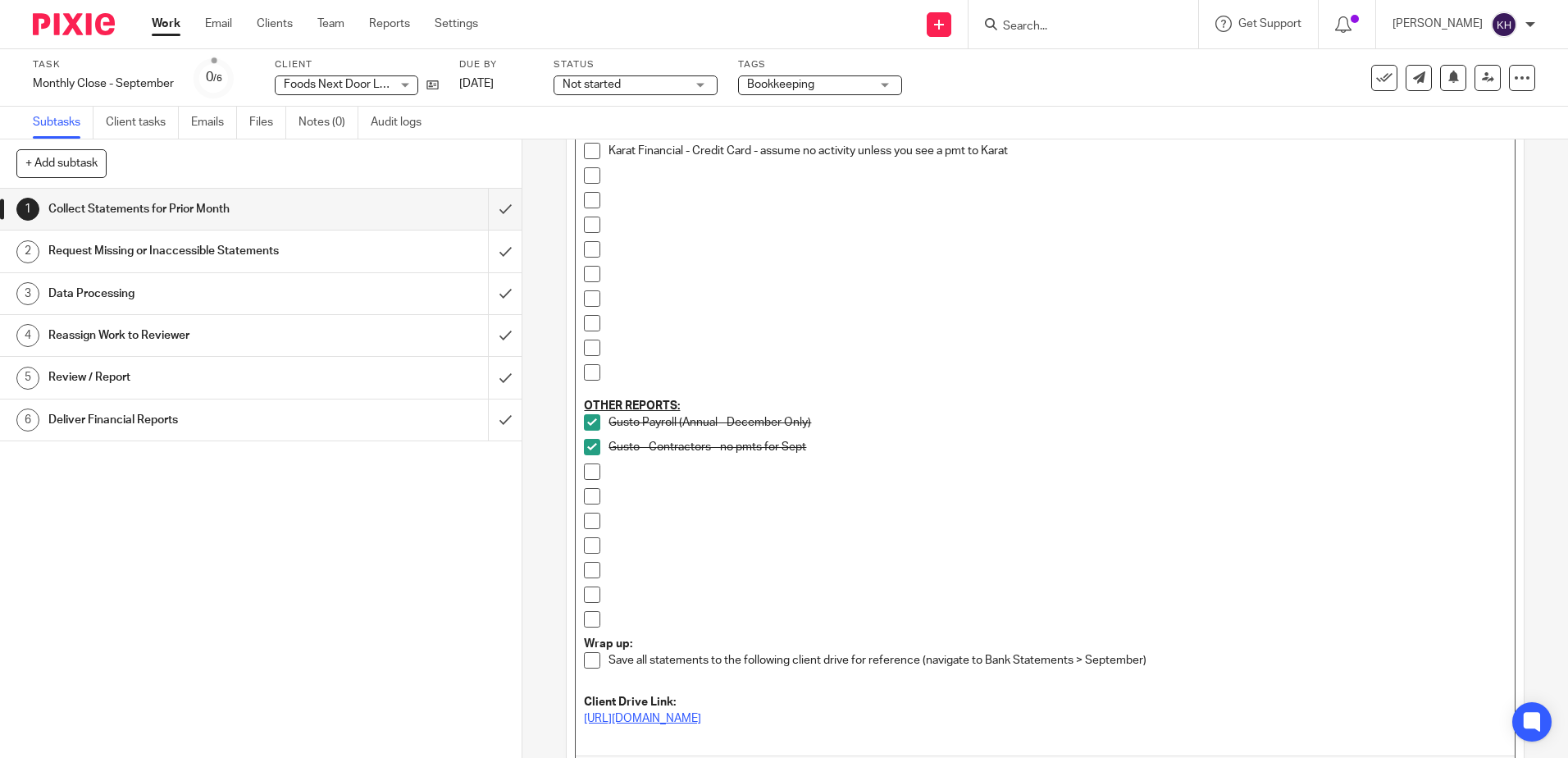
scroll to position [574, 0]
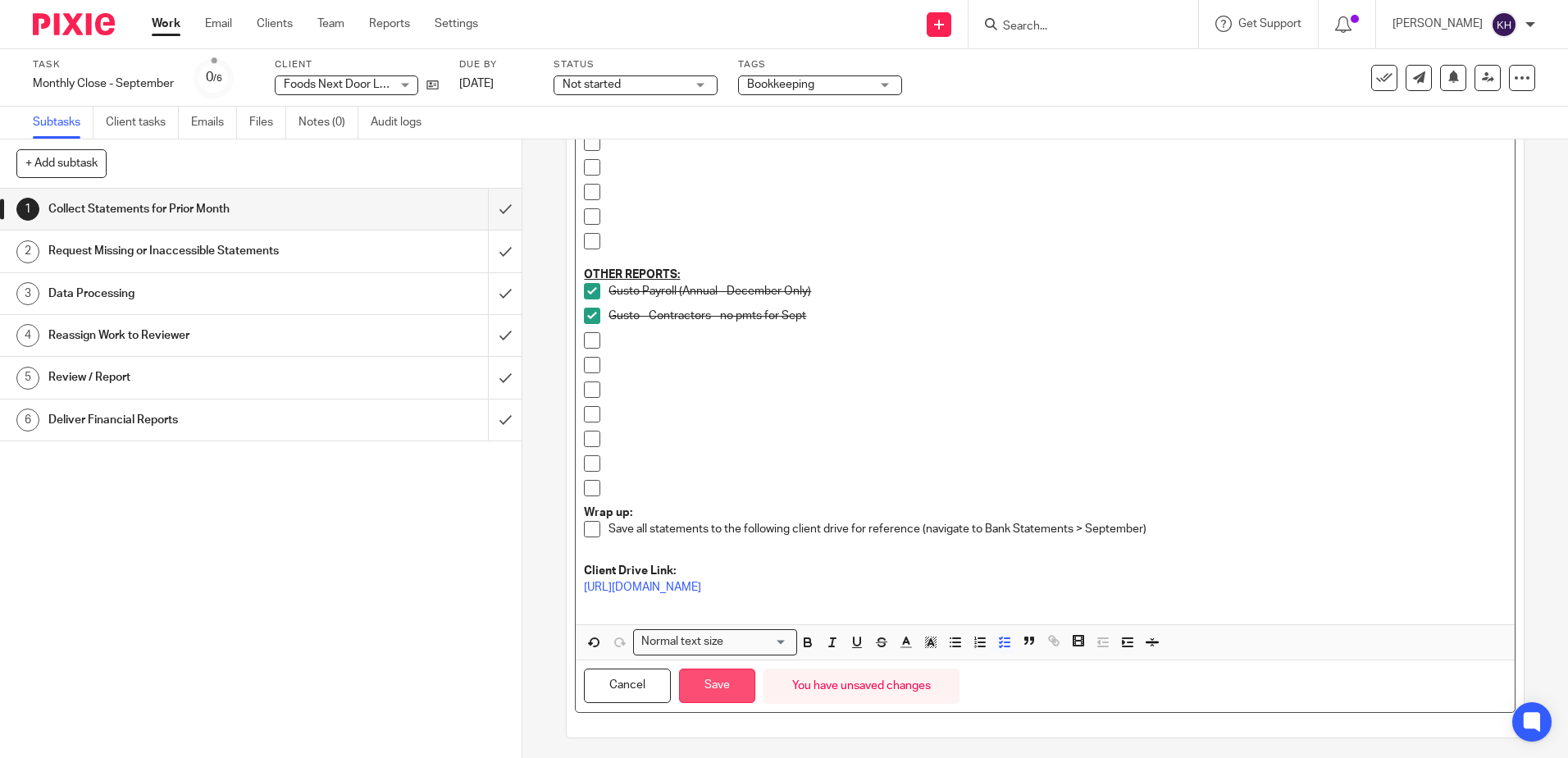
click at [714, 691] on button "Save" at bounding box center [717, 686] width 77 height 35
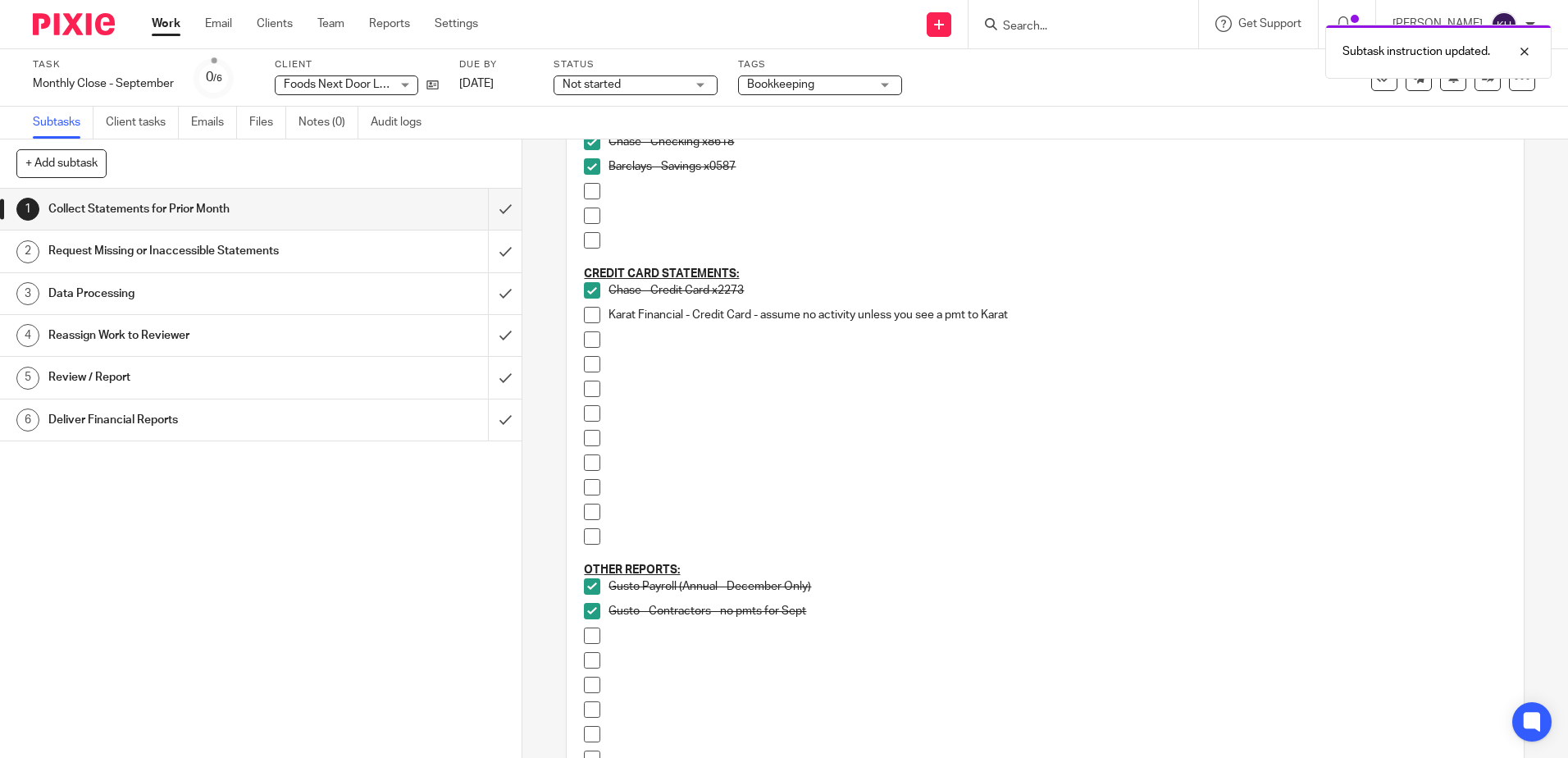
scroll to position [259, 0]
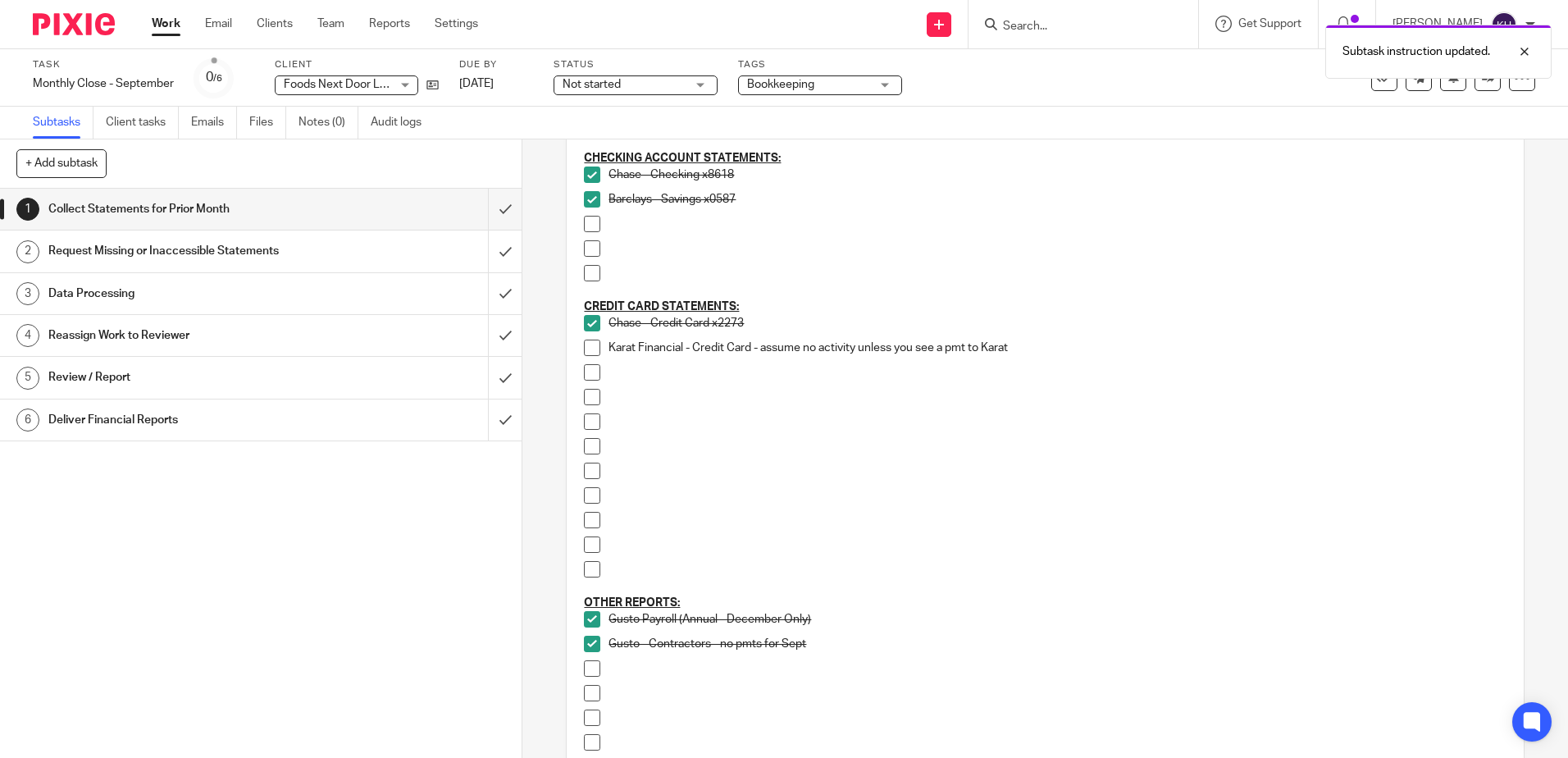
click at [594, 348] on span at bounding box center [592, 348] width 16 height 16
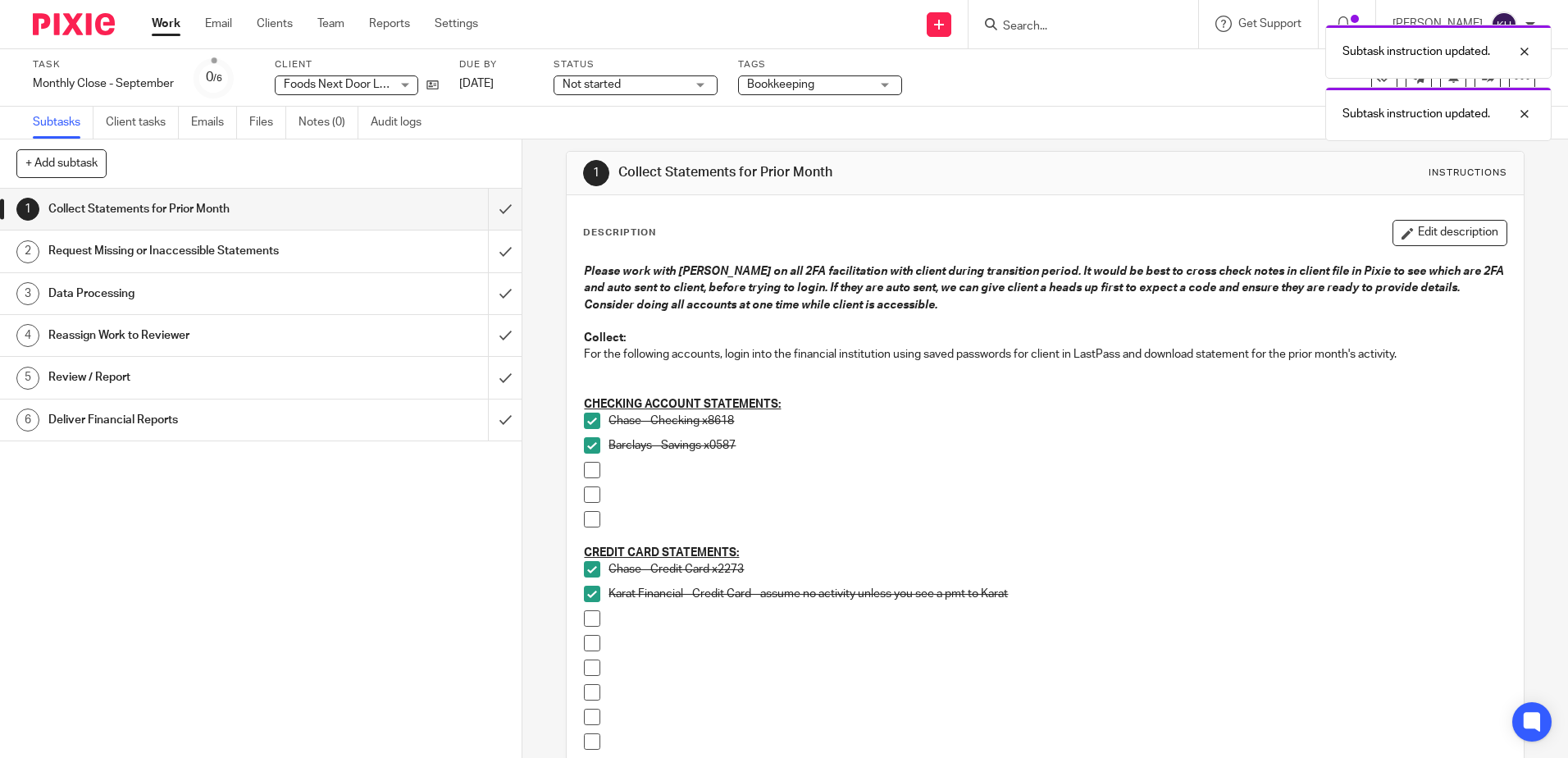
scroll to position [654, 0]
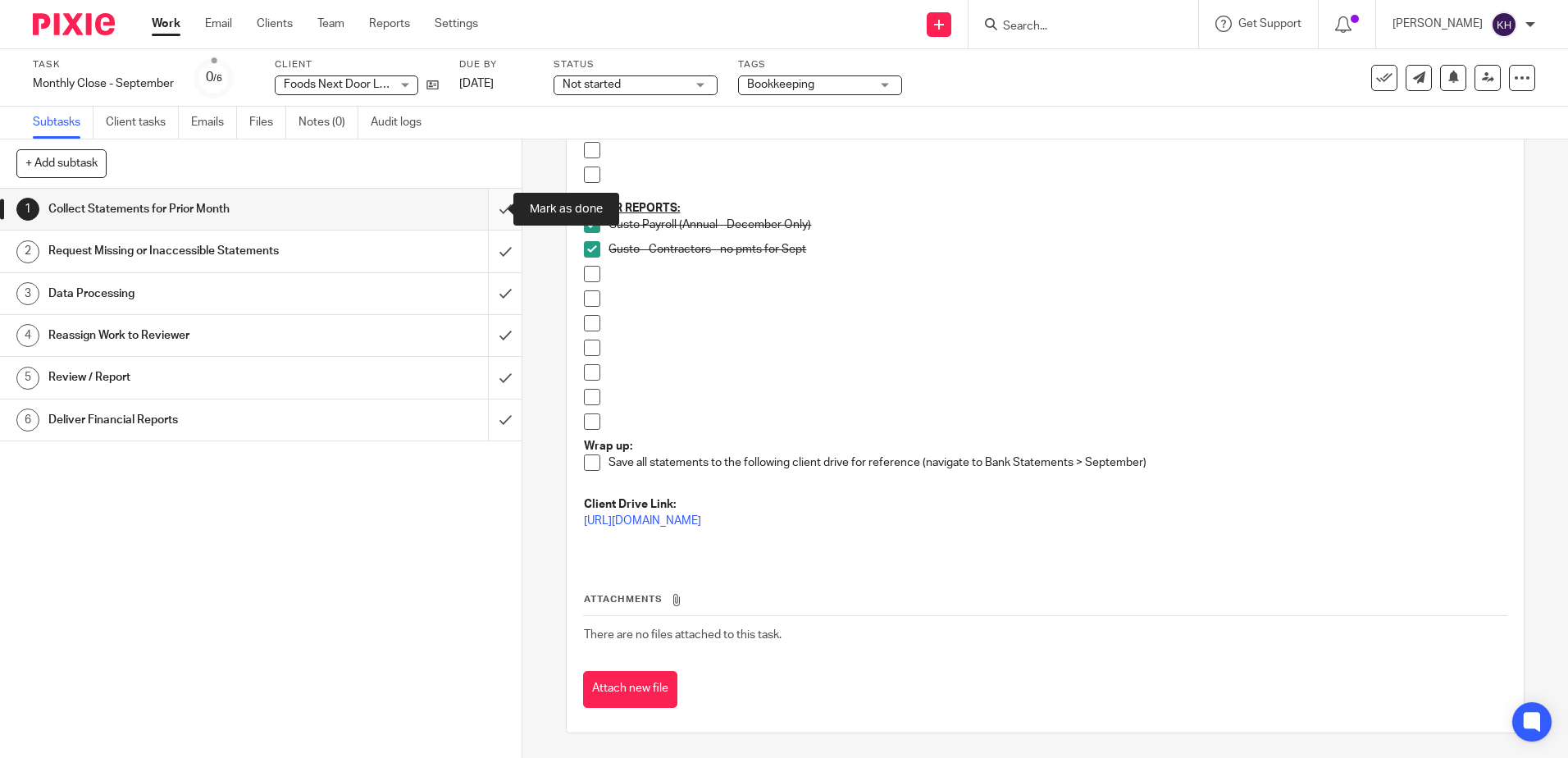
click at [492, 206] on input "submit" at bounding box center [261, 210] width 522 height 41
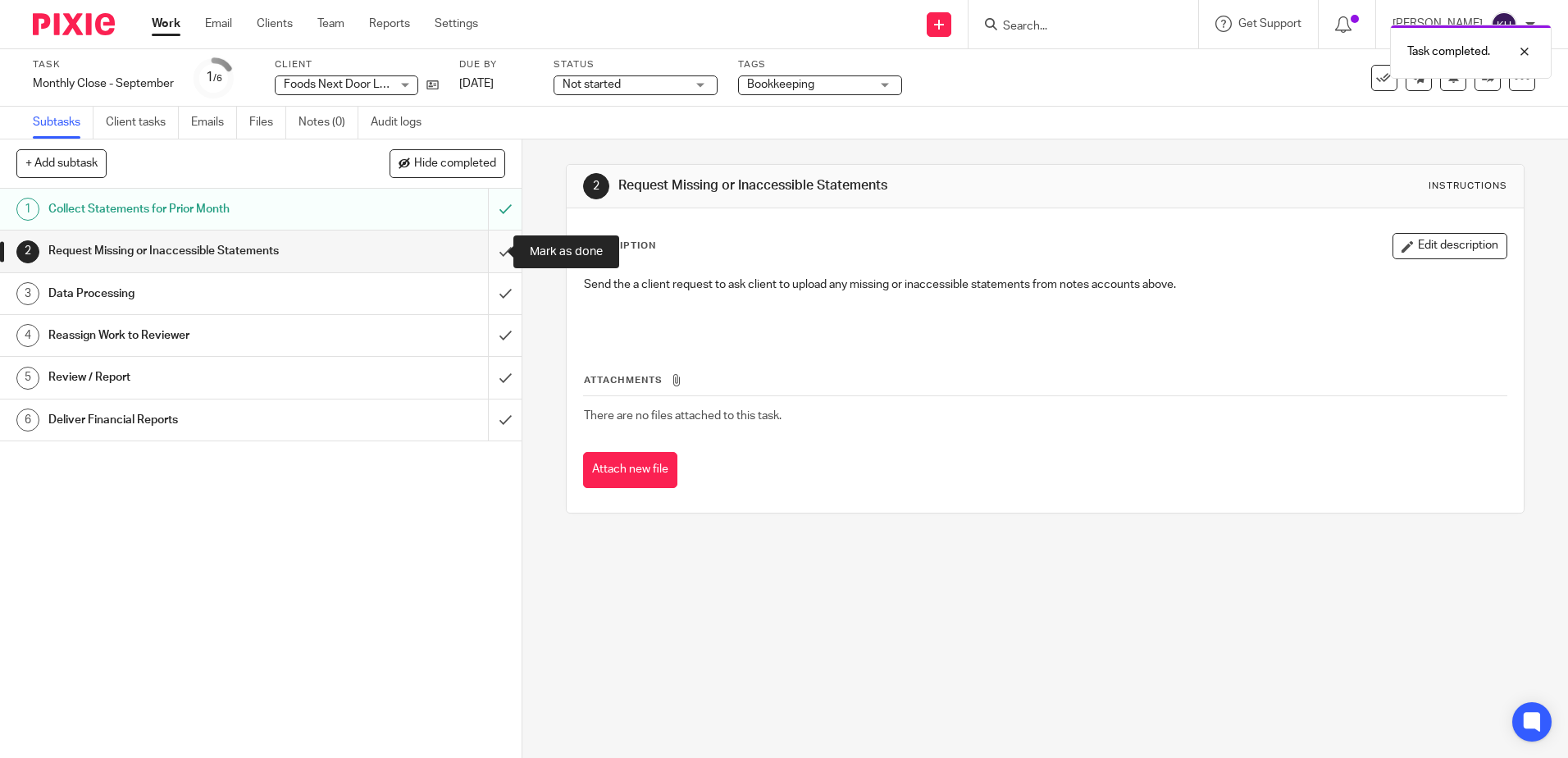
click at [491, 254] on input "submit" at bounding box center [261, 252] width 522 height 41
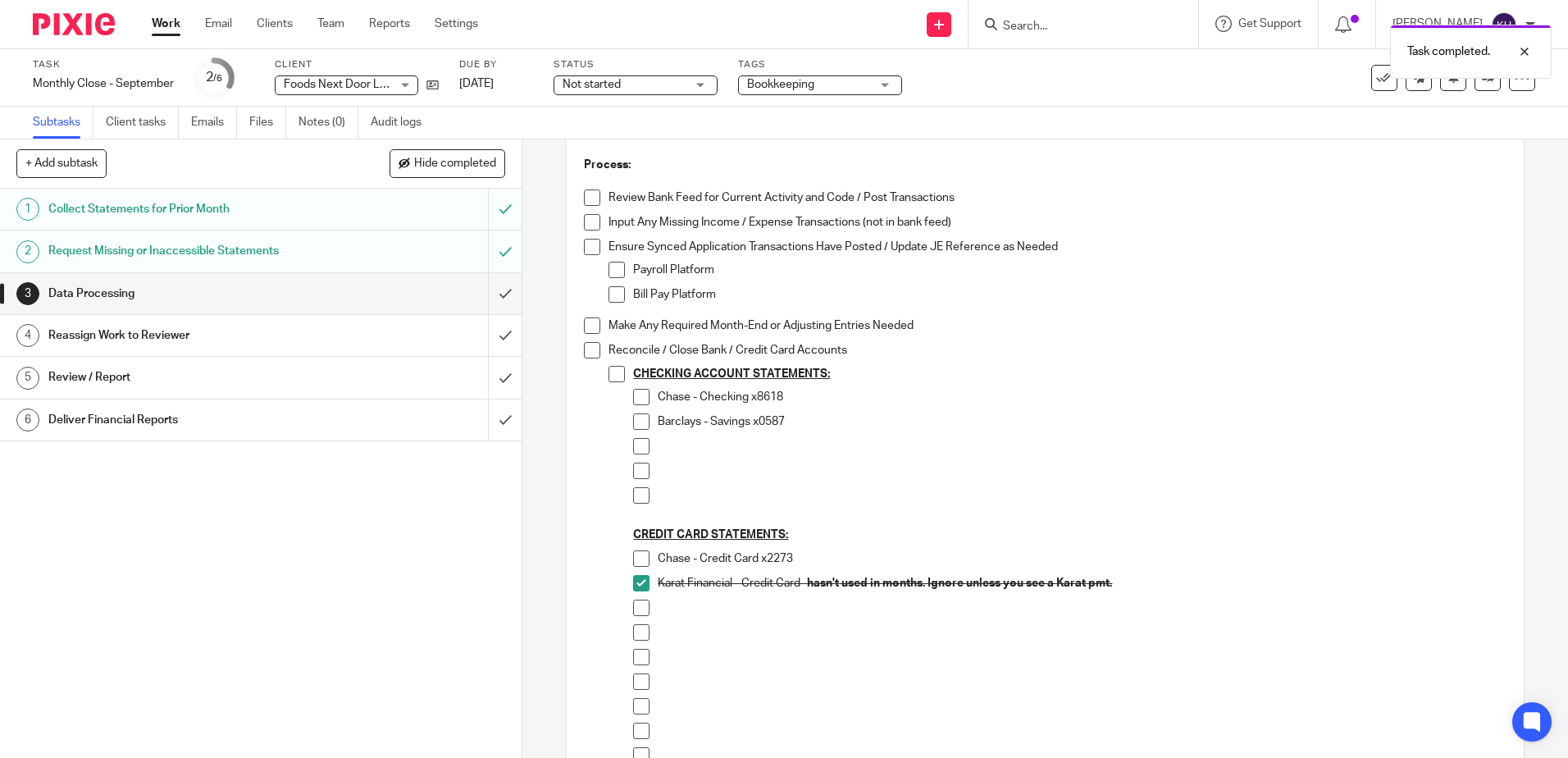
scroll to position [153, 0]
click at [1481, 73] on icon at bounding box center [1487, 78] width 12 height 12
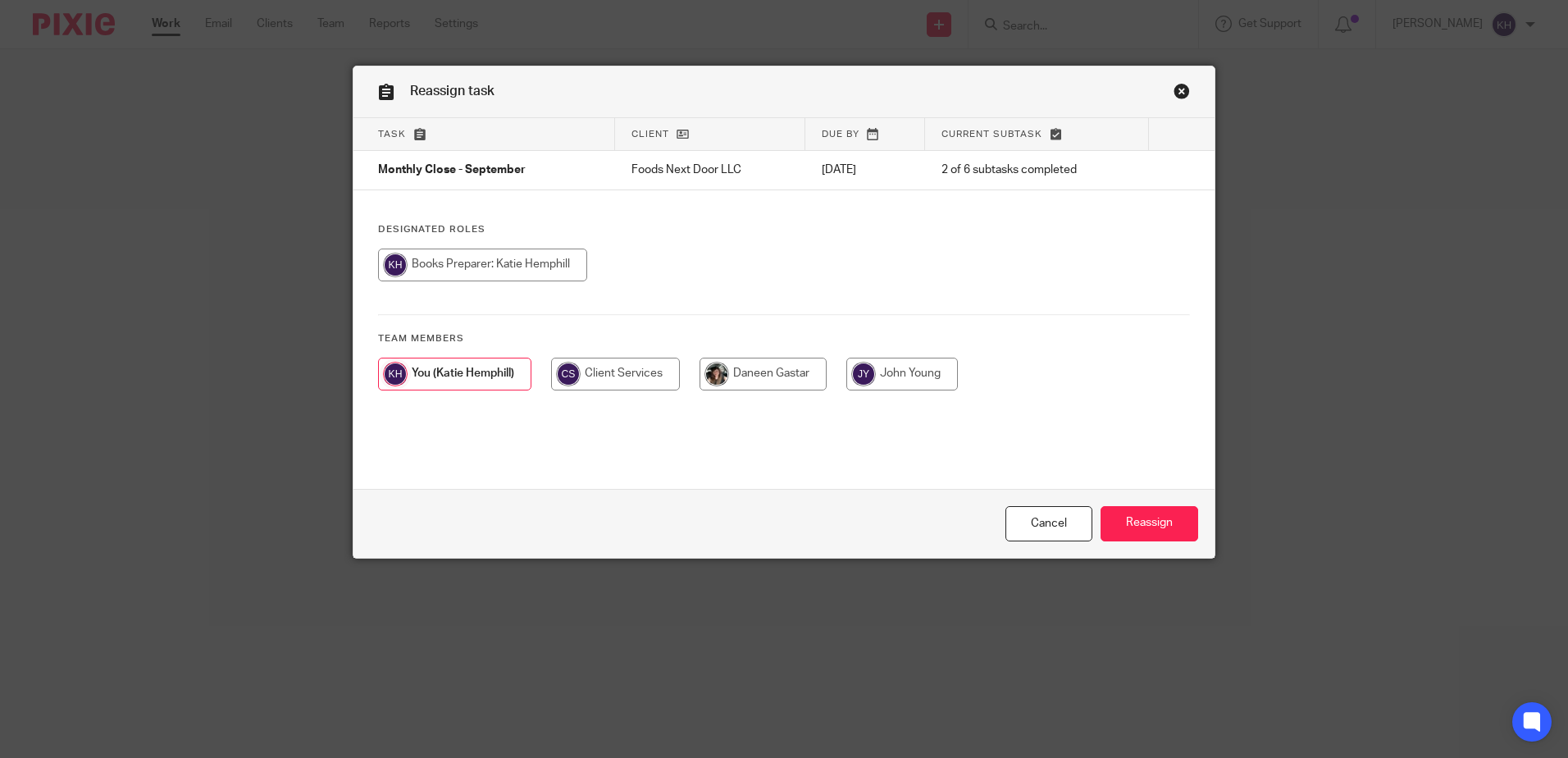
click at [768, 383] on input "radio" at bounding box center [763, 374] width 127 height 33
radio input "true"
drag, startPoint x: 1140, startPoint y: 520, endPoint x: 1134, endPoint y: 559, distance: 39.5
click at [1141, 520] on input "Reassign" at bounding box center [1149, 524] width 97 height 35
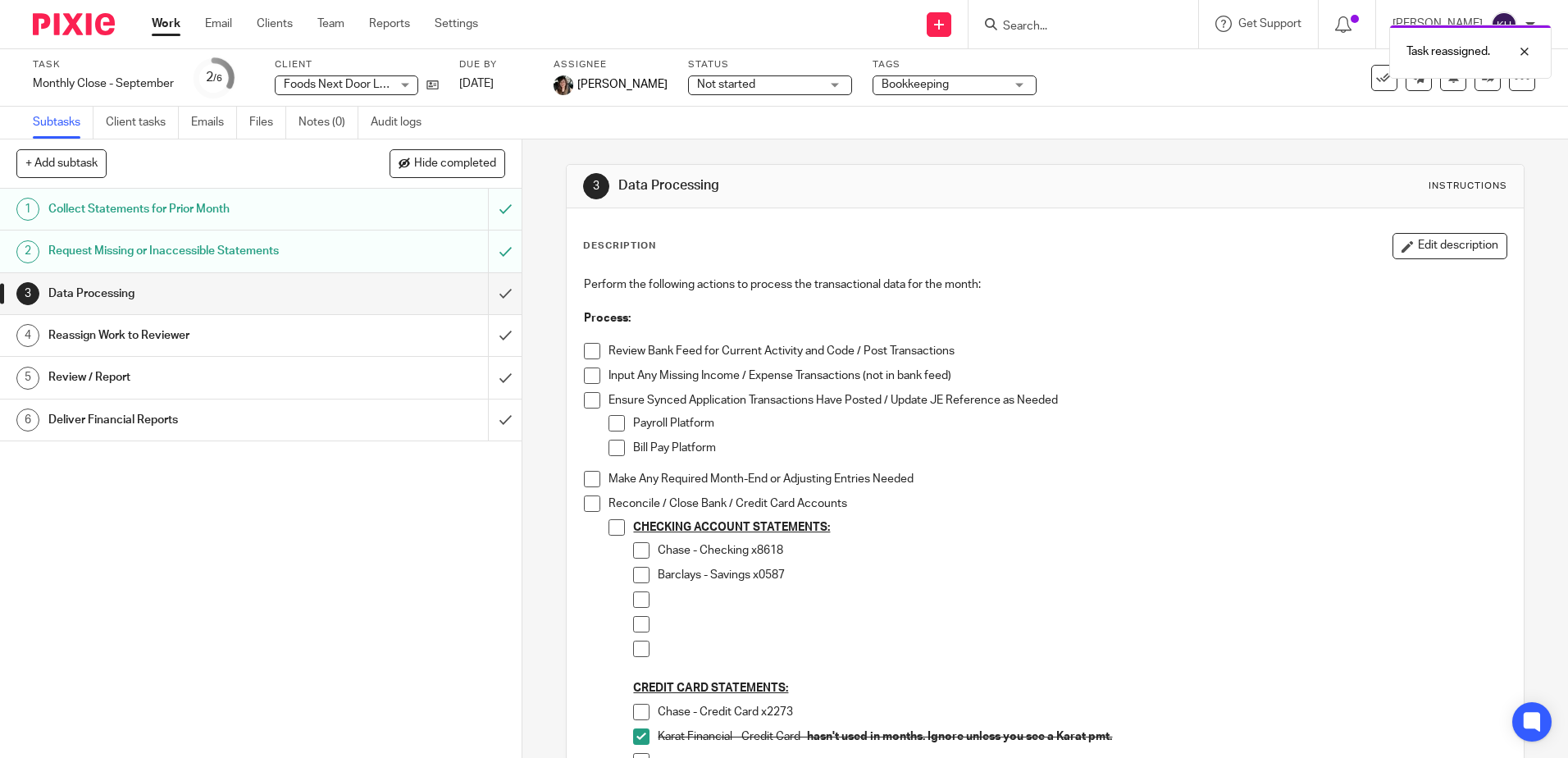
click at [750, 83] on span "Not started" at bounding box center [758, 85] width 123 height 17
click at [735, 149] on span "In progress" at bounding box center [716, 144] width 58 height 12
click at [176, 21] on link "Work" at bounding box center [166, 24] width 29 height 16
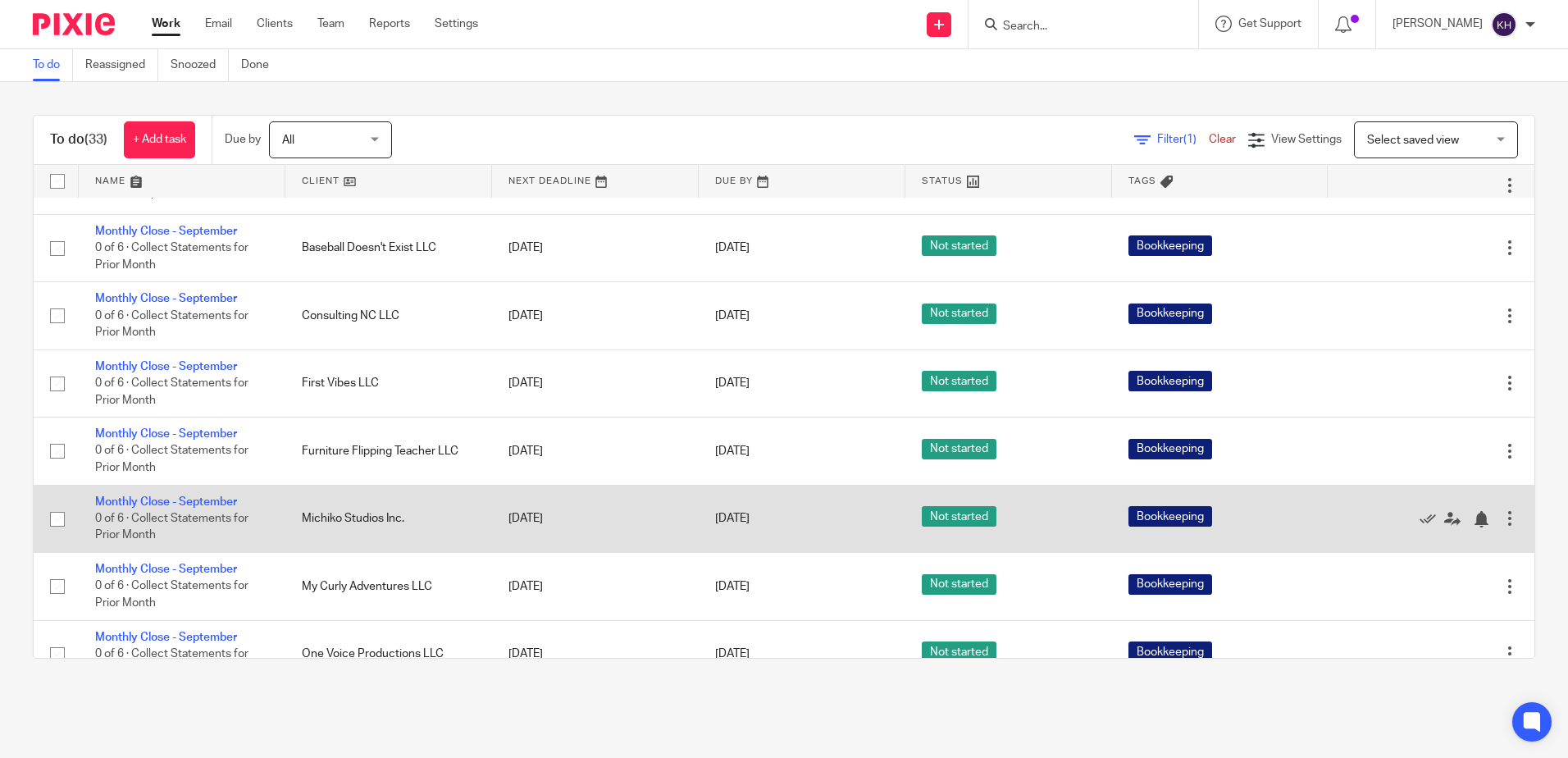
scroll to position [1312, 0]
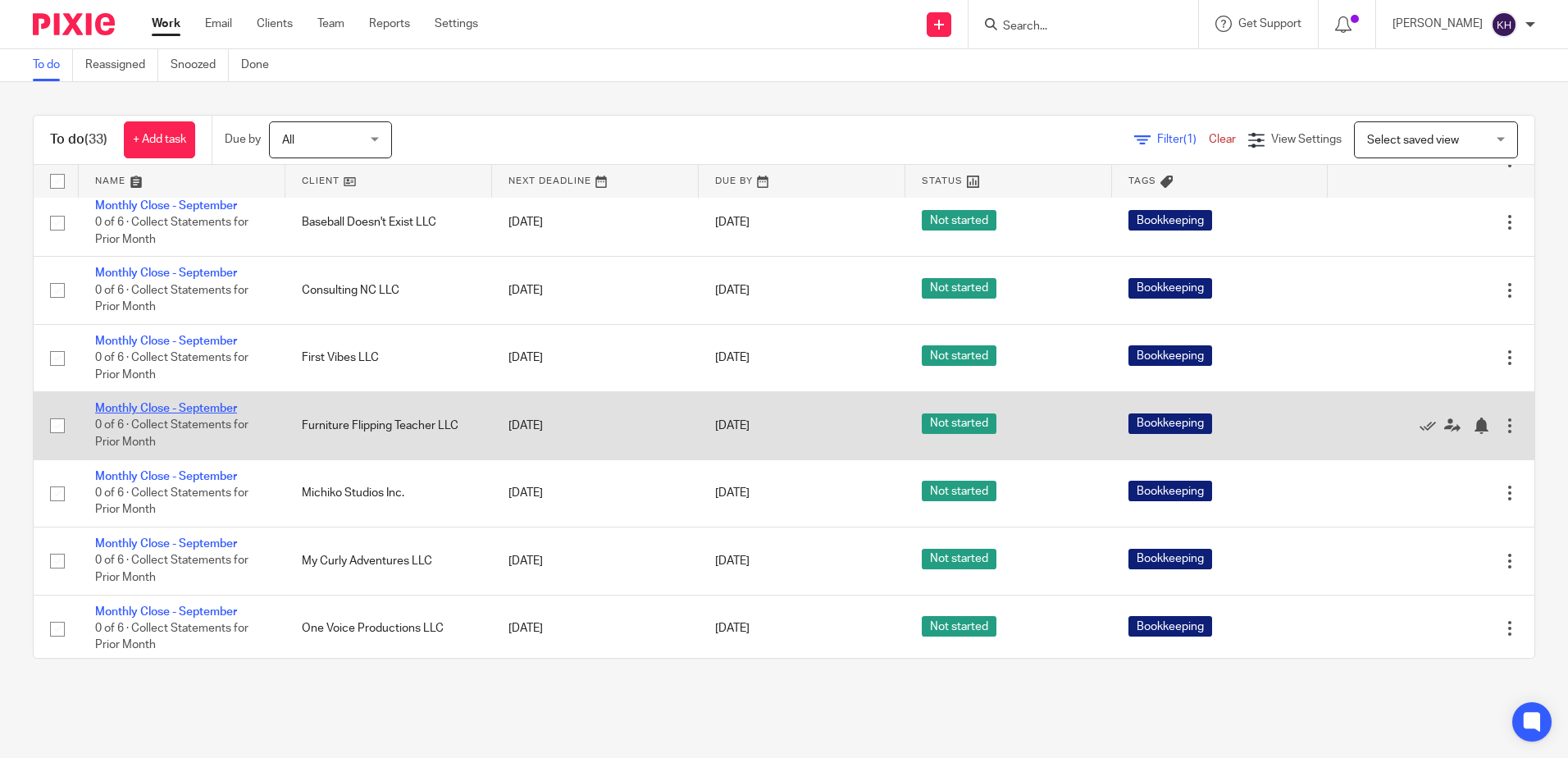
click at [197, 445] on td "Monthly Close - September 0 of 6 · Collect Statements for Prior Month" at bounding box center [181, 426] width 207 height 68
click at [199, 414] on link "Monthly Close - September" at bounding box center [166, 408] width 142 height 12
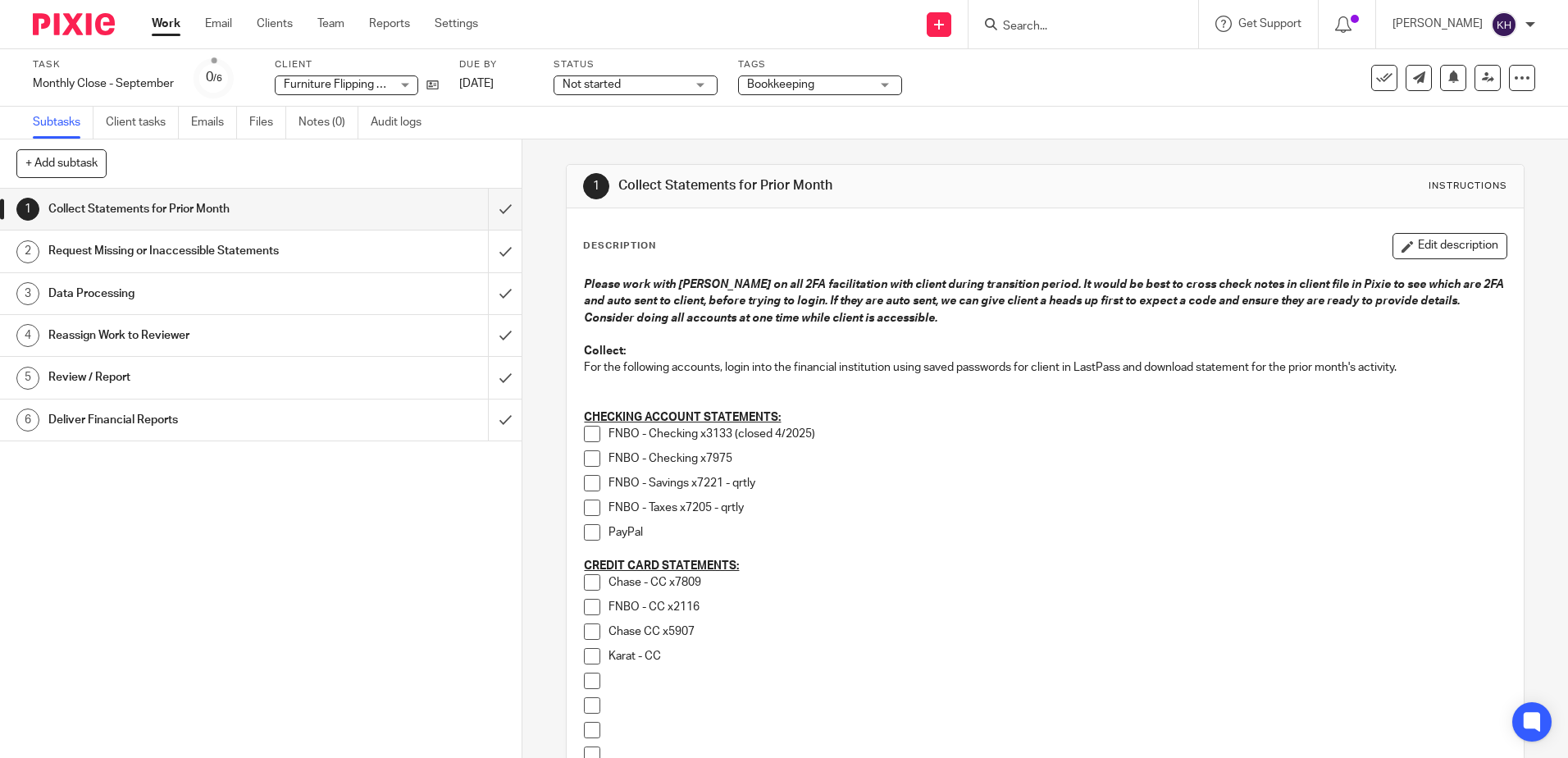
click at [589, 434] on span at bounding box center [592, 434] width 16 height 16
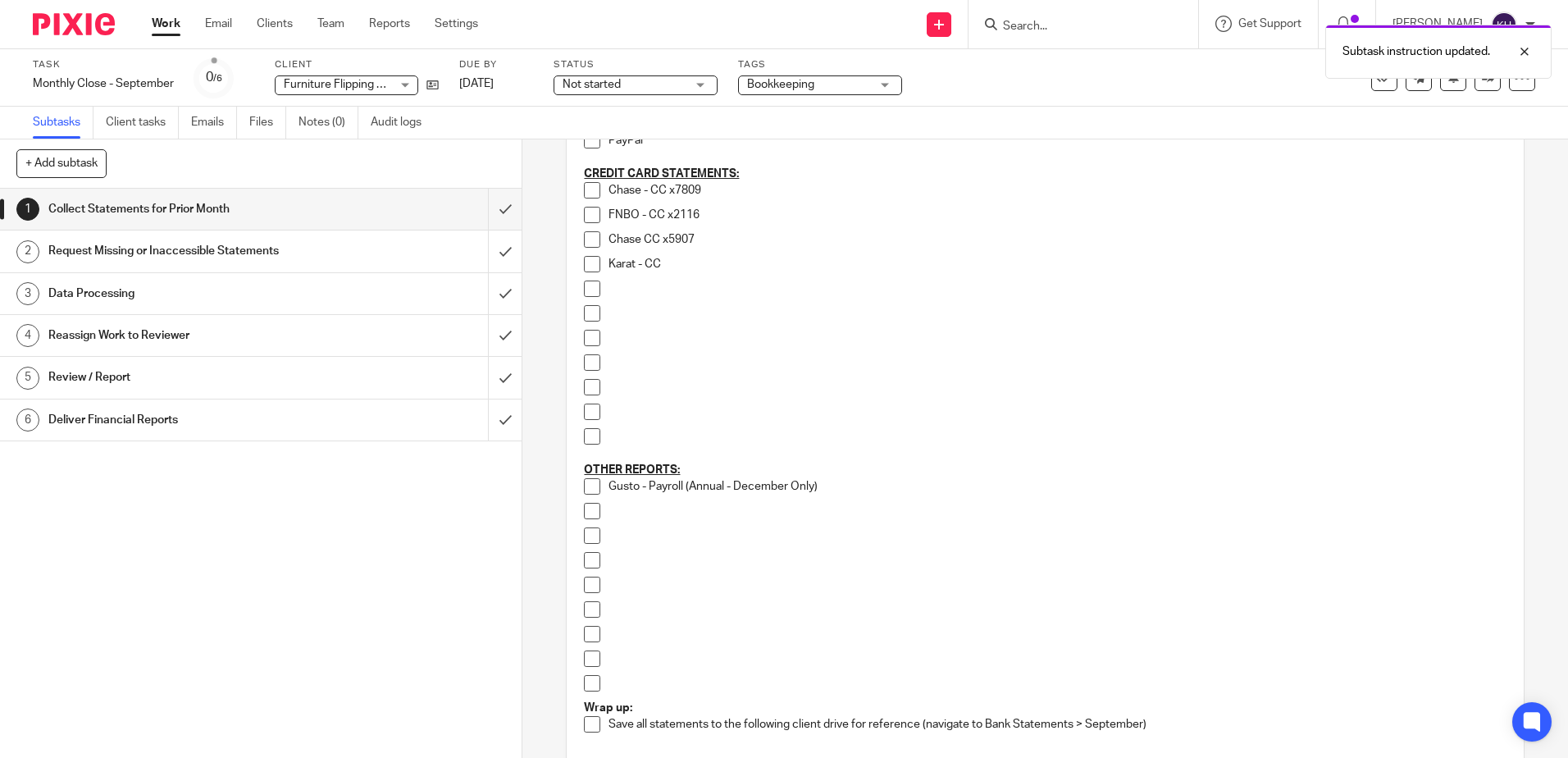
scroll to position [492, 0]
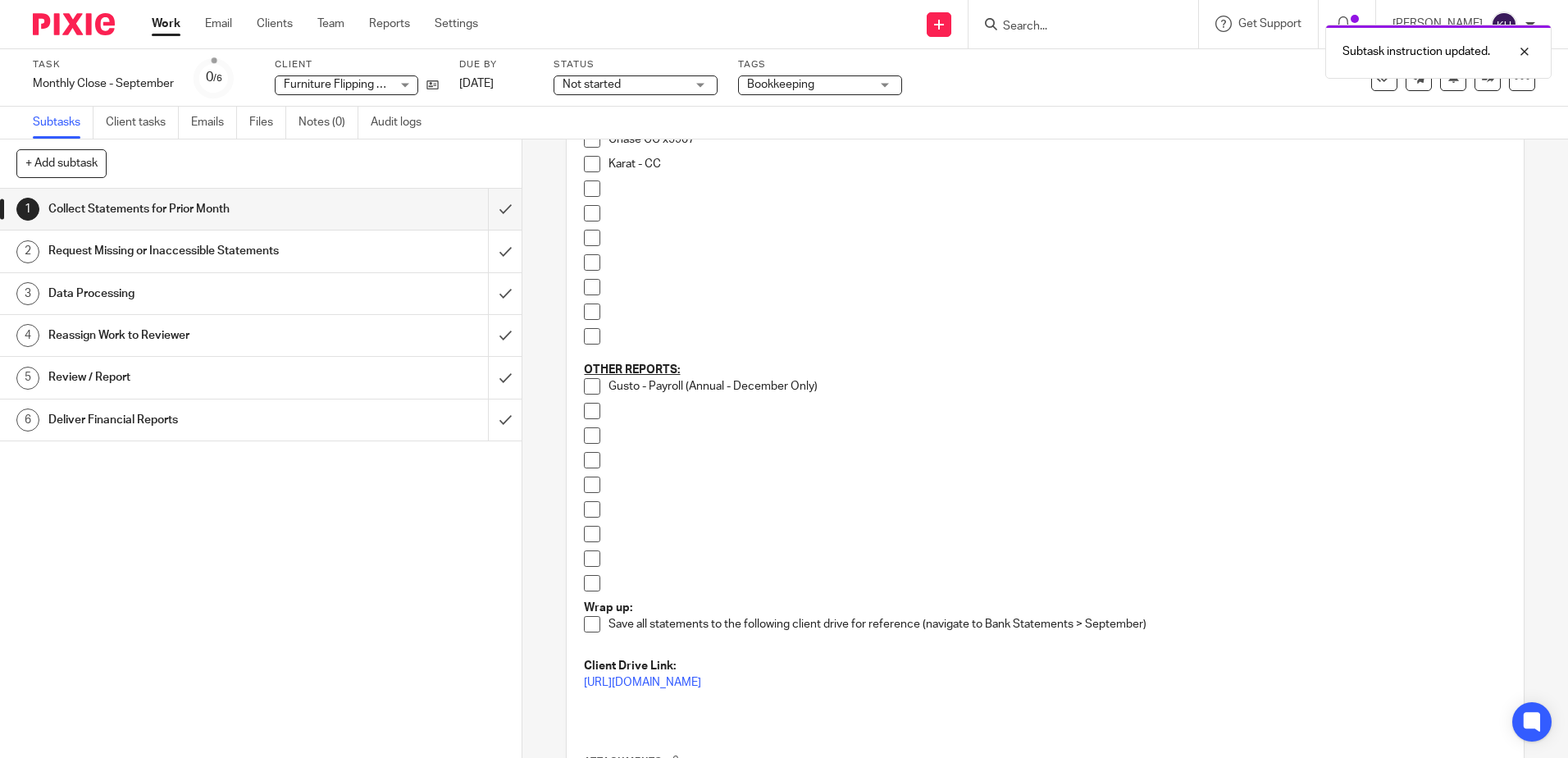
click at [588, 388] on span at bounding box center [592, 387] width 16 height 16
click at [338, 287] on div "Data Processing" at bounding box center [261, 294] width 424 height 25
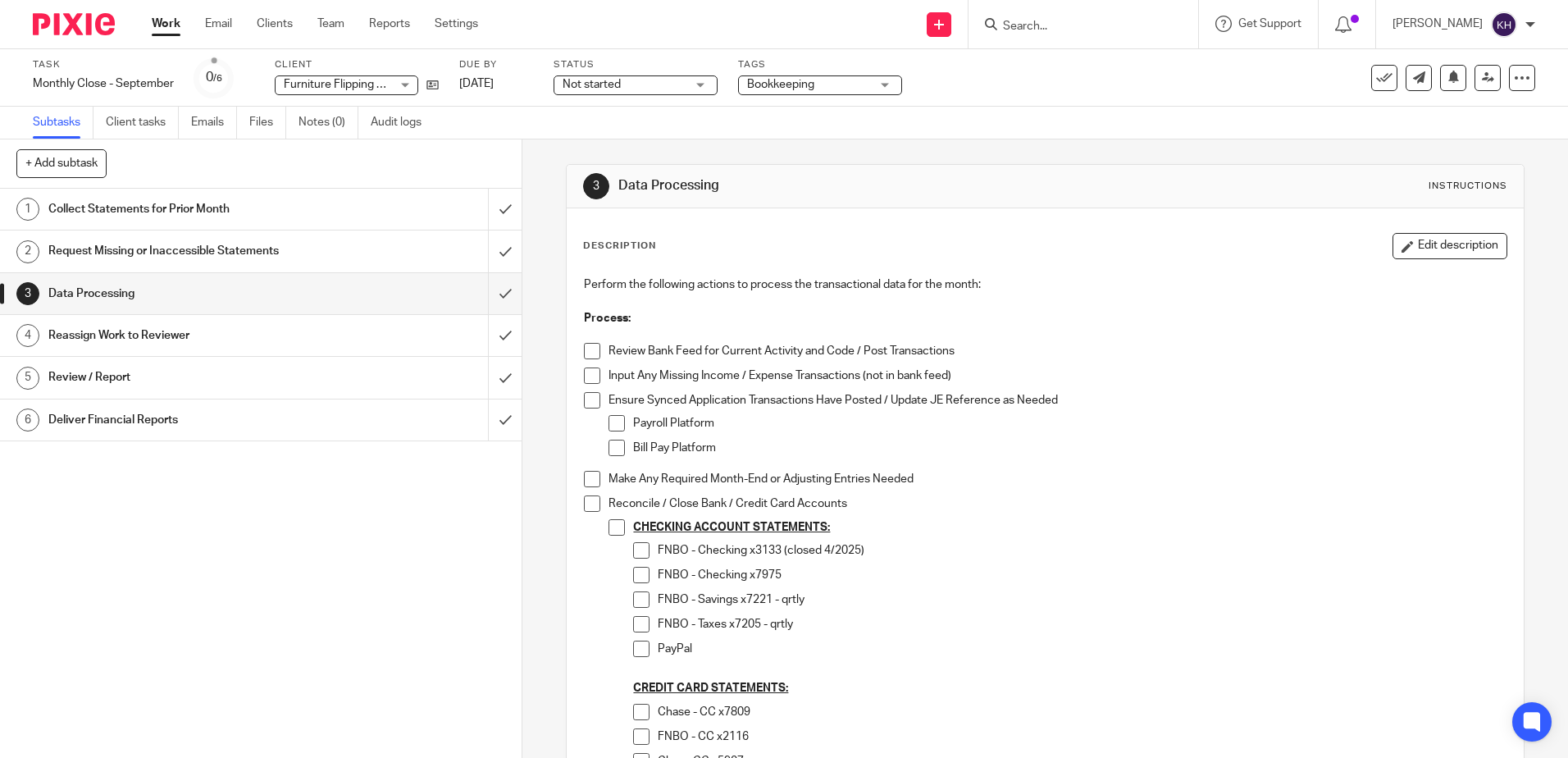
click at [633, 551] on span at bounding box center [641, 550] width 16 height 16
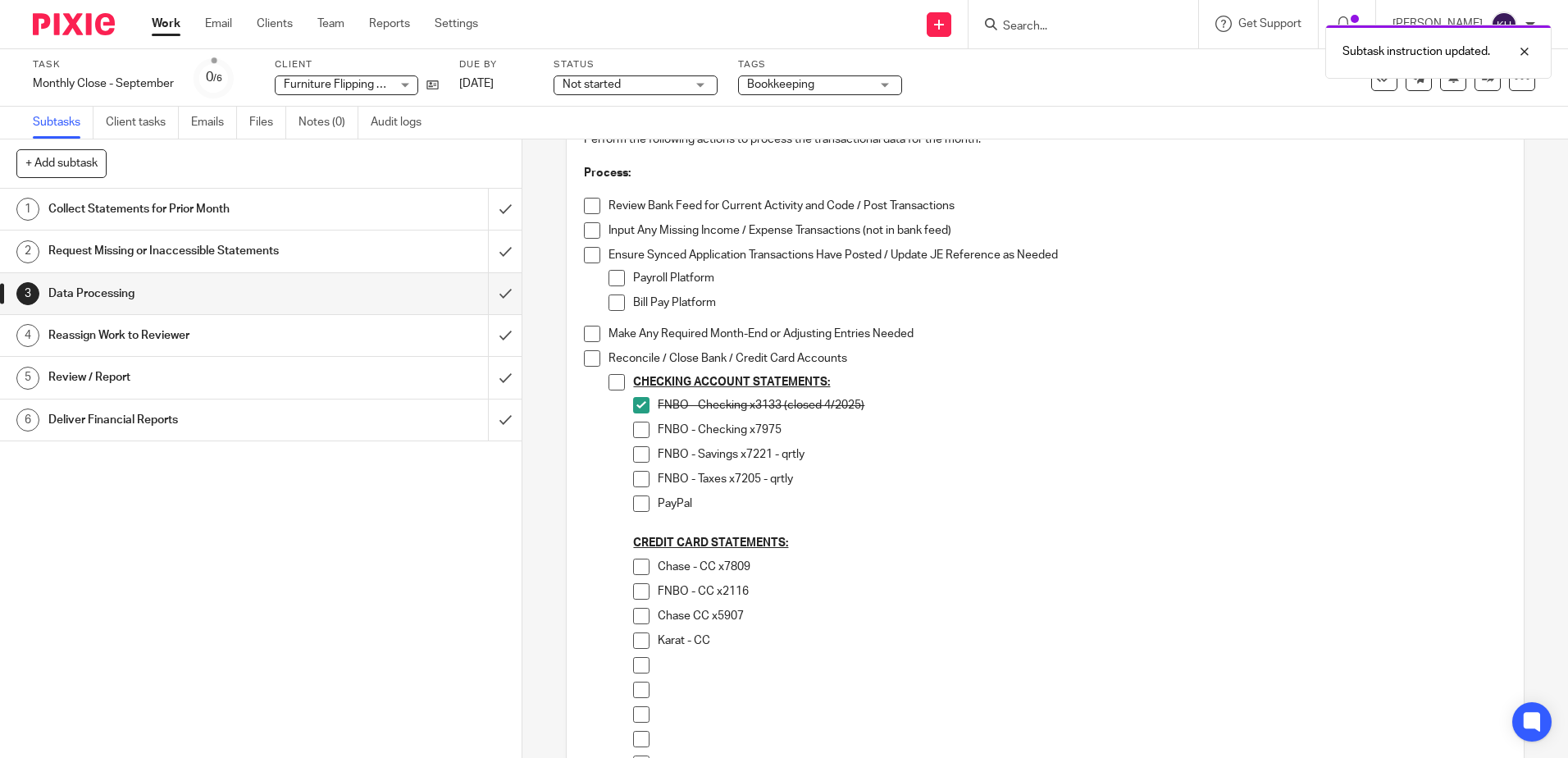
scroll to position [492, 0]
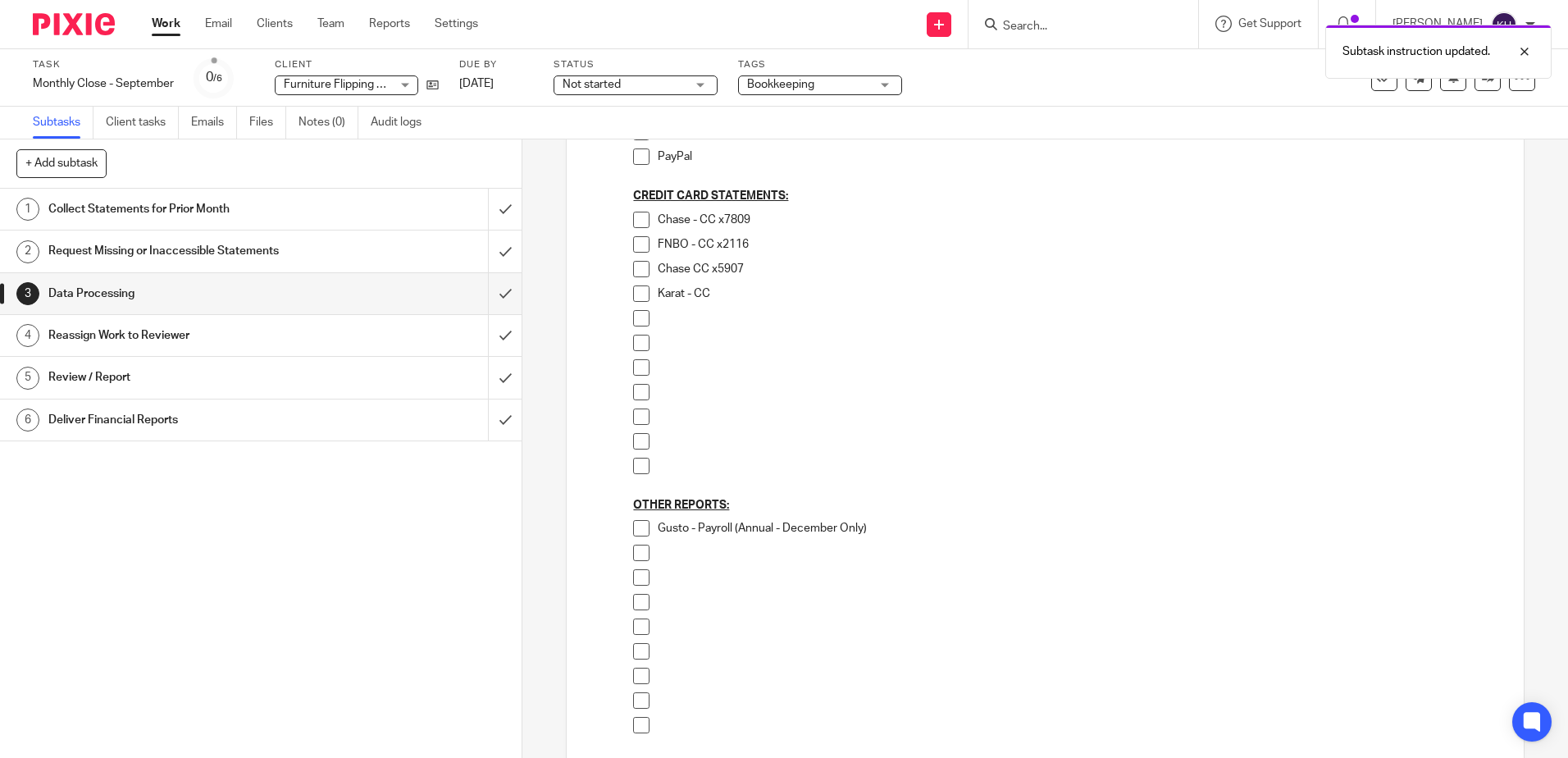
click at [634, 530] on span at bounding box center [641, 529] width 16 height 16
click at [173, 23] on link "Work" at bounding box center [166, 24] width 29 height 16
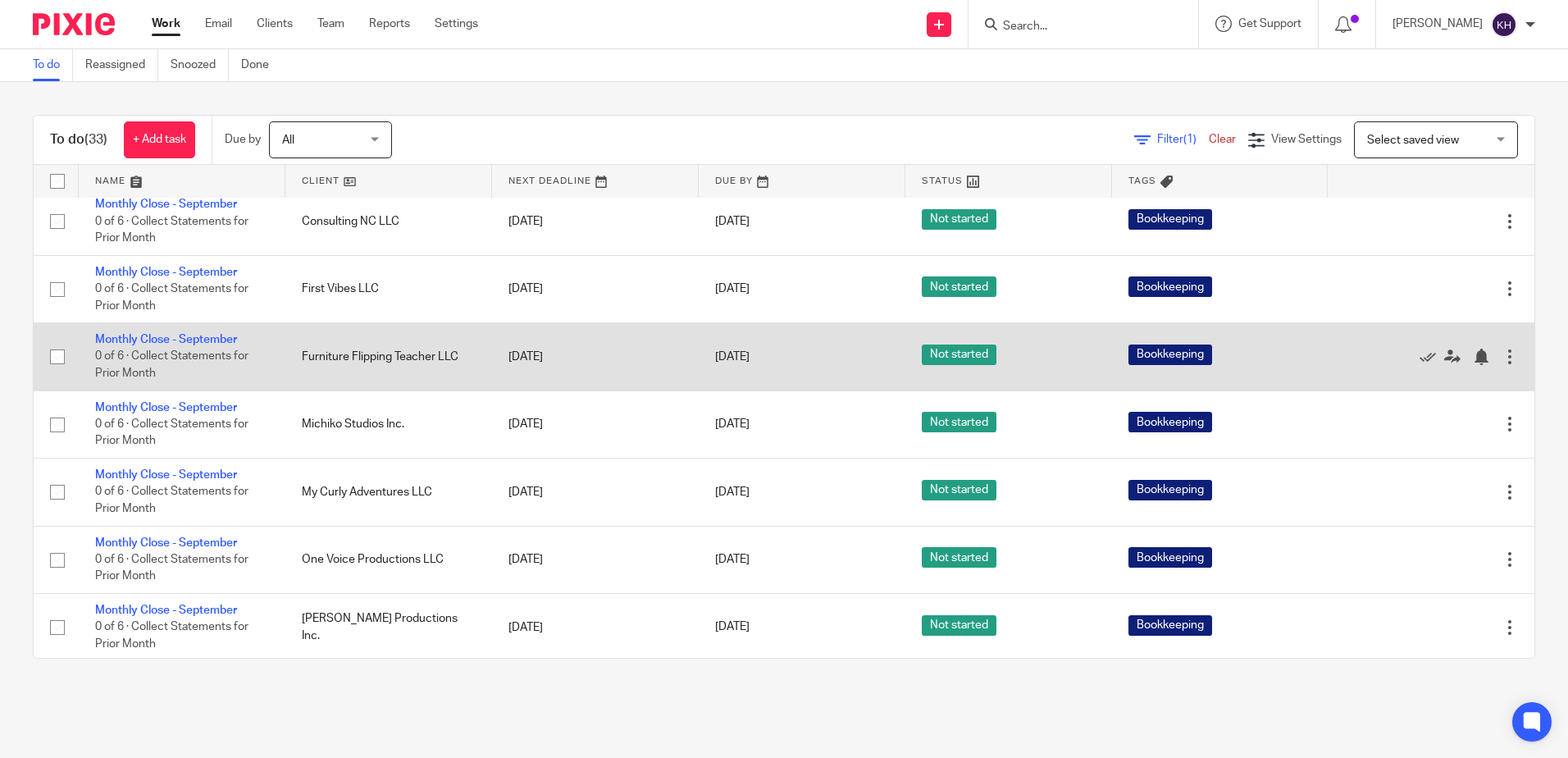
scroll to position [1395, 0]
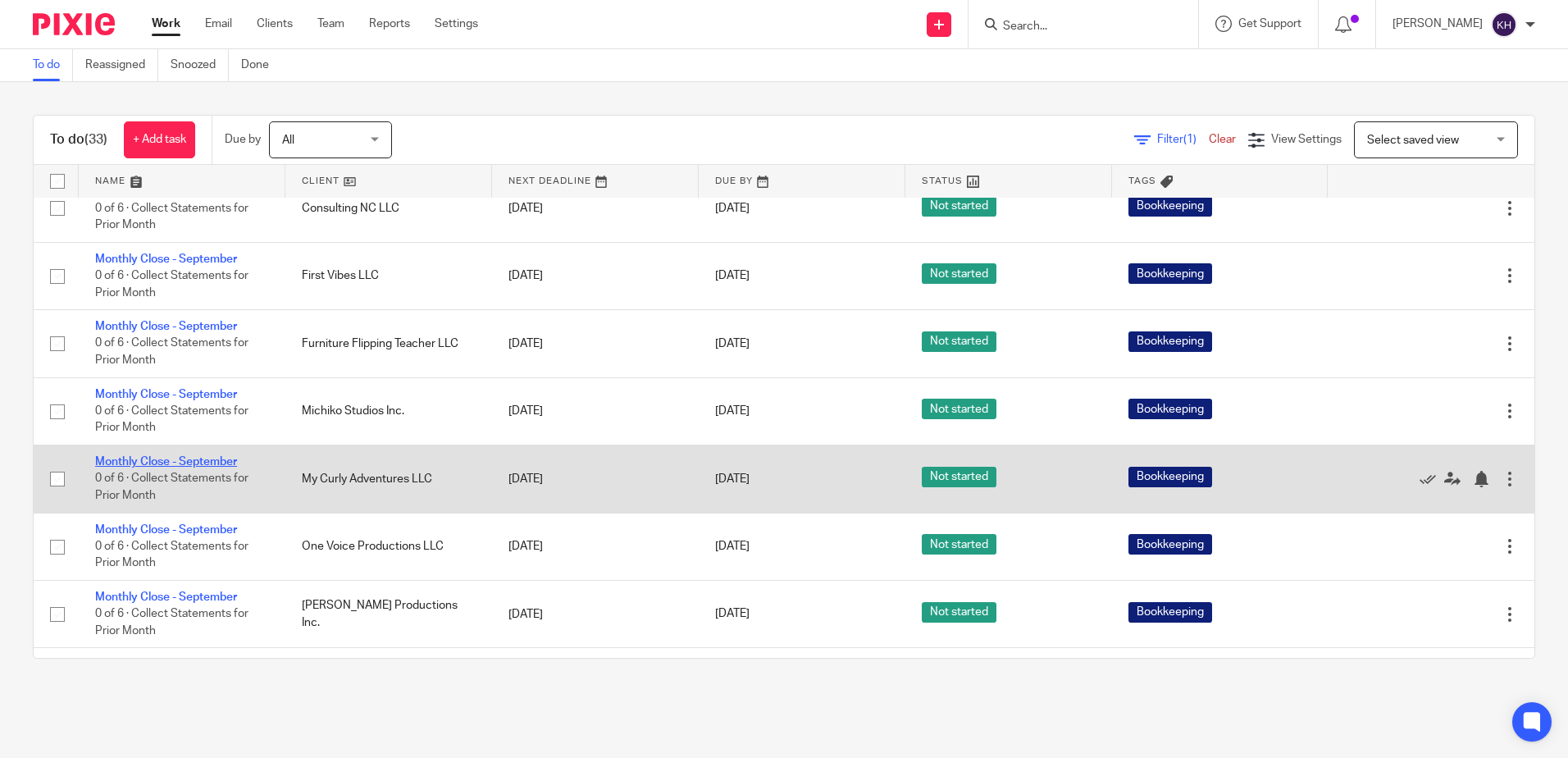
click at [228, 468] on link "Monthly Close - September" at bounding box center [166, 462] width 142 height 12
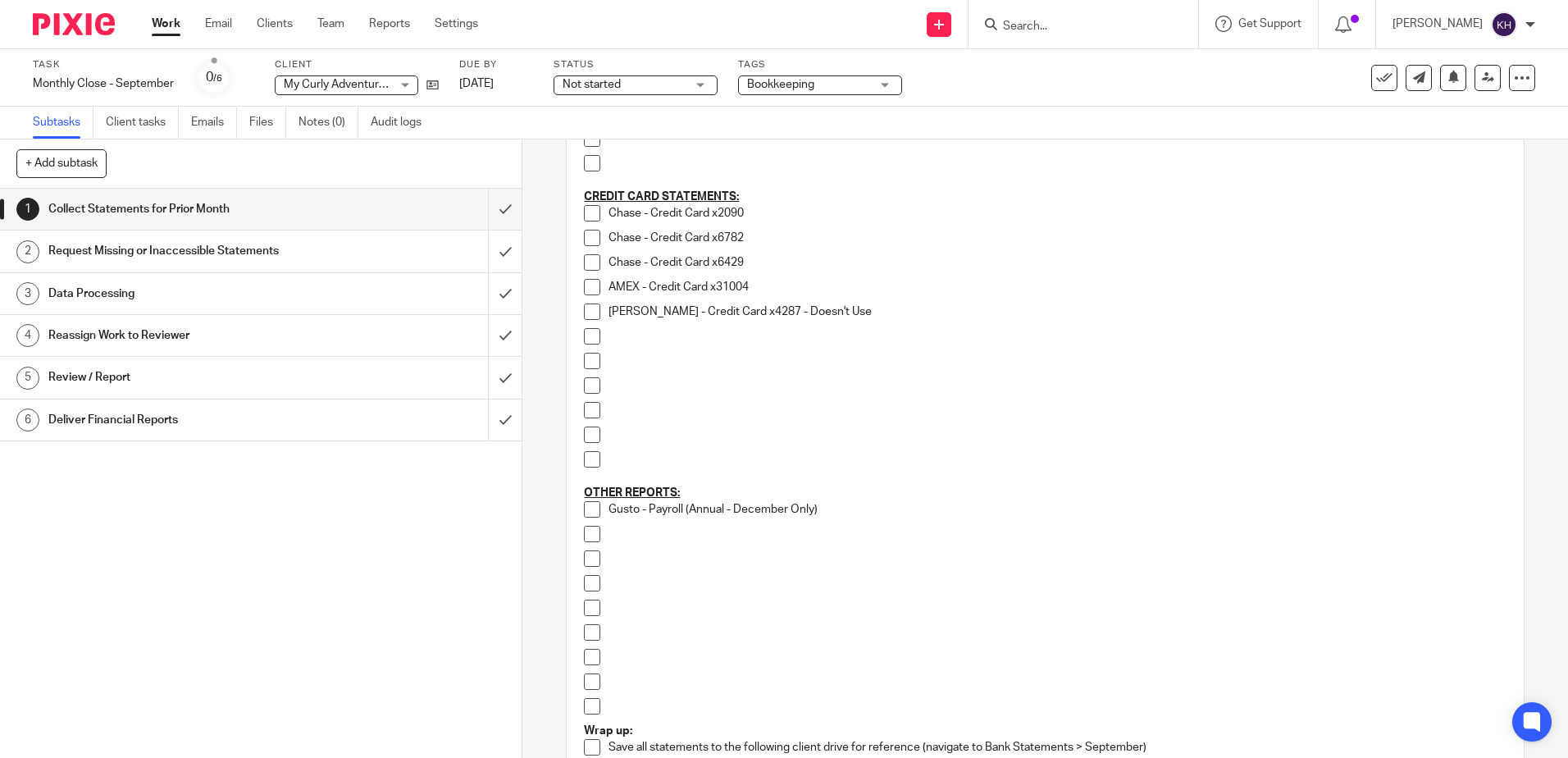
scroll to position [164, 0]
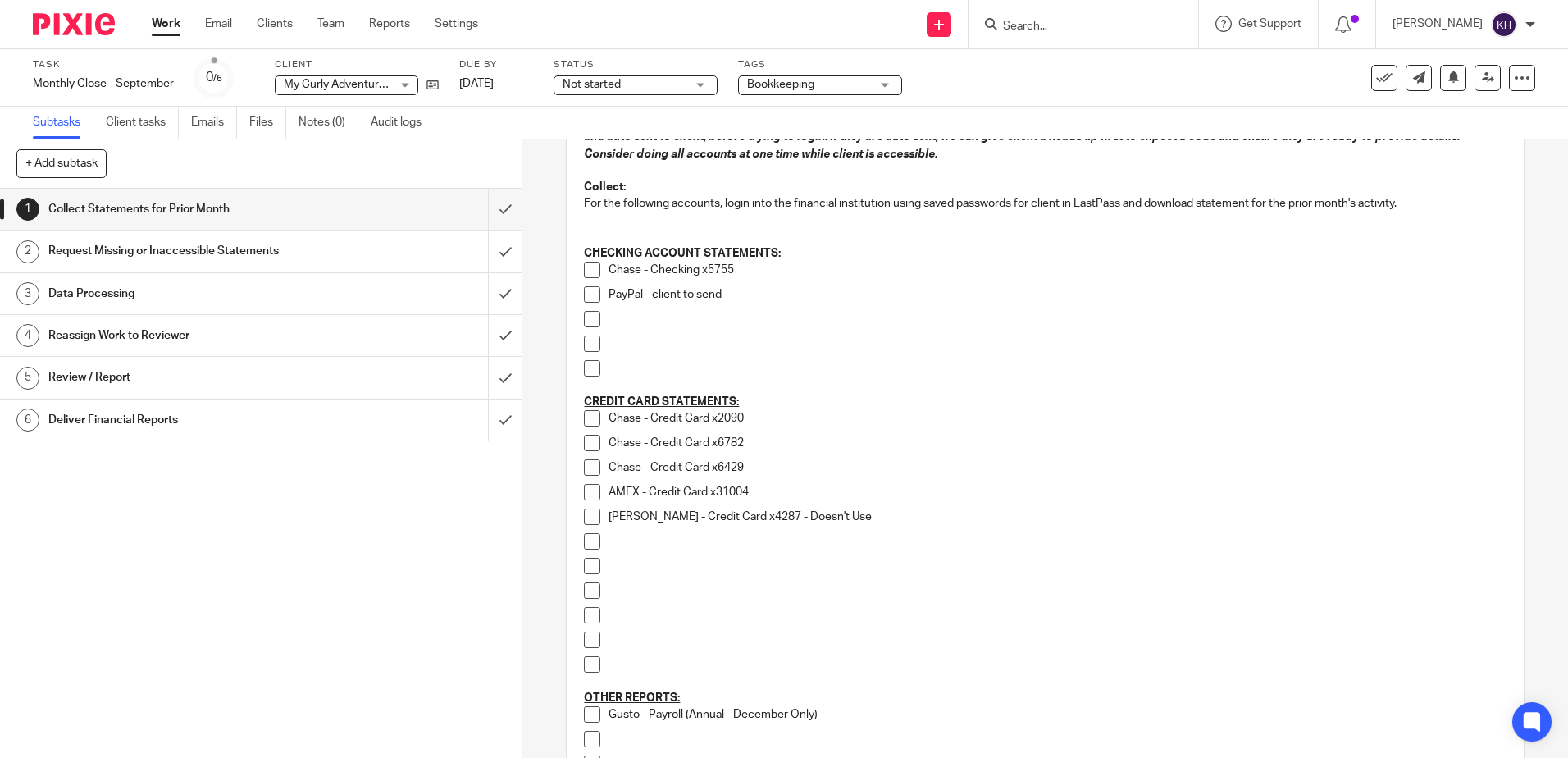
drag, startPoint x: 169, startPoint y: 20, endPoint x: 235, endPoint y: 48, distance: 71.7
click at [169, 20] on link "Work" at bounding box center [166, 24] width 29 height 16
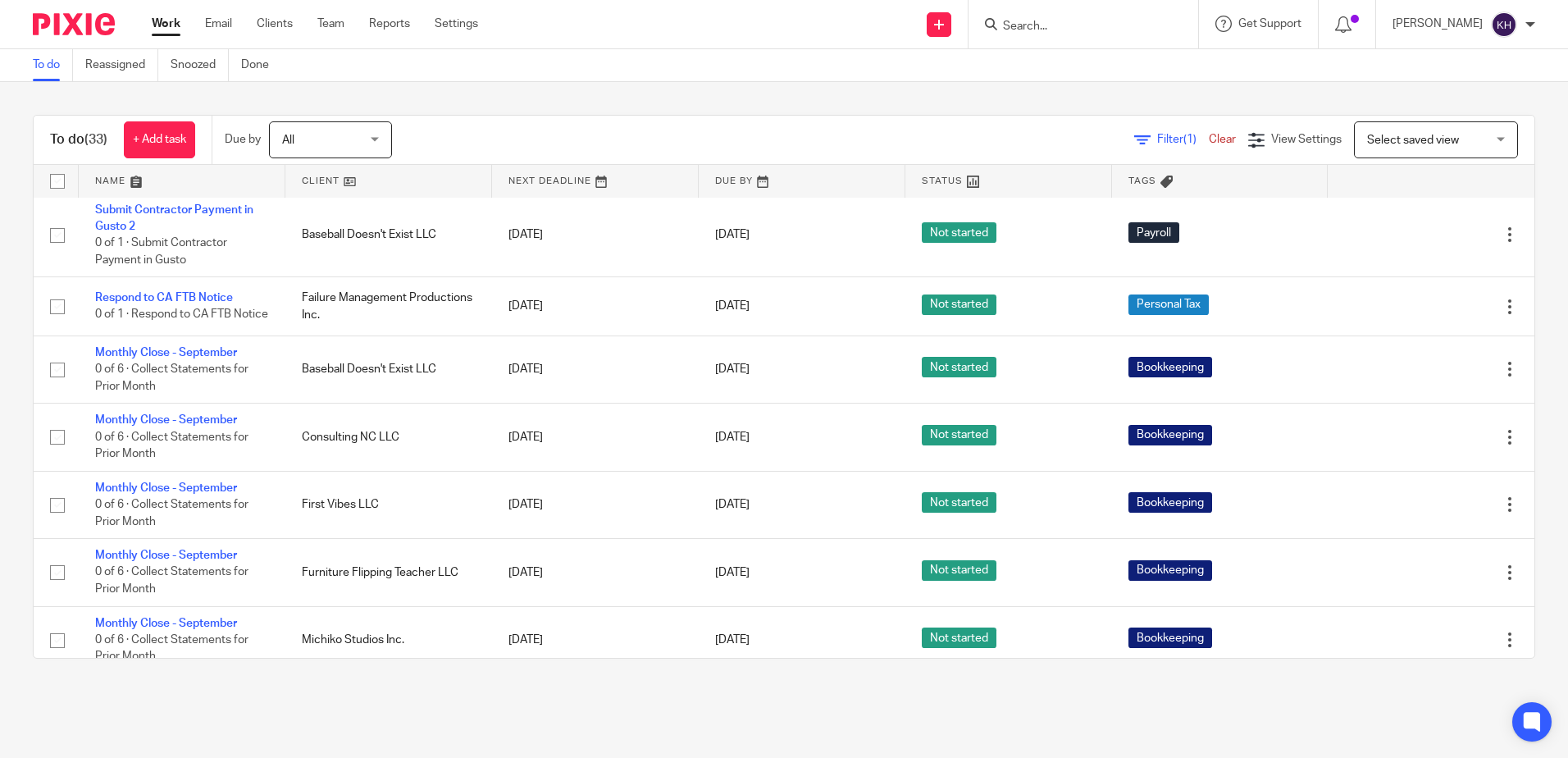
scroll to position [1149, 0]
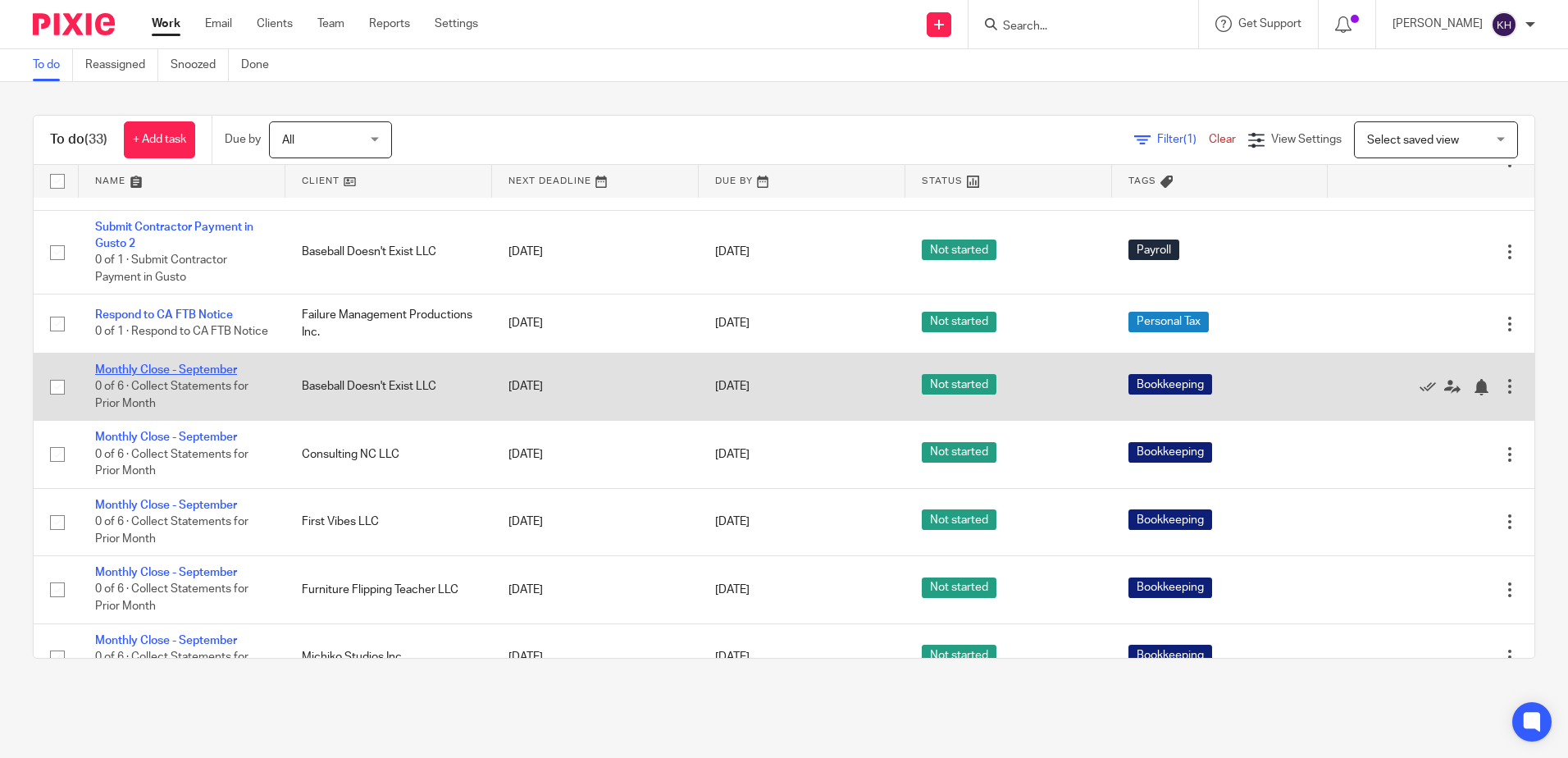
click at [219, 376] on link "Monthly Close - September" at bounding box center [166, 370] width 142 height 12
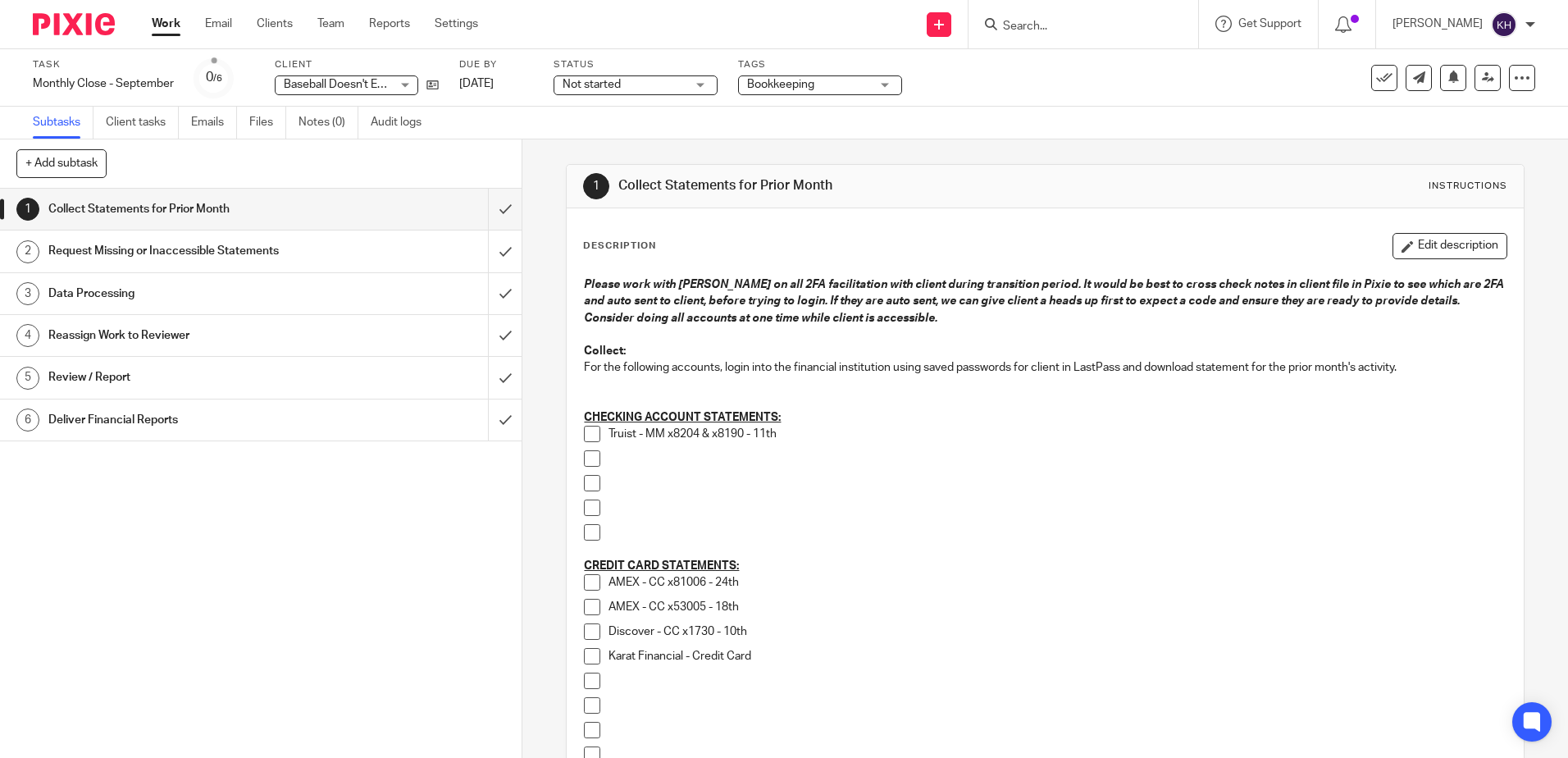
click at [594, 434] on span at bounding box center [592, 434] width 16 height 16
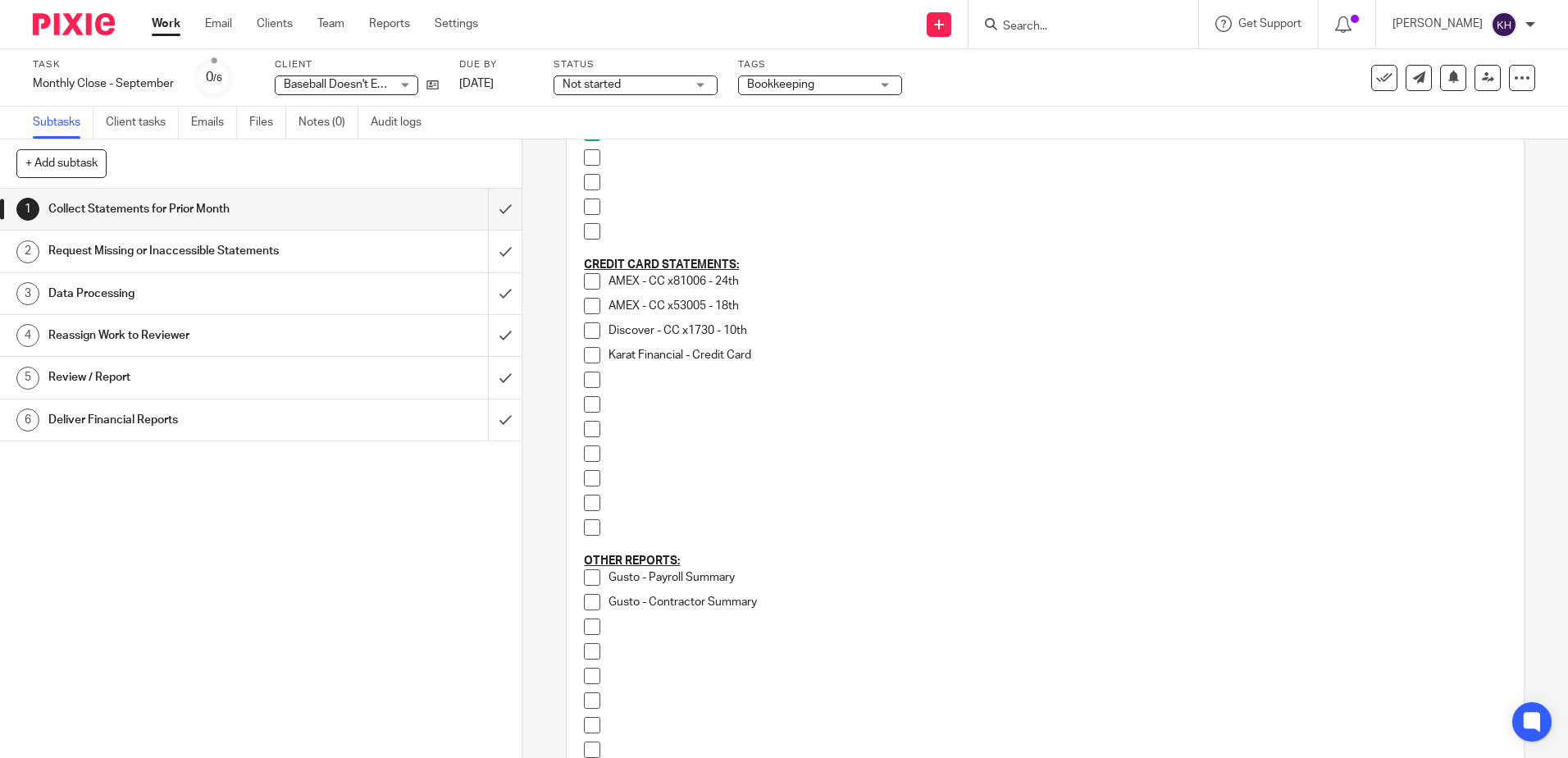
scroll to position [328, 0]
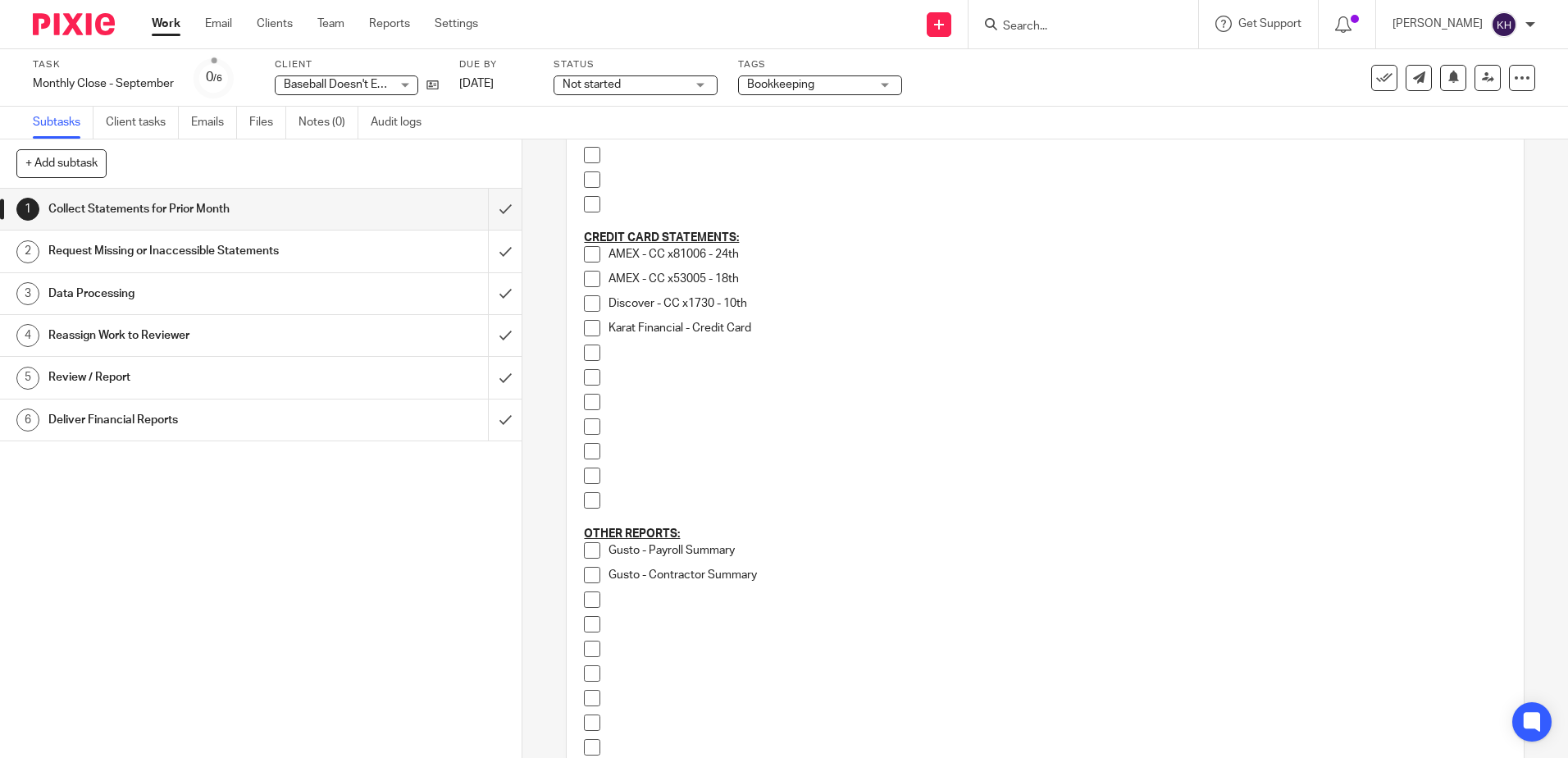
click at [165, 25] on link "Work" at bounding box center [166, 24] width 29 height 16
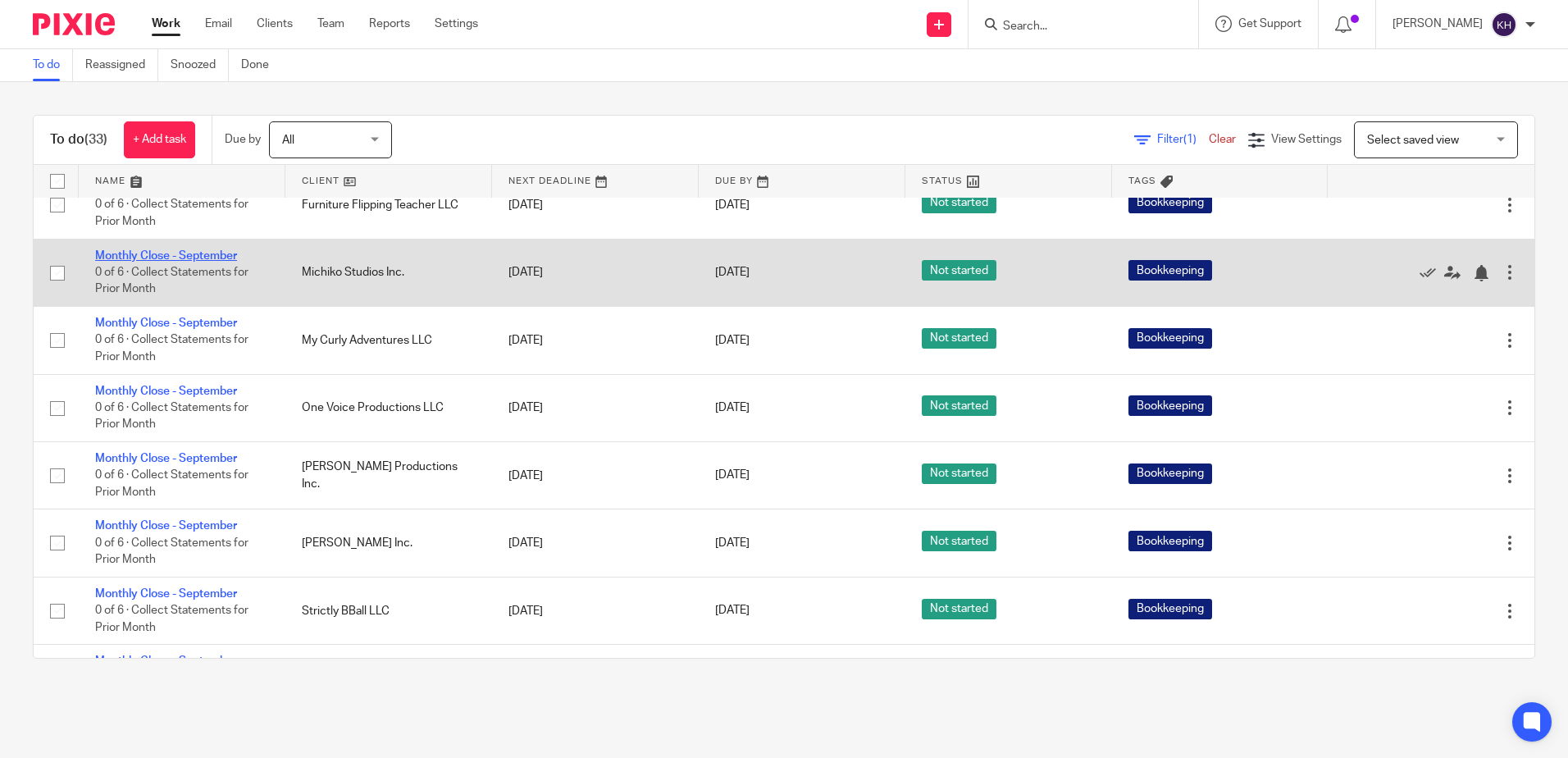
scroll to position [1559, 0]
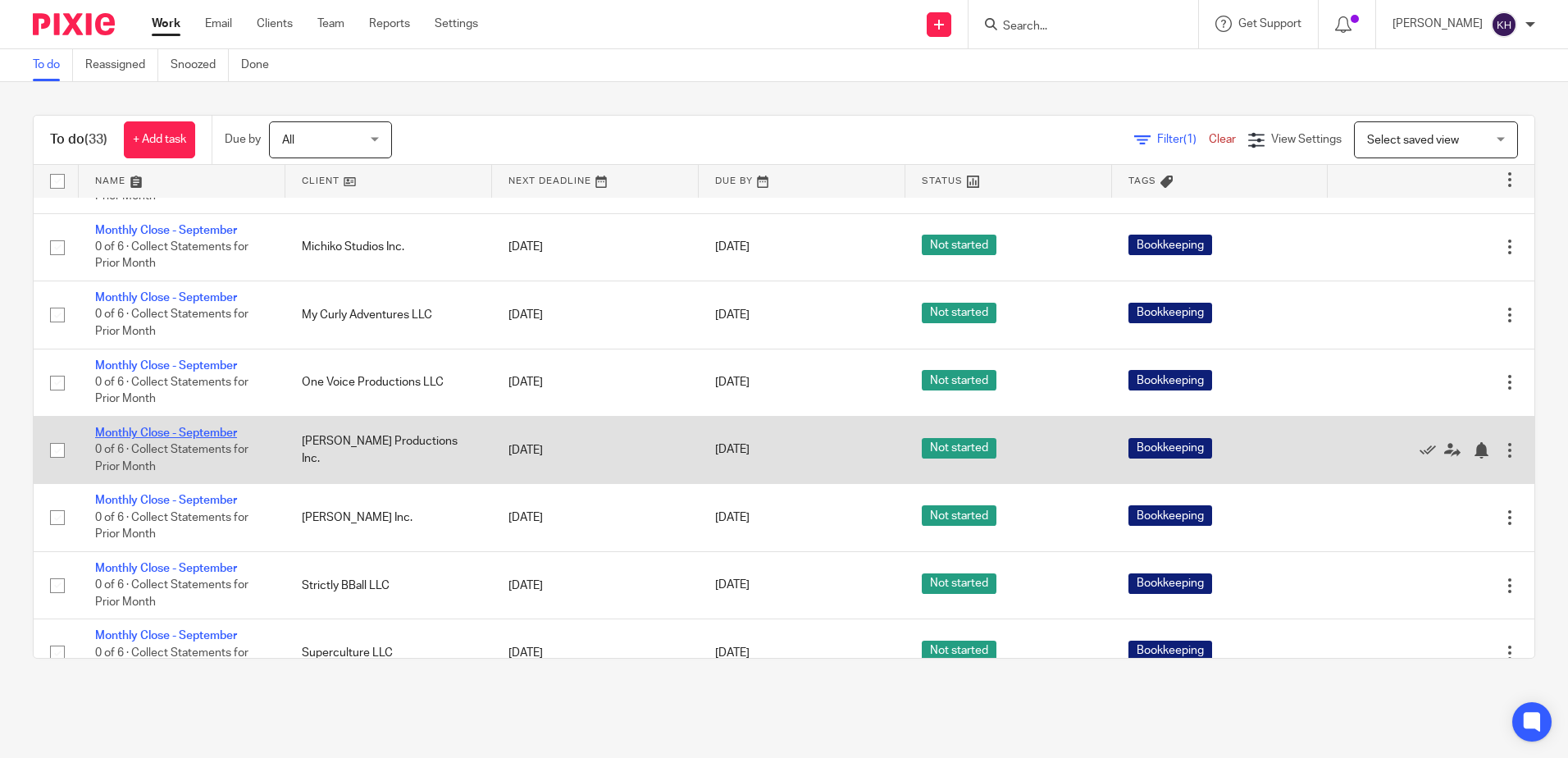
click at [206, 439] on link "Monthly Close - September" at bounding box center [166, 433] width 142 height 12
